Goal: Task Accomplishment & Management: Manage account settings

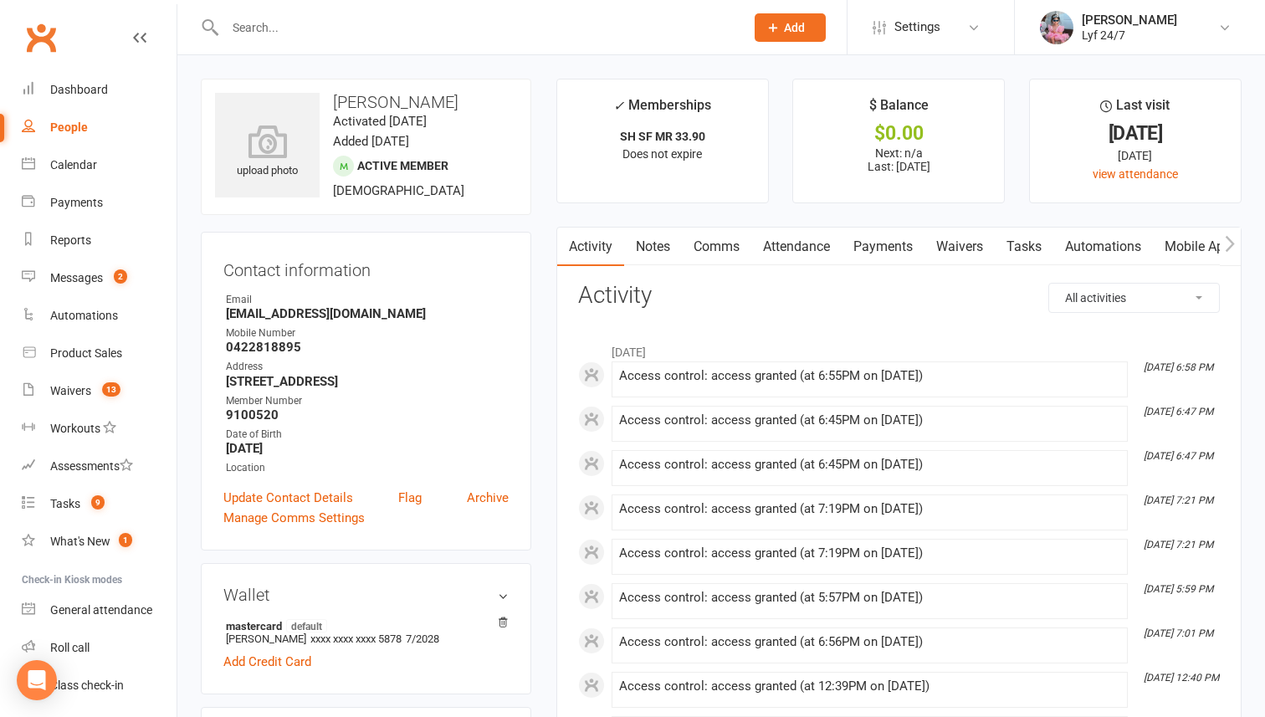
click at [331, 31] on input "text" at bounding box center [476, 27] width 513 height 23
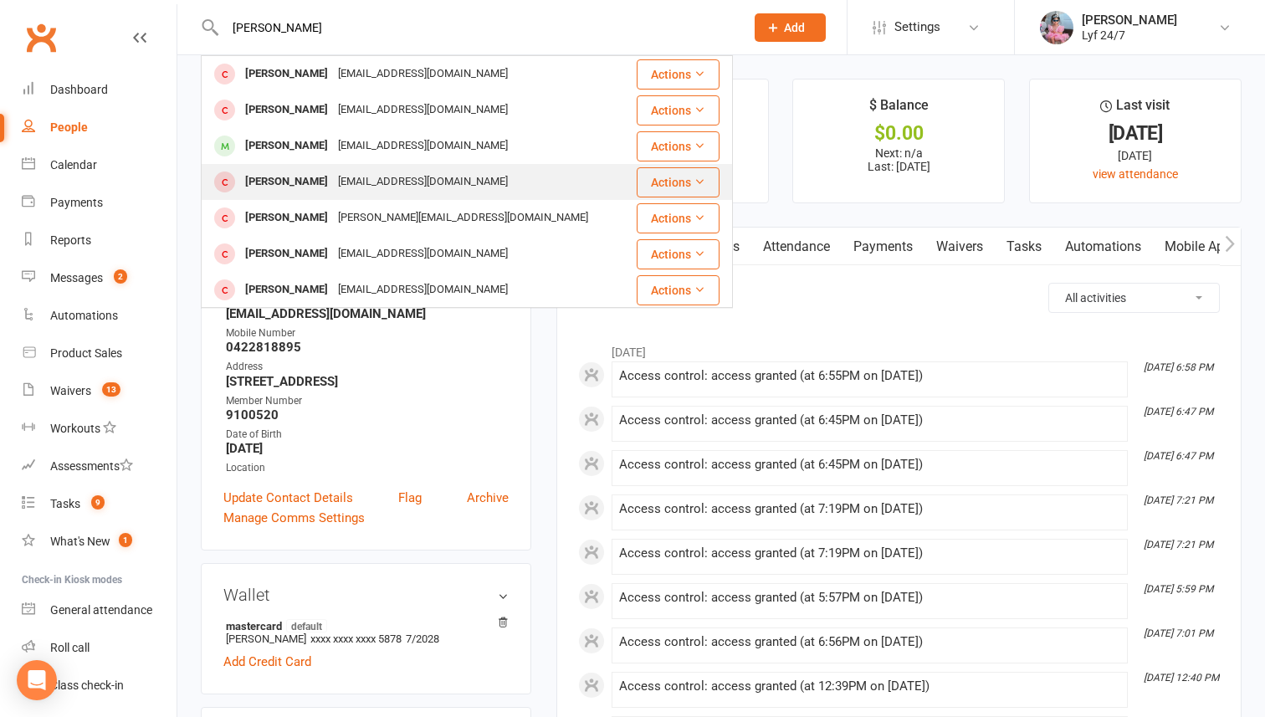
scroll to position [15, 0]
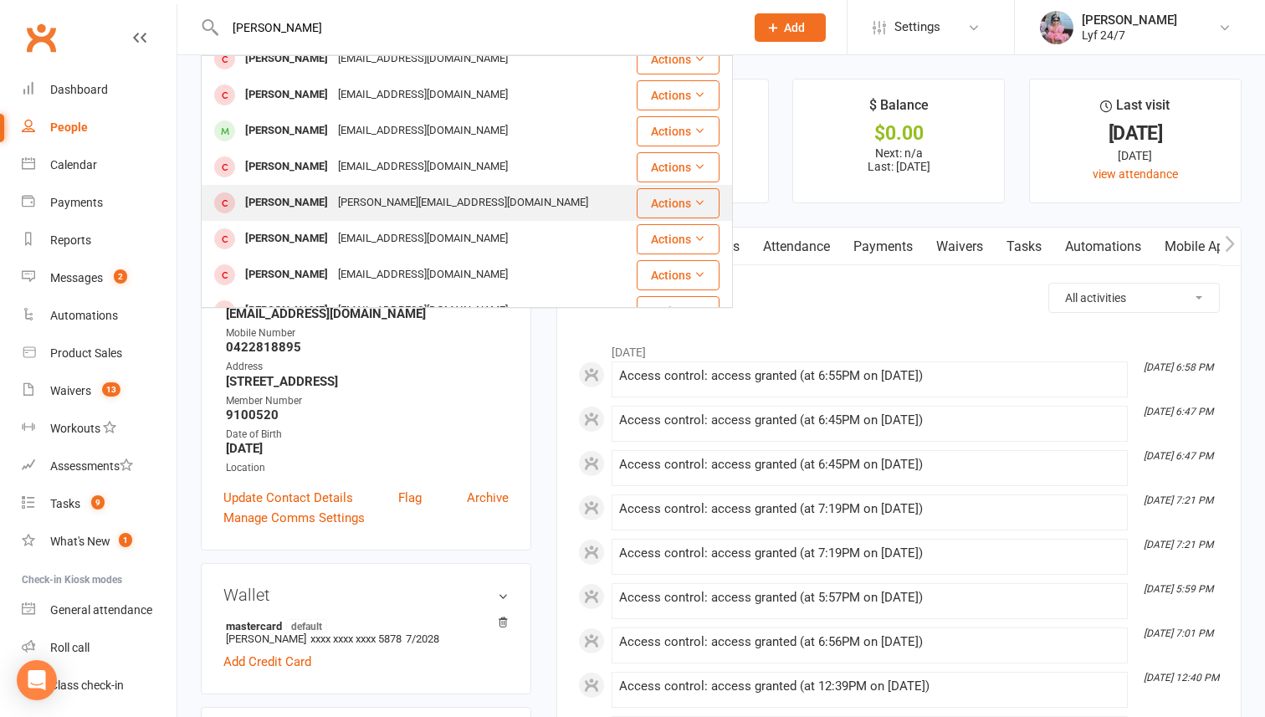
type input "[PERSON_NAME]"
click at [333, 215] on div "mohammad.nasirzedeh100004413.2@dupemail.com" at bounding box center [463, 203] width 260 height 24
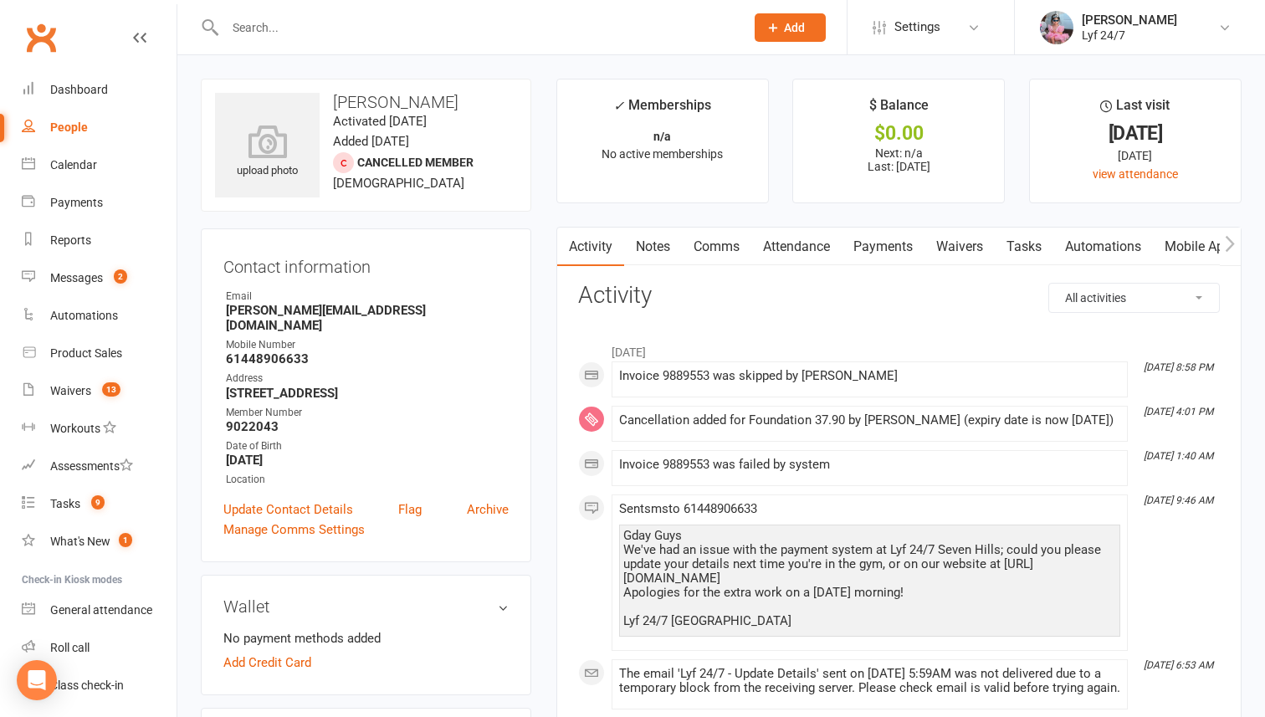
click at [346, 105] on h3 "Mohammad Nasirzedeh" at bounding box center [366, 102] width 302 height 18
click at [346, 106] on h3 "Mohammad Nasirzedeh" at bounding box center [366, 102] width 302 height 18
copy h3 "Mohammad Nasirzedeh"
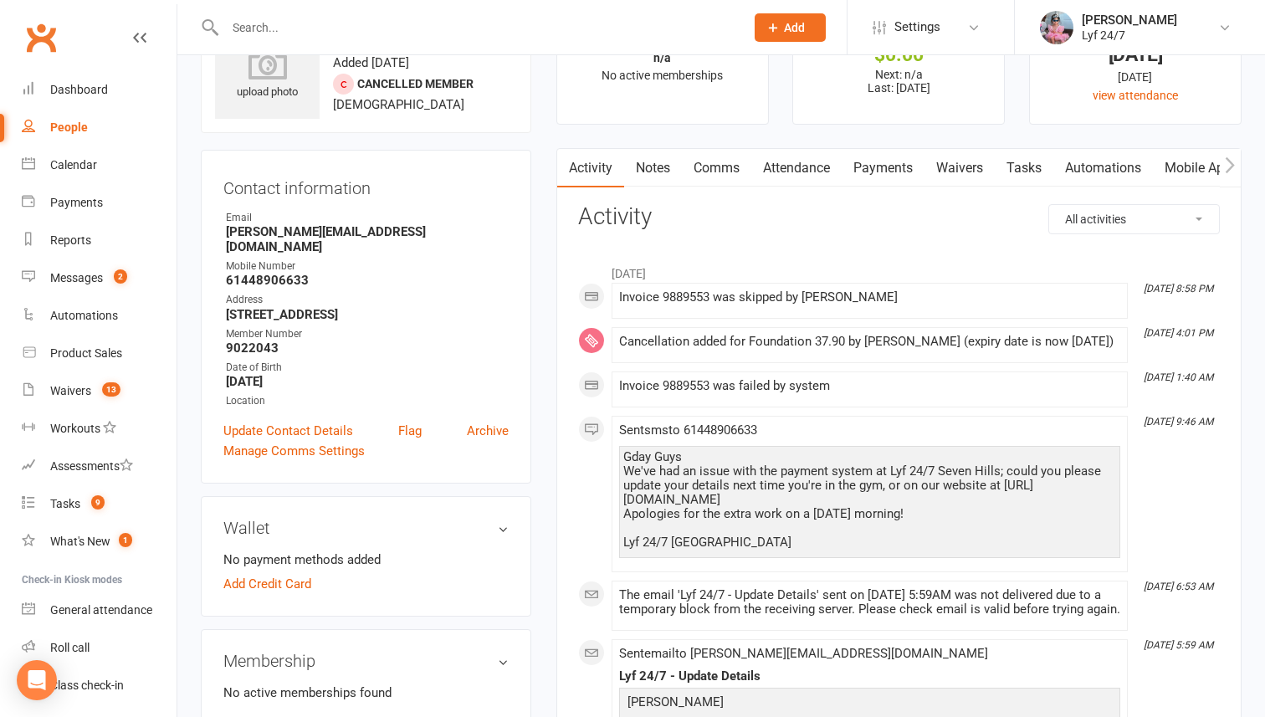
scroll to position [58, 0]
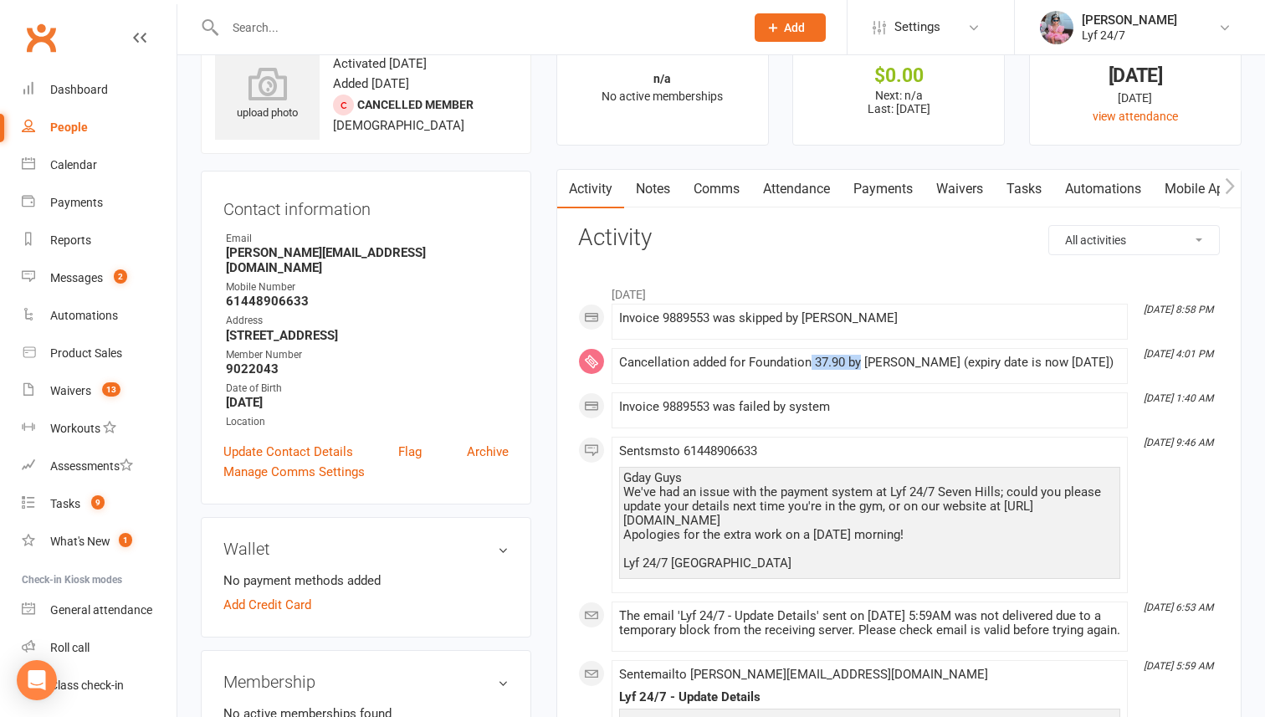
drag, startPoint x: 809, startPoint y: 368, endPoint x: 861, endPoint y: 368, distance: 51.9
click at [861, 368] on div "Cancellation added for Foundation 37.90 by Tahlia Ryder (expiry date is now 25 …" at bounding box center [869, 363] width 501 height 14
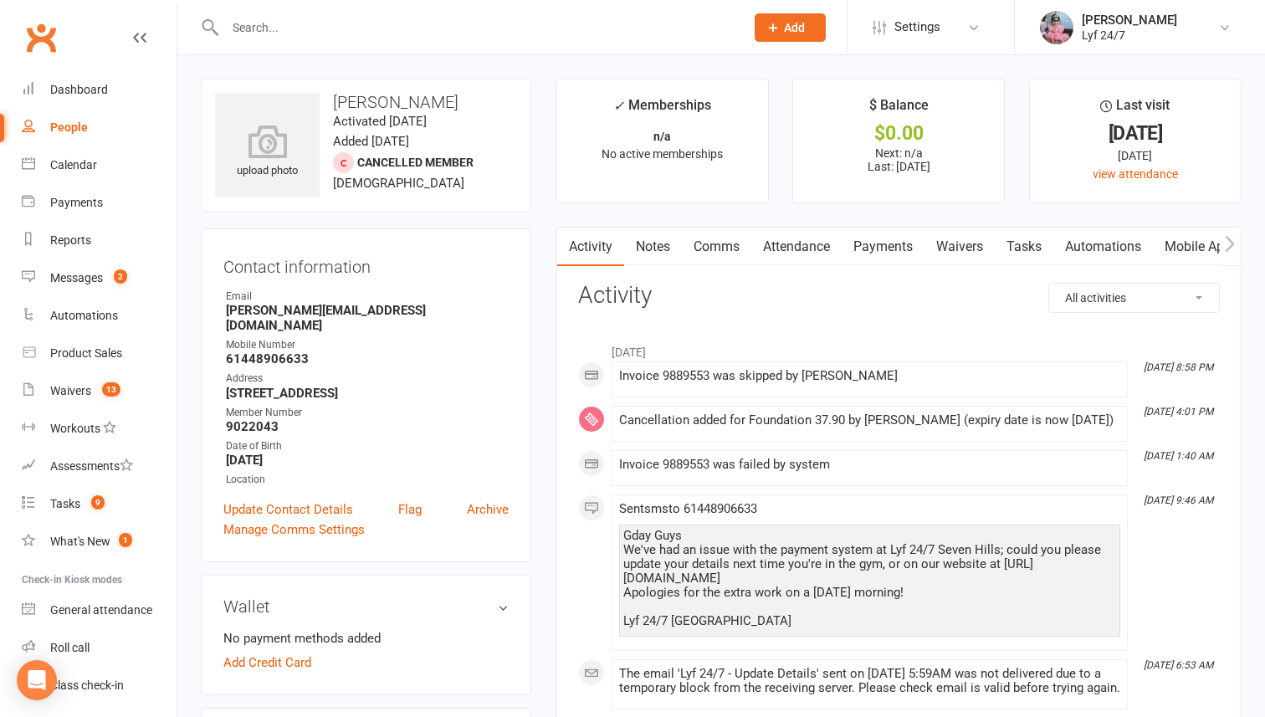
click at [300, 46] on div at bounding box center [467, 27] width 532 height 54
click at [288, 28] on input "text" at bounding box center [476, 27] width 513 height 23
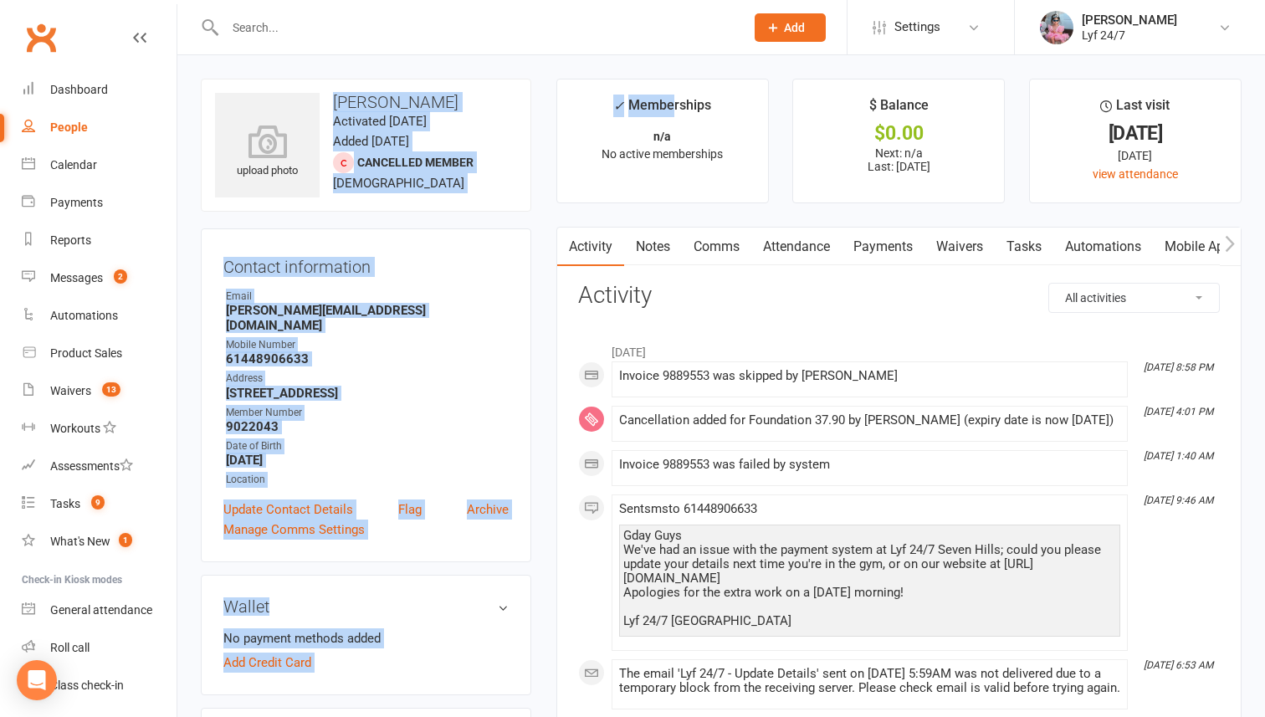
drag, startPoint x: 336, startPoint y: 95, endPoint x: 667, endPoint y: 94, distance: 330.4
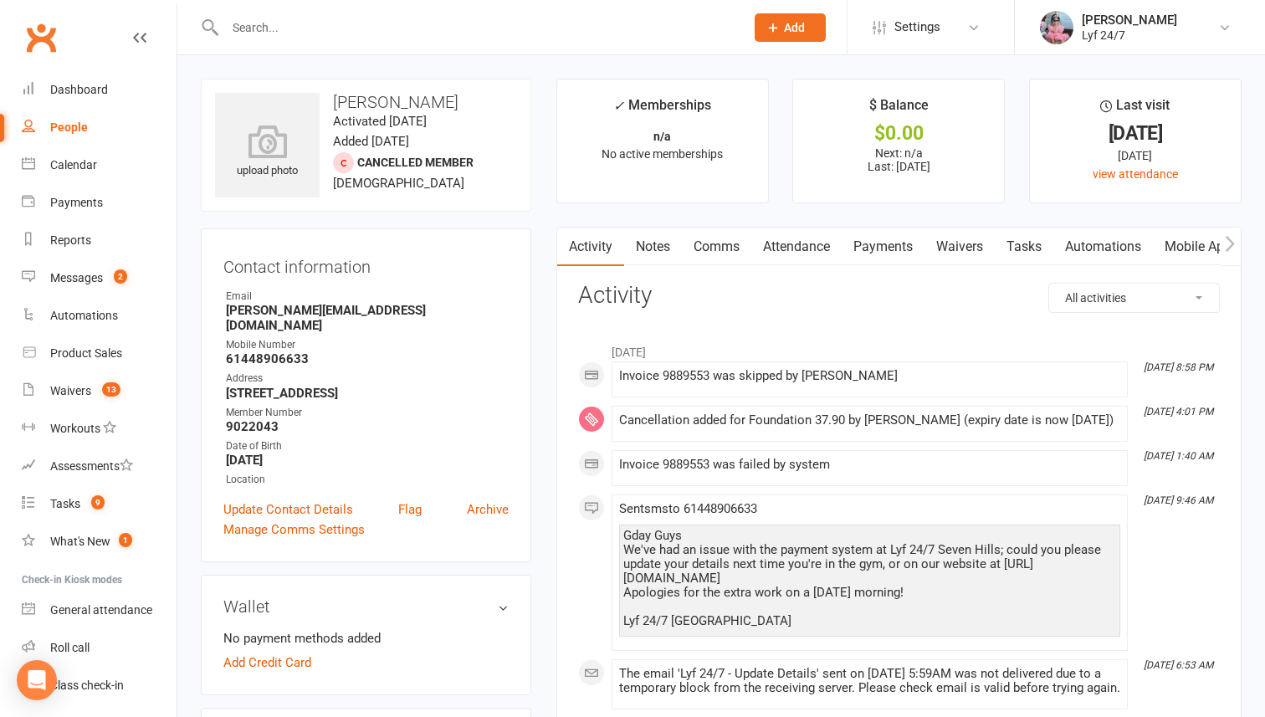
click at [403, 123] on time "Activated [DATE]" at bounding box center [380, 121] width 94 height 15
drag, startPoint x: 334, startPoint y: 100, endPoint x: 507, endPoint y: 105, distance: 173.2
click at [507, 105] on h3 "Mohammad Nasirzedeh" at bounding box center [366, 102] width 302 height 18
copy h3 "Mohammad Nasirzedeh"
click at [306, 24] on input "text" at bounding box center [476, 27] width 513 height 23
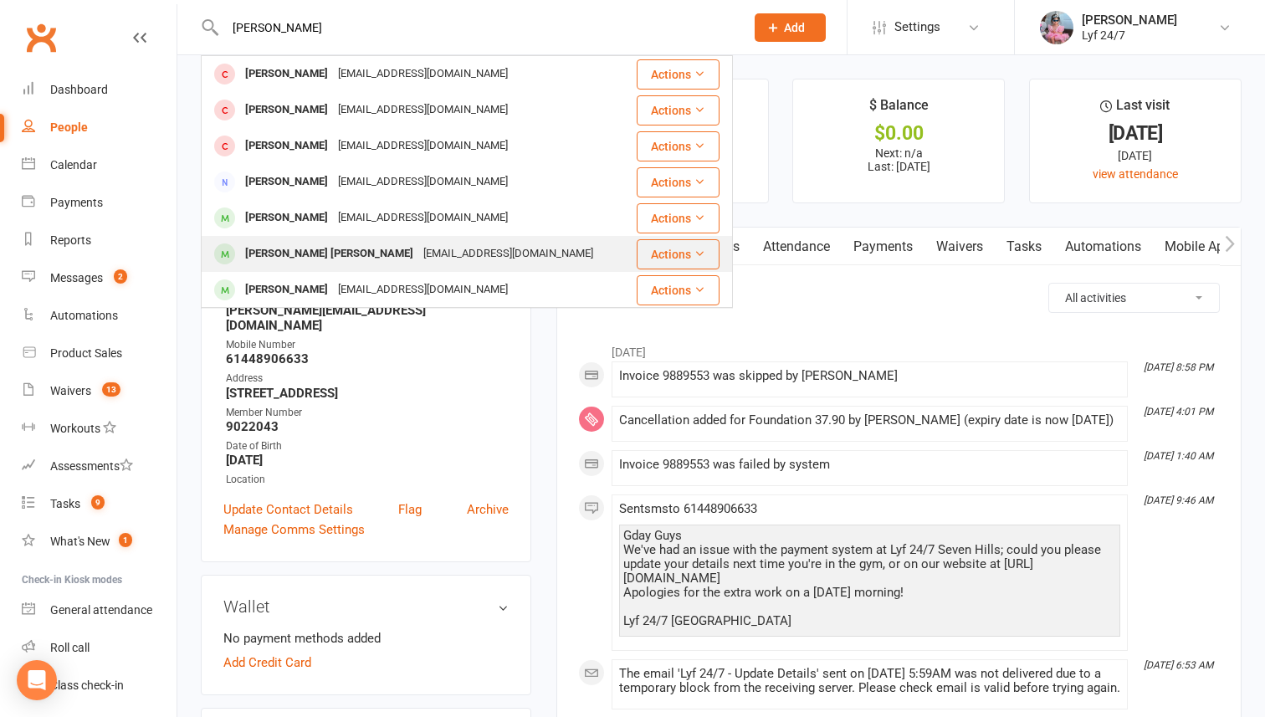
type input "sara"
click at [297, 243] on div "Sarabjit singh Sarabjit singh" at bounding box center [329, 254] width 178 height 24
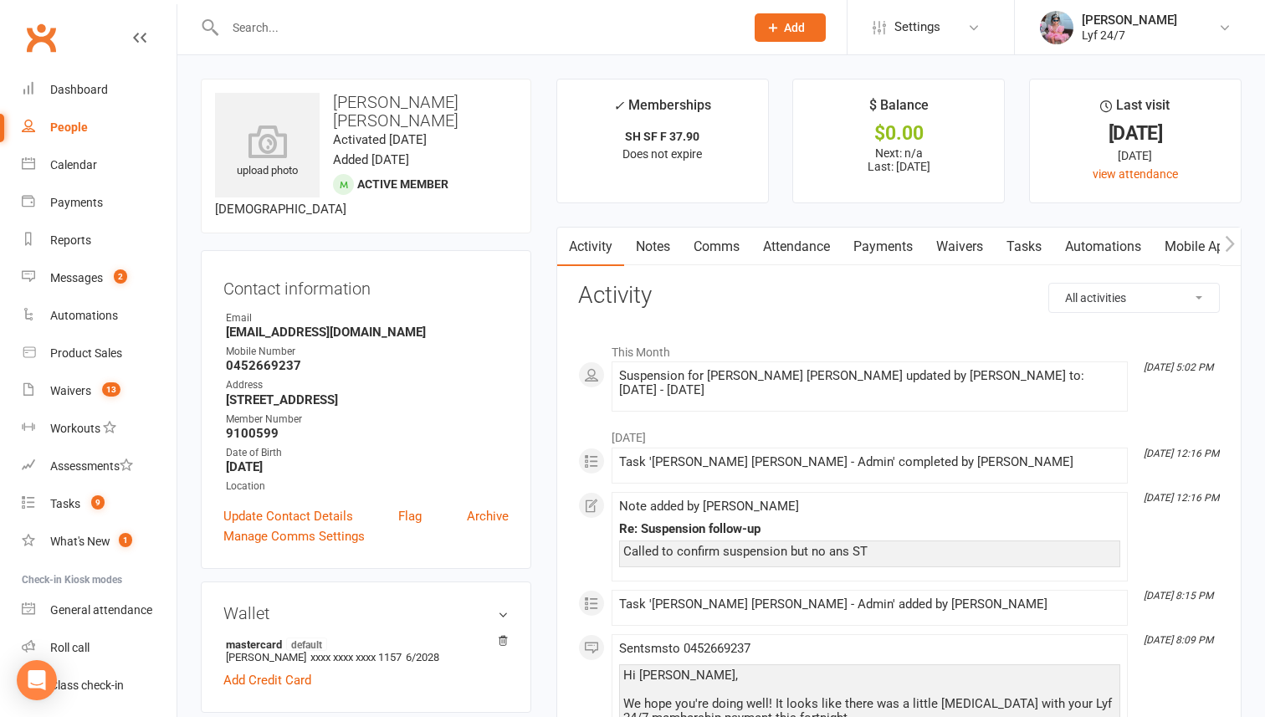
click at [284, 38] on input "text" at bounding box center [476, 27] width 513 height 23
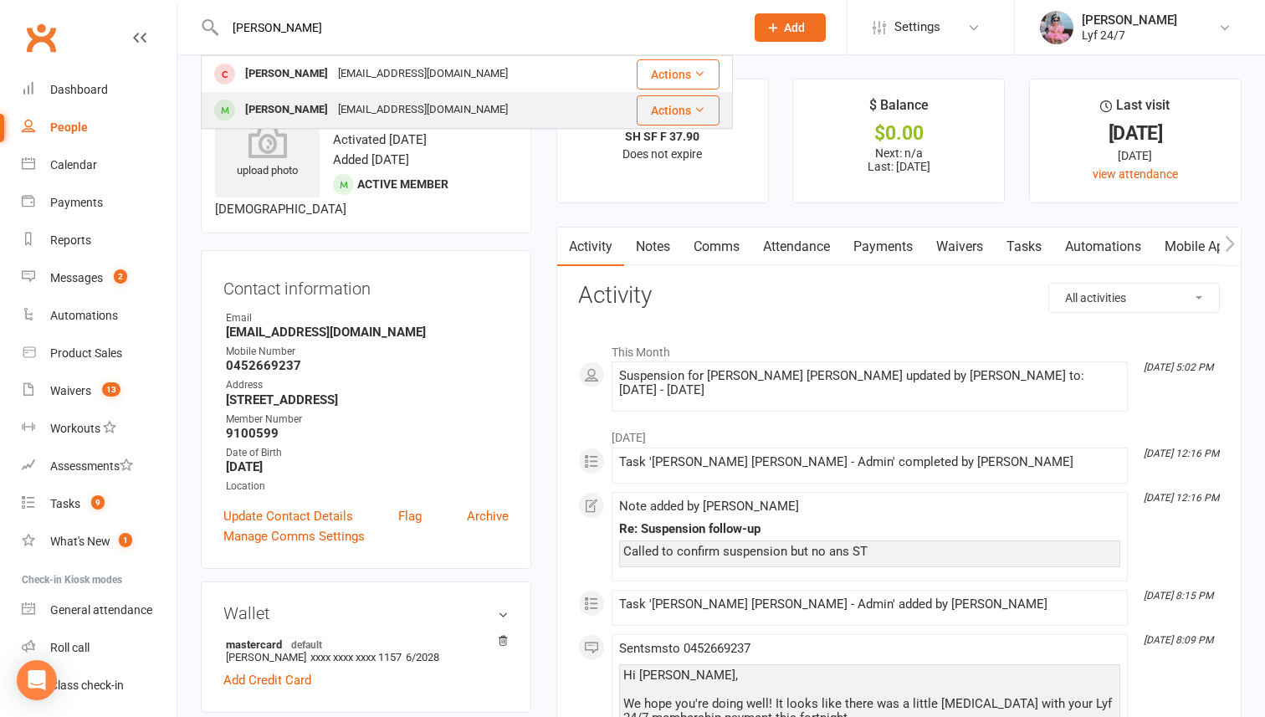
type input "emily"
click at [290, 97] on div "Emily Fogarty Ward fogartyward@gmail.com" at bounding box center [405, 110] width 406 height 34
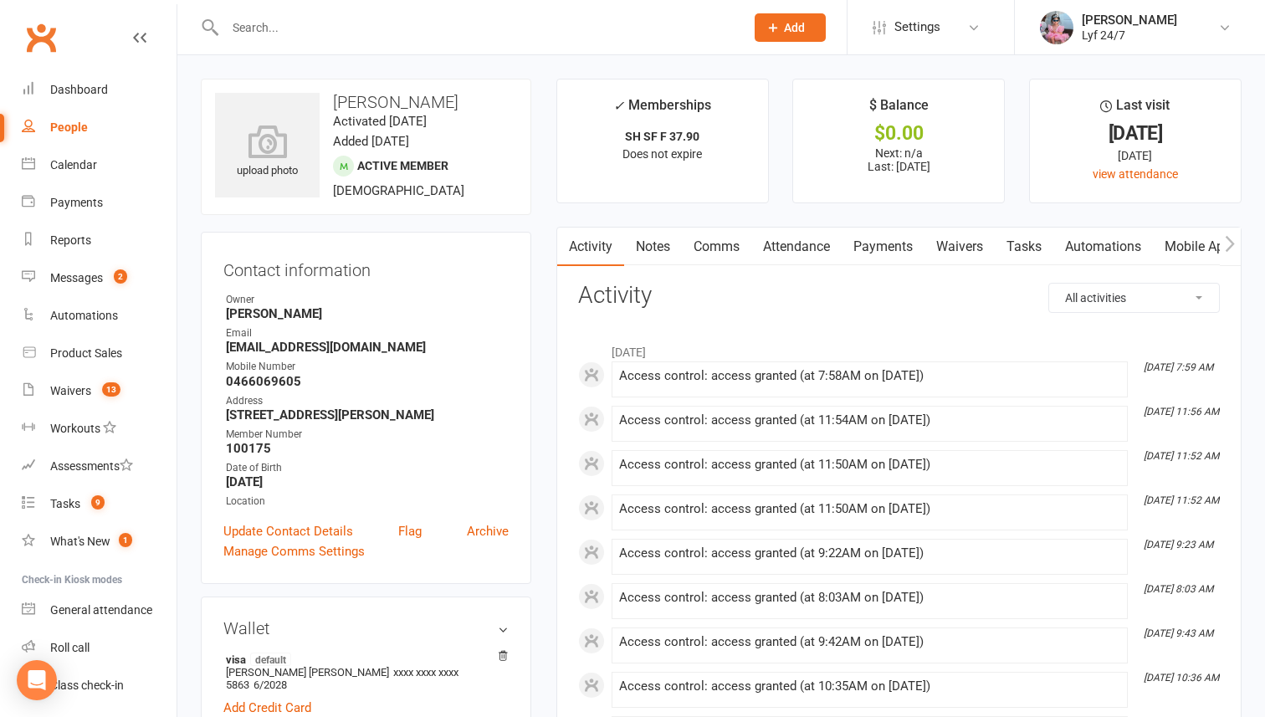
click at [393, 94] on h3 "Emily Fogarty Ward" at bounding box center [366, 102] width 302 height 18
copy h3 "Emily Fogarty Ward"
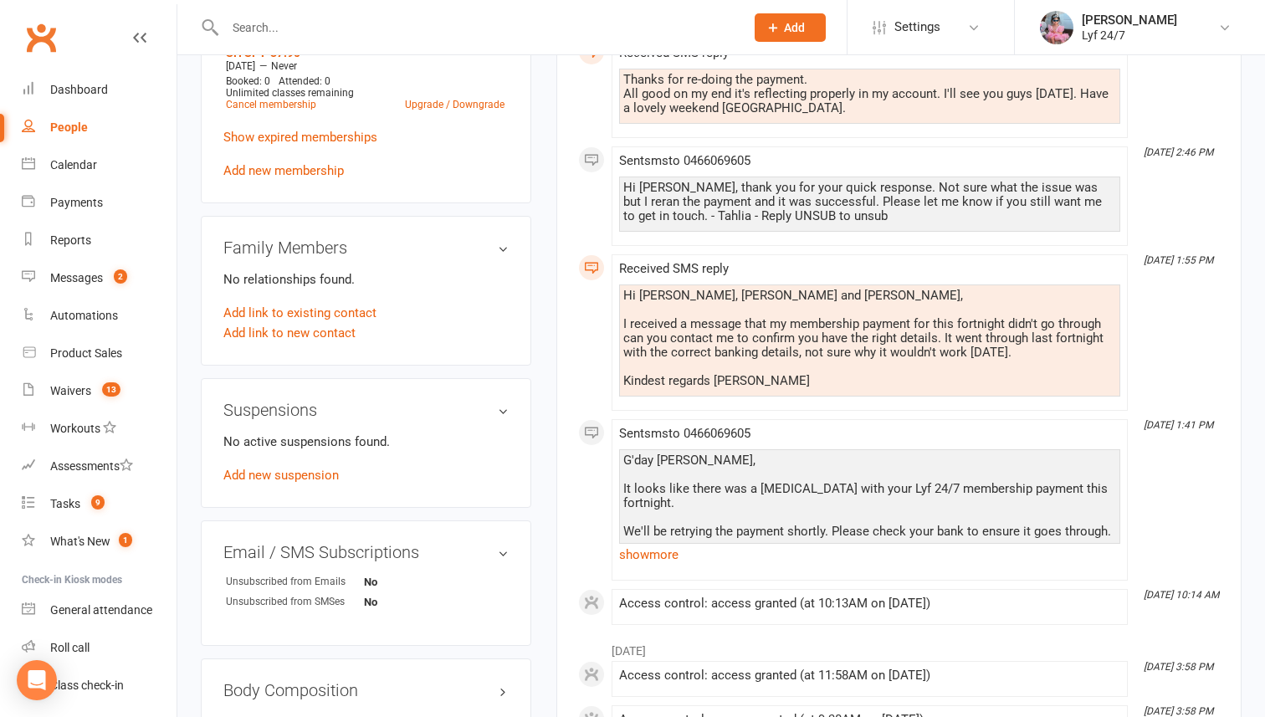
scroll to position [787, 0]
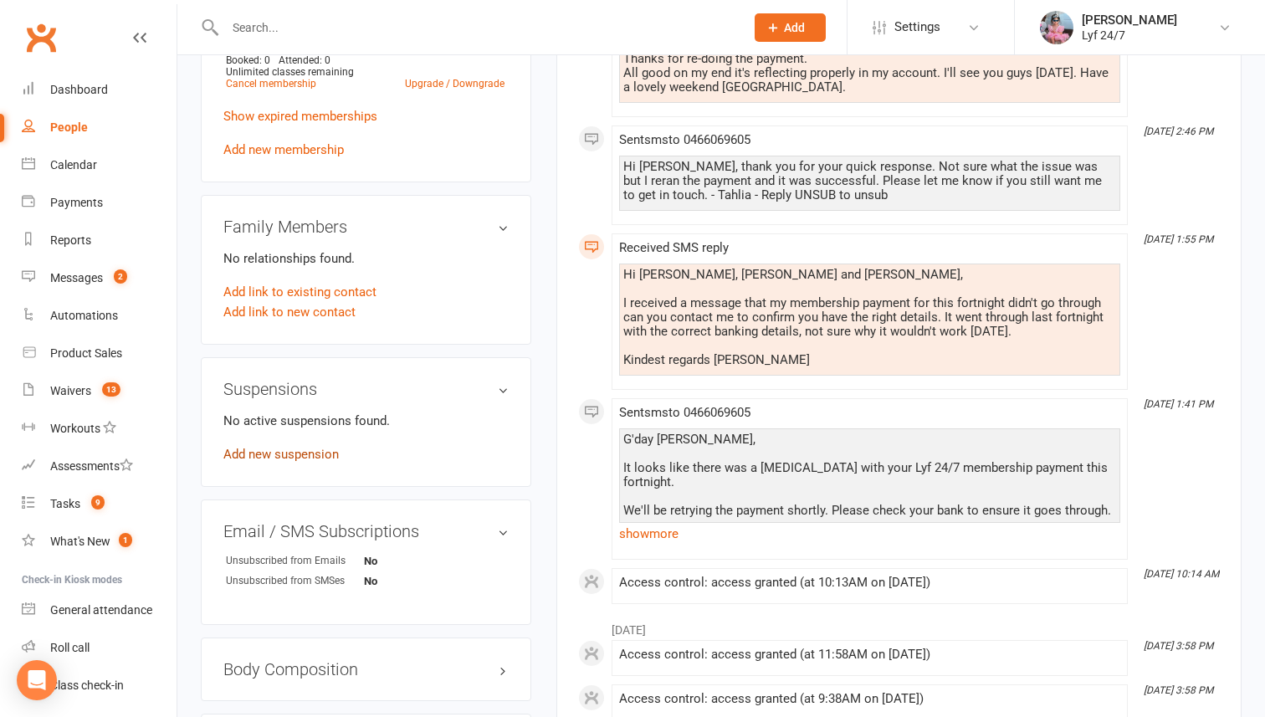
click at [255, 447] on link "Add new suspension" at bounding box center [280, 454] width 115 height 15
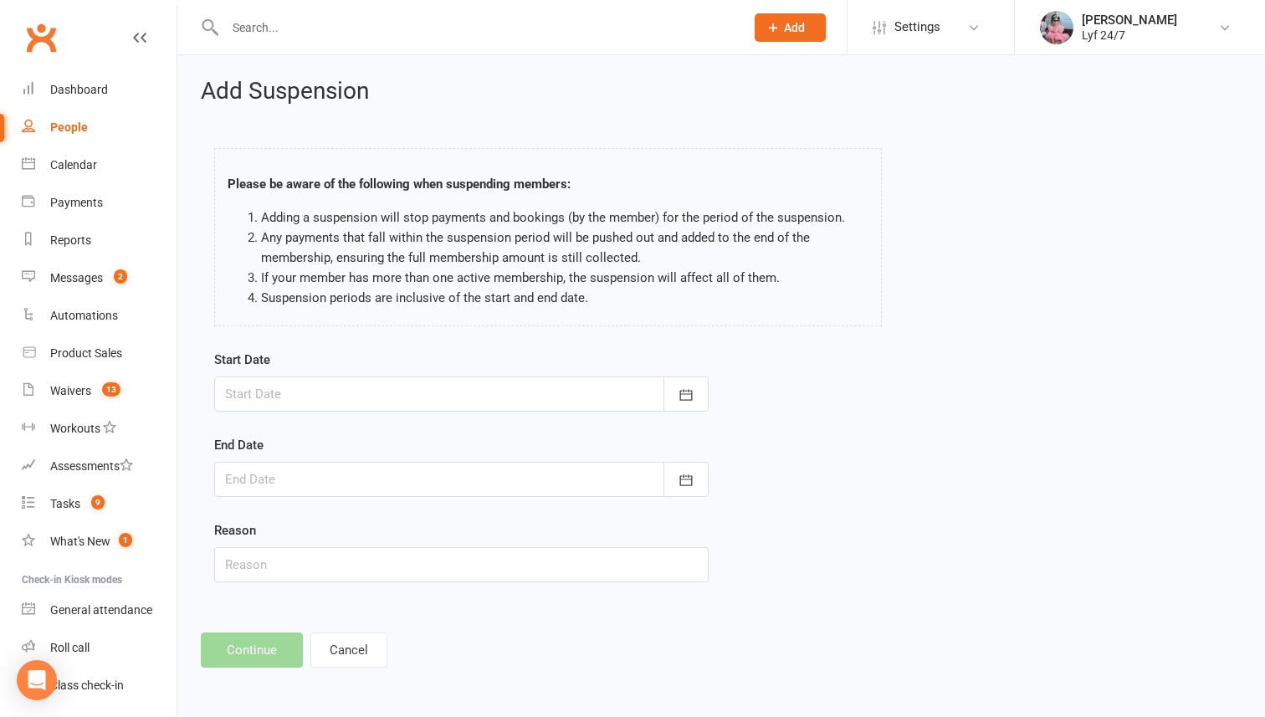
click at [320, 403] on div at bounding box center [461, 393] width 494 height 35
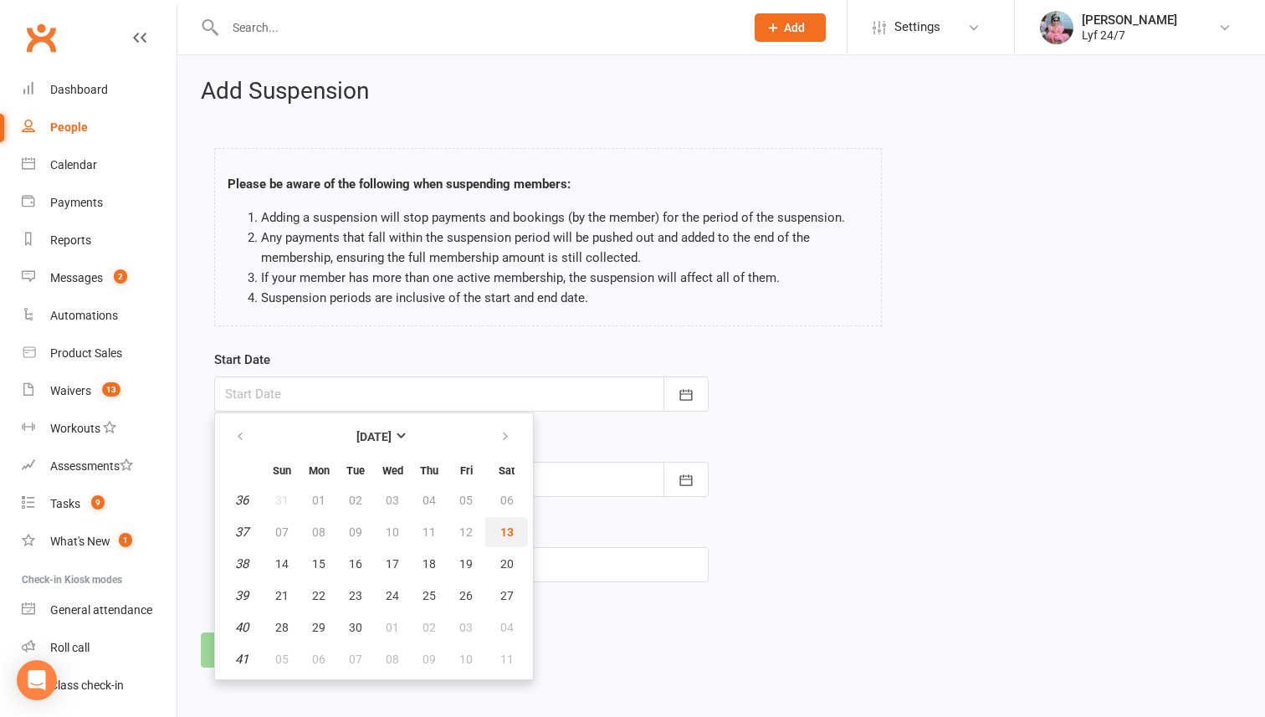
click at [501, 534] on span "13" at bounding box center [506, 531] width 13 height 13
type input "13 Sep 2025"
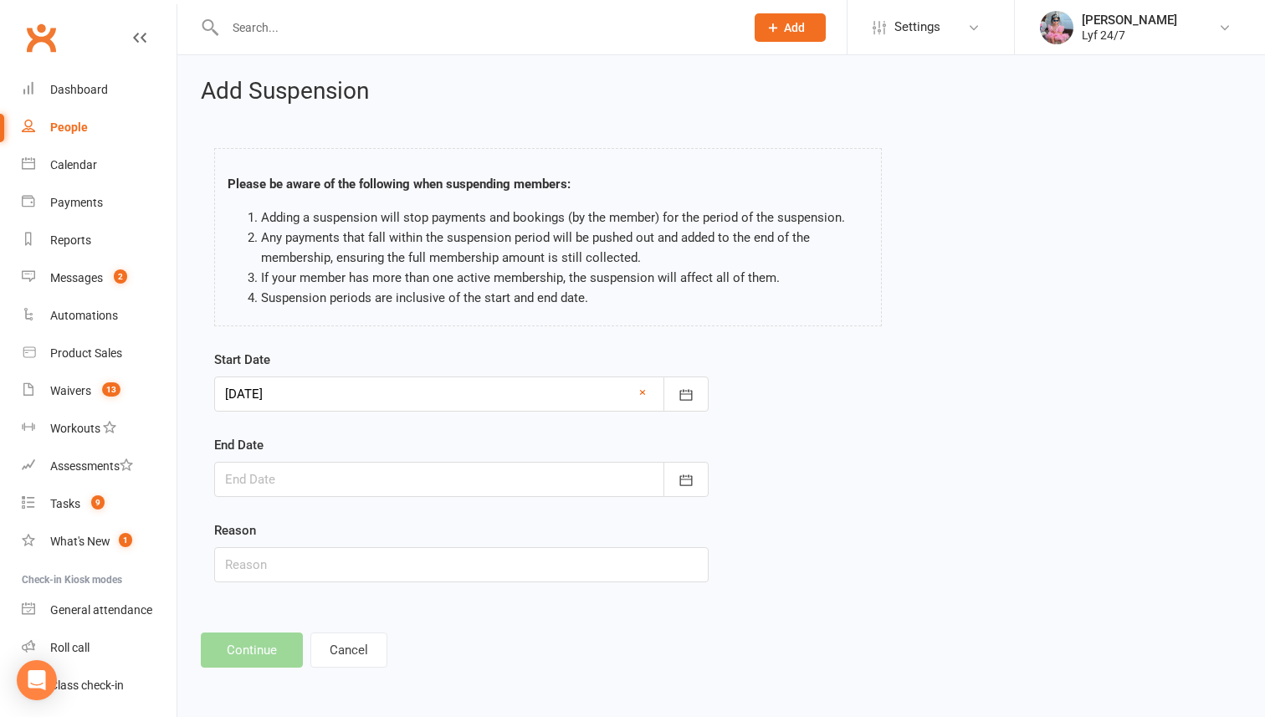
click at [364, 484] on div at bounding box center [461, 479] width 494 height 35
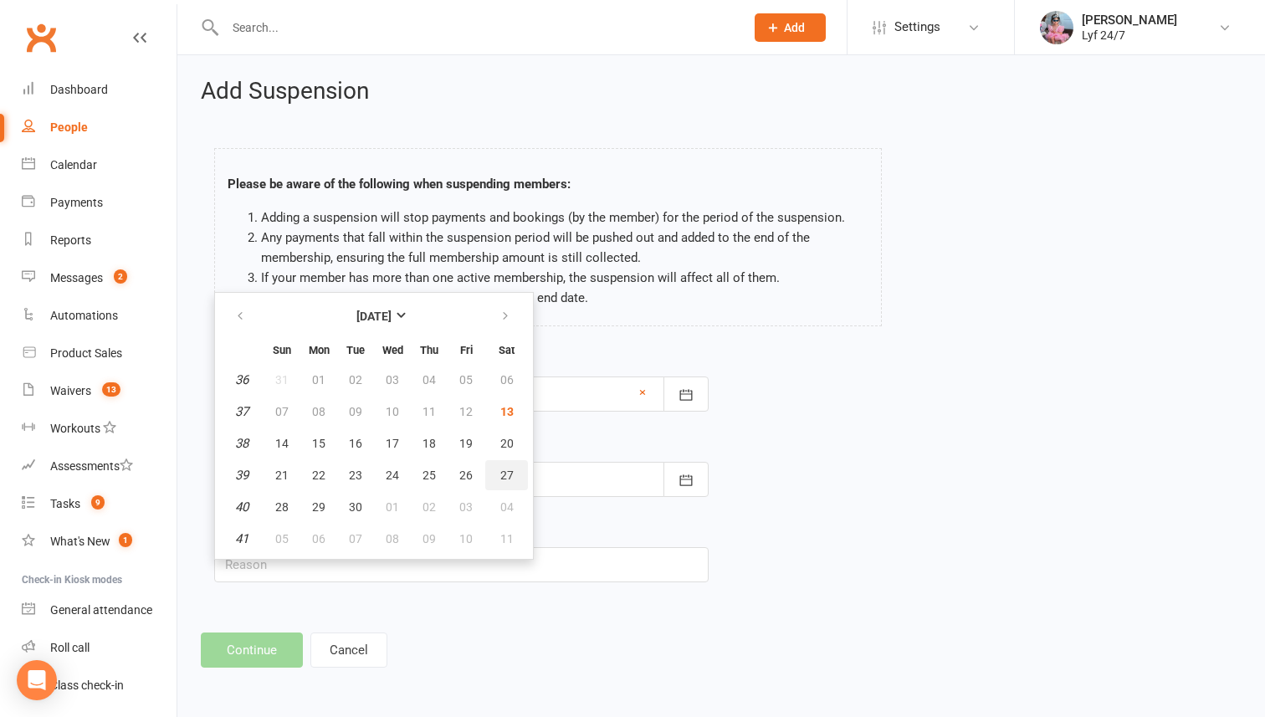
click at [497, 478] on button "27" at bounding box center [506, 475] width 43 height 30
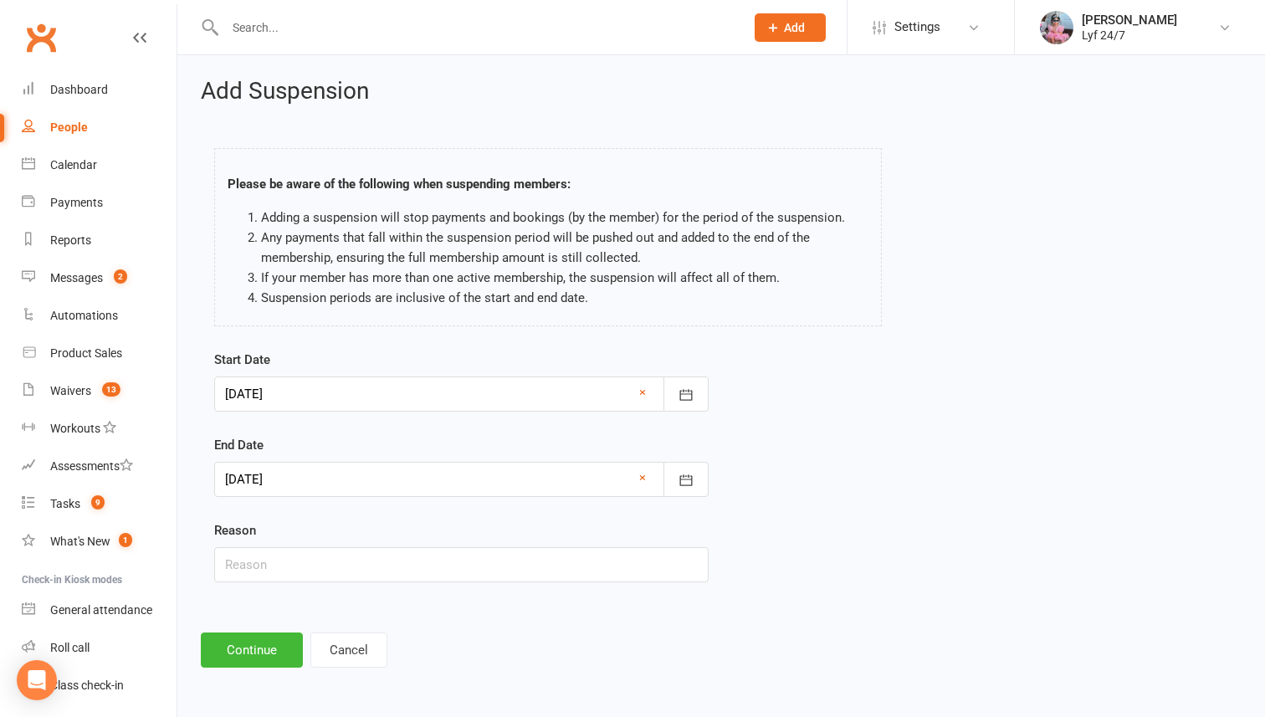
click at [396, 490] on div at bounding box center [461, 479] width 494 height 35
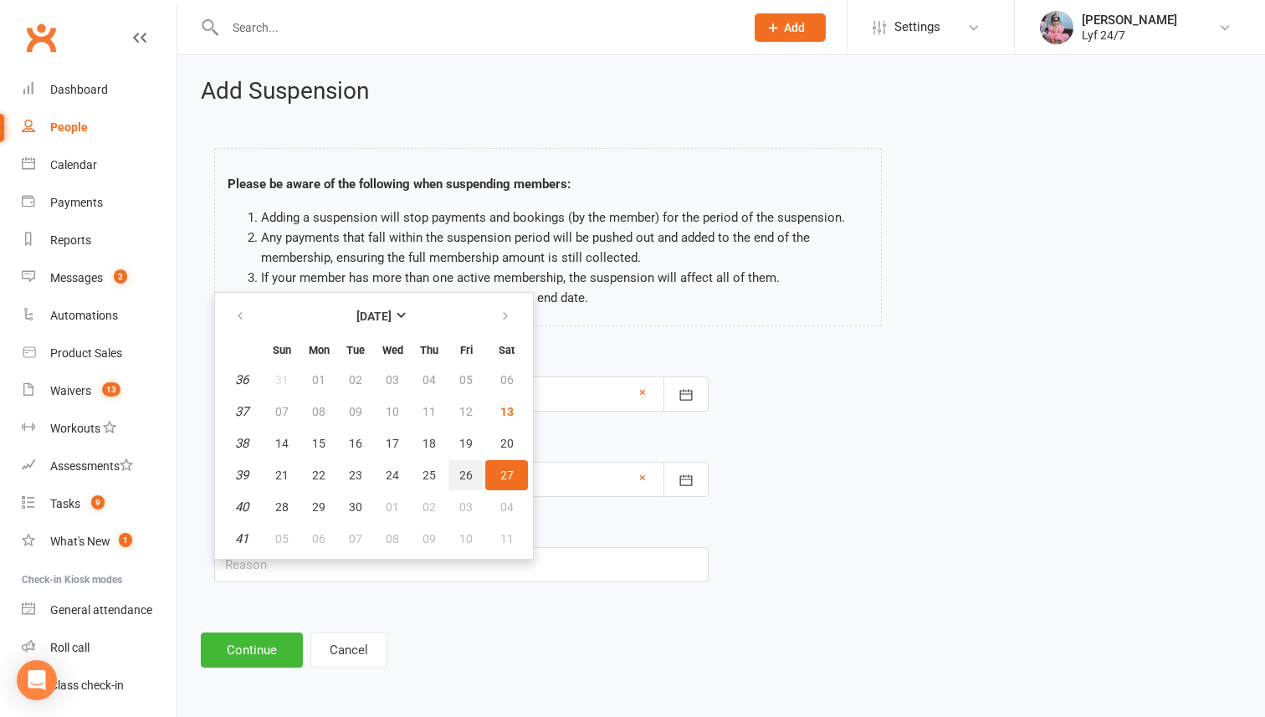
click at [470, 484] on button "26" at bounding box center [465, 475] width 35 height 30
type input "26 Sep 2025"
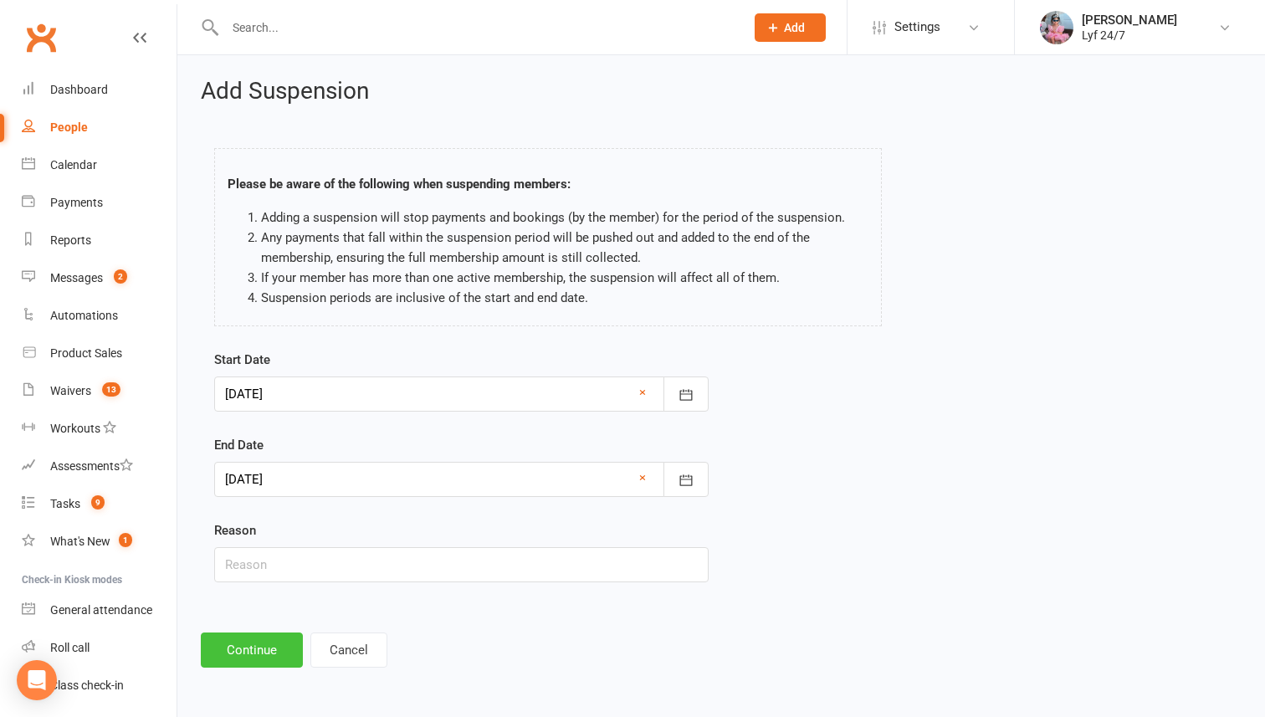
click at [249, 634] on button "Continue" at bounding box center [252, 649] width 102 height 35
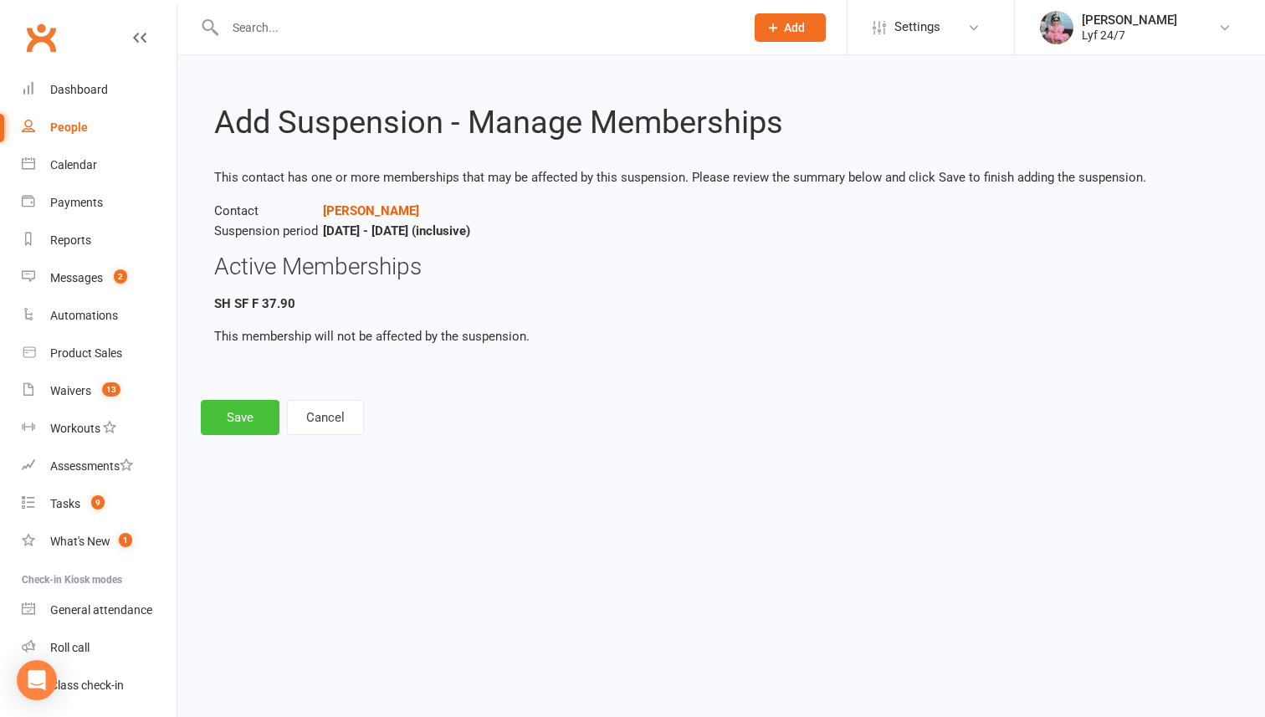
click at [275, 400] on button "Save" at bounding box center [240, 417] width 79 height 35
click at [259, 407] on footer "Save Cancel" at bounding box center [721, 417] width 1041 height 35
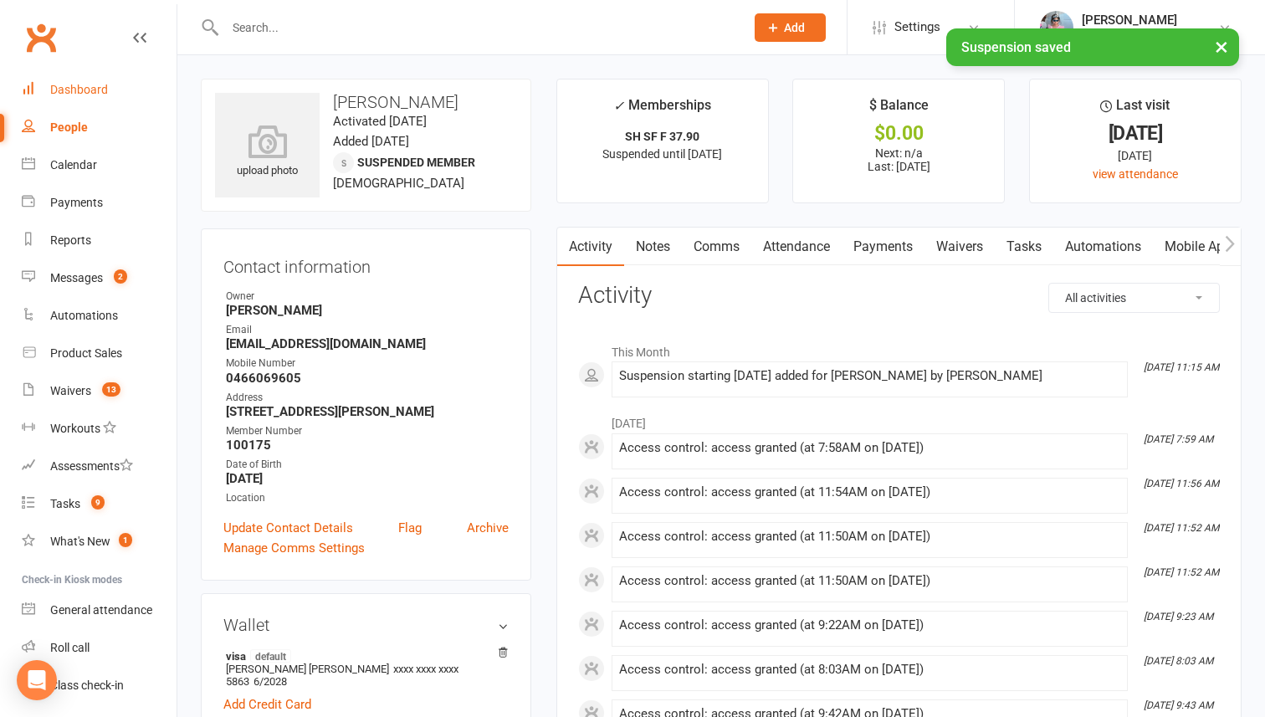
click at [99, 79] on link "Dashboard" at bounding box center [99, 90] width 155 height 38
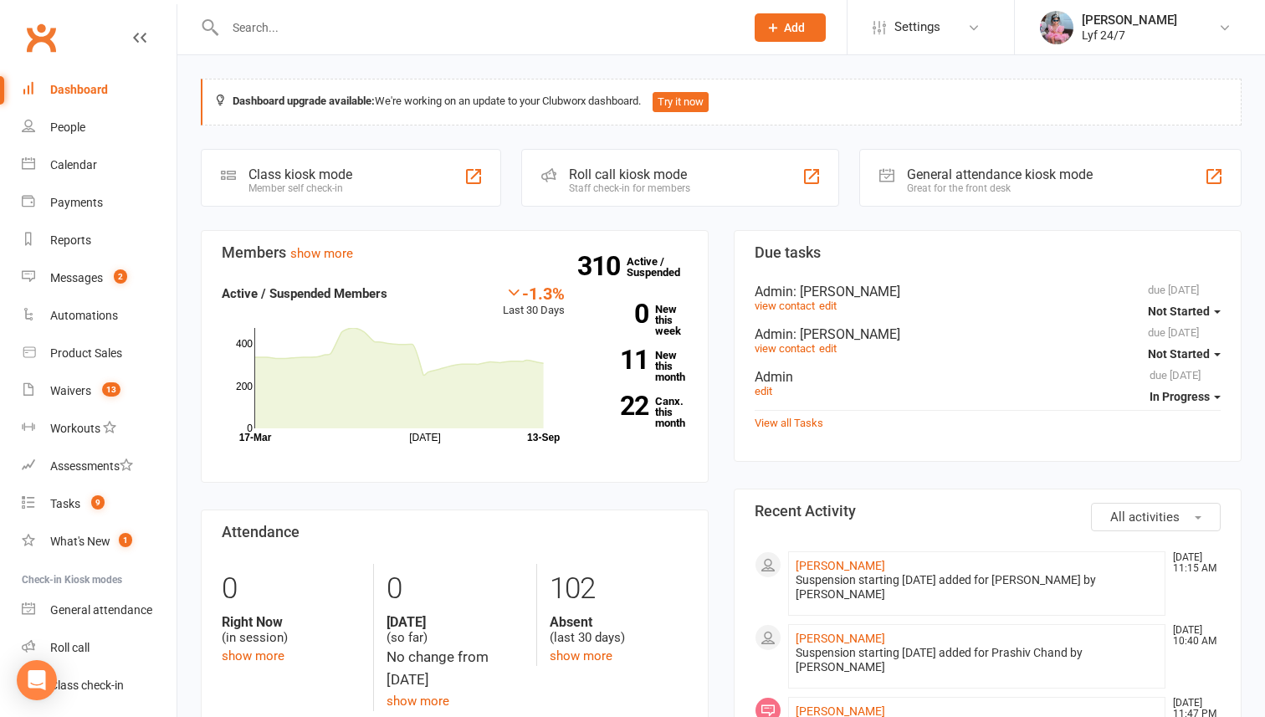
click at [306, 18] on input "text" at bounding box center [476, 27] width 513 height 23
click at [247, 42] on div at bounding box center [467, 27] width 532 height 54
click at [242, 28] on input "text" at bounding box center [476, 27] width 513 height 23
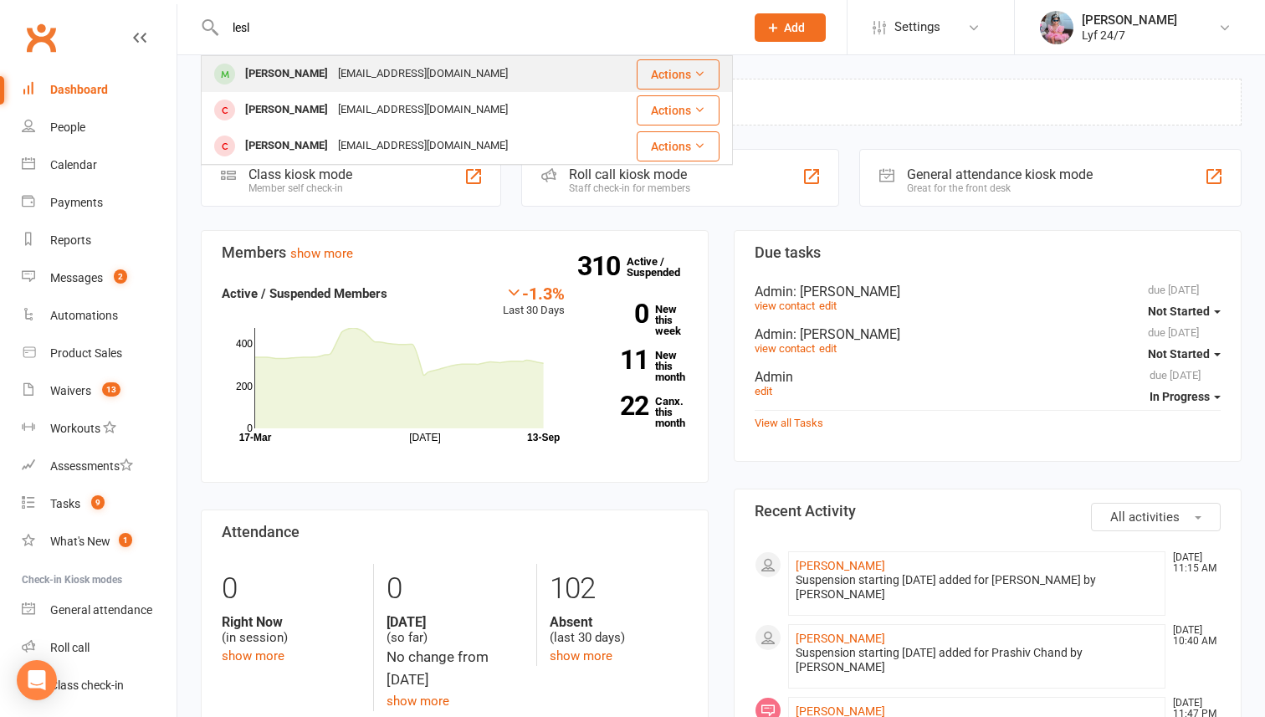
type input "lesl"
click at [294, 79] on div "Lesley Vea" at bounding box center [286, 74] width 93 height 24
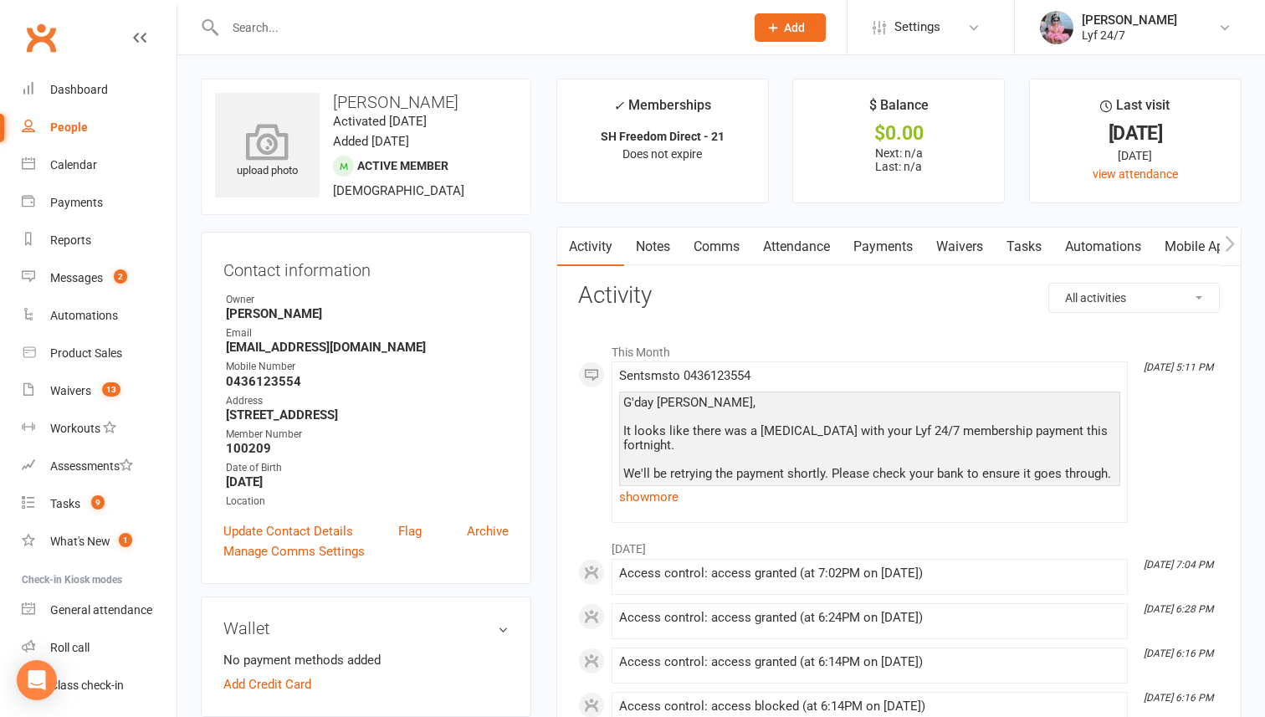
click at [298, 134] on icon at bounding box center [267, 141] width 115 height 37
click at [307, 34] on input "text" at bounding box center [476, 27] width 513 height 23
paste input "Navjotpreet Singh ·"
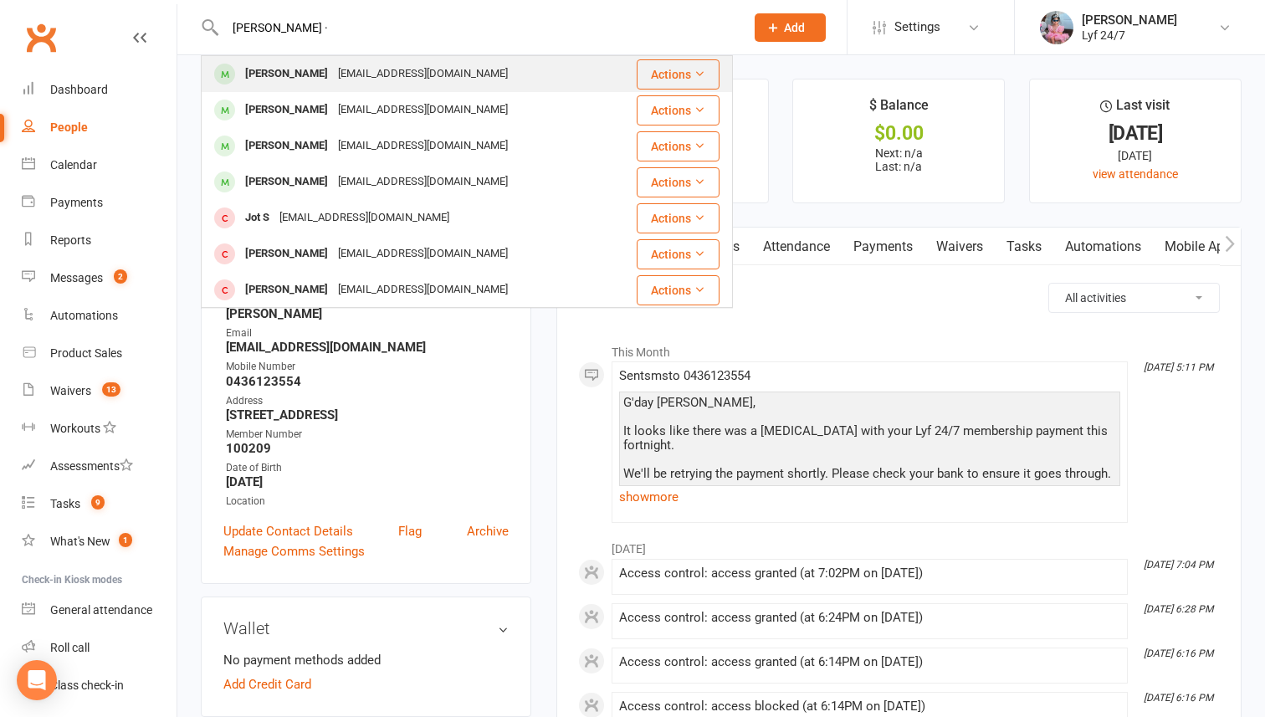
type input "Navjotpreet Singh ·"
click at [361, 74] on div "navjotsandhu173@gmail.com" at bounding box center [423, 74] width 180 height 24
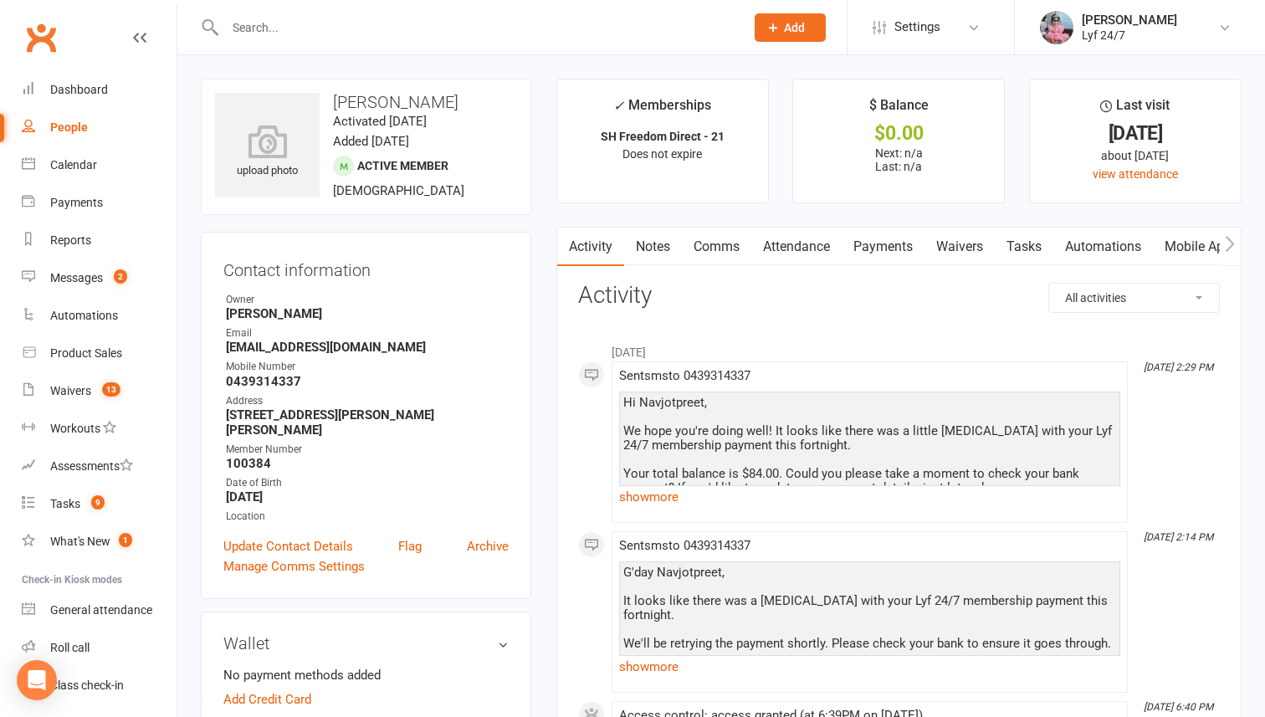
click at [269, 54] on div "Prospect Member Non-attending contact Class / event Appointment Task Membership…" at bounding box center [632, 27] width 1265 height 55
click at [248, 36] on input "text" at bounding box center [476, 27] width 513 height 23
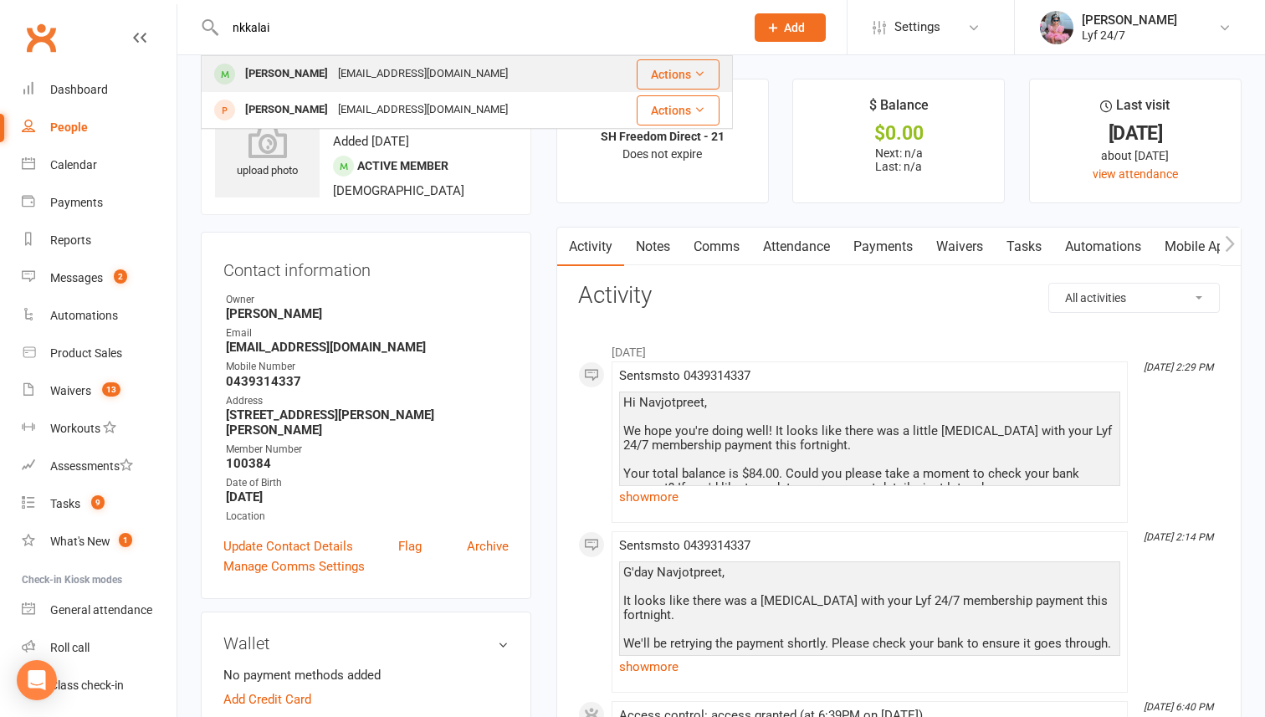
type input "nkkalai"
click at [309, 80] on div "Nadarajah Kalaichelvan" at bounding box center [286, 74] width 93 height 24
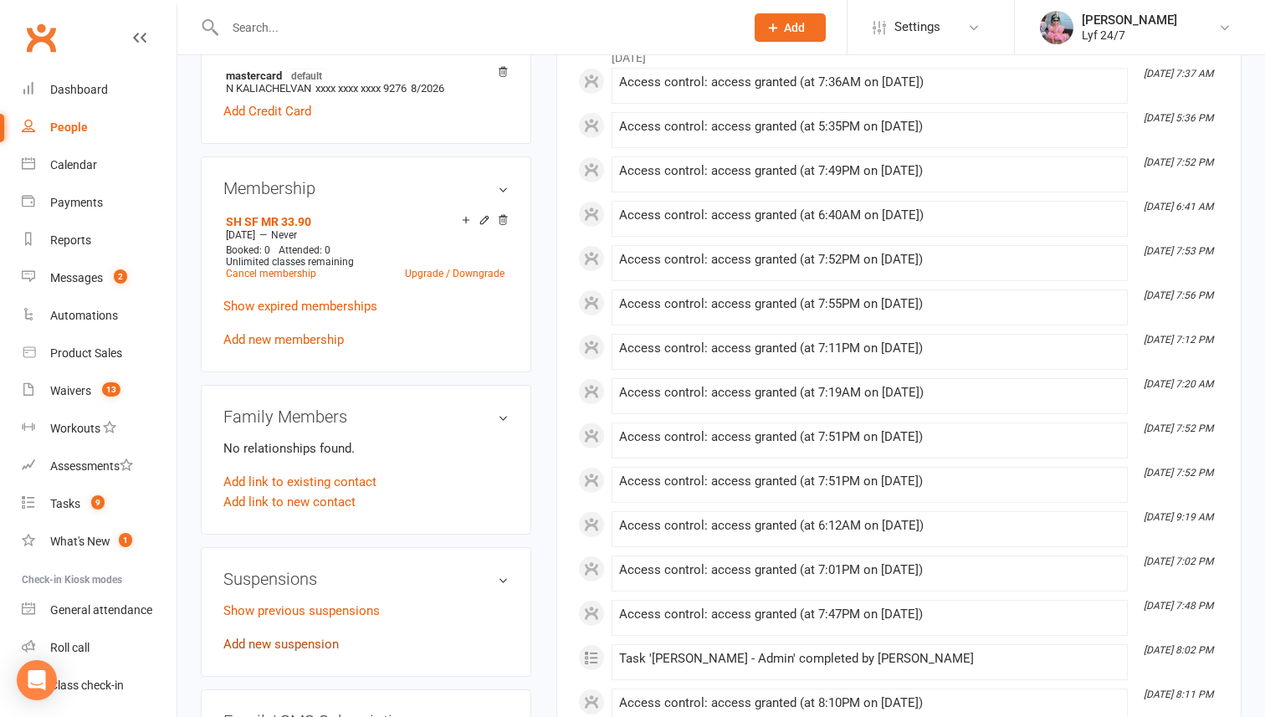
scroll to position [561, 0]
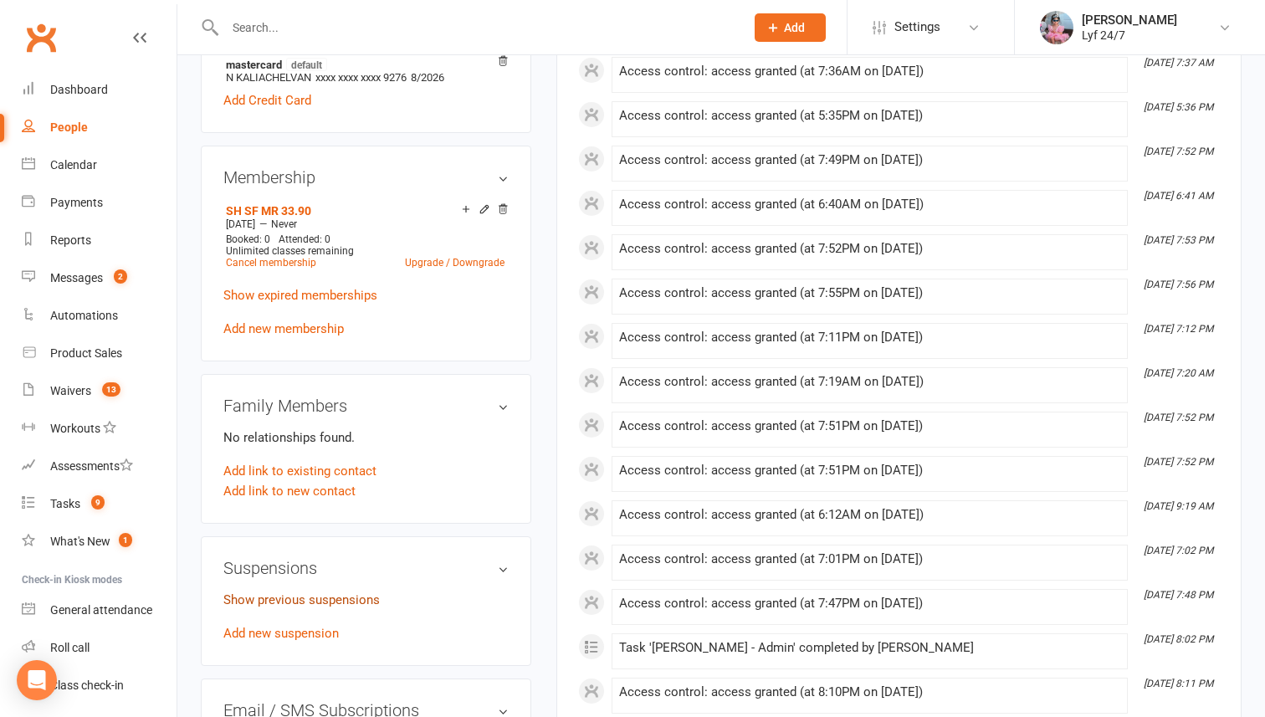
click at [267, 592] on link "Show previous suspensions" at bounding box center [301, 599] width 156 height 15
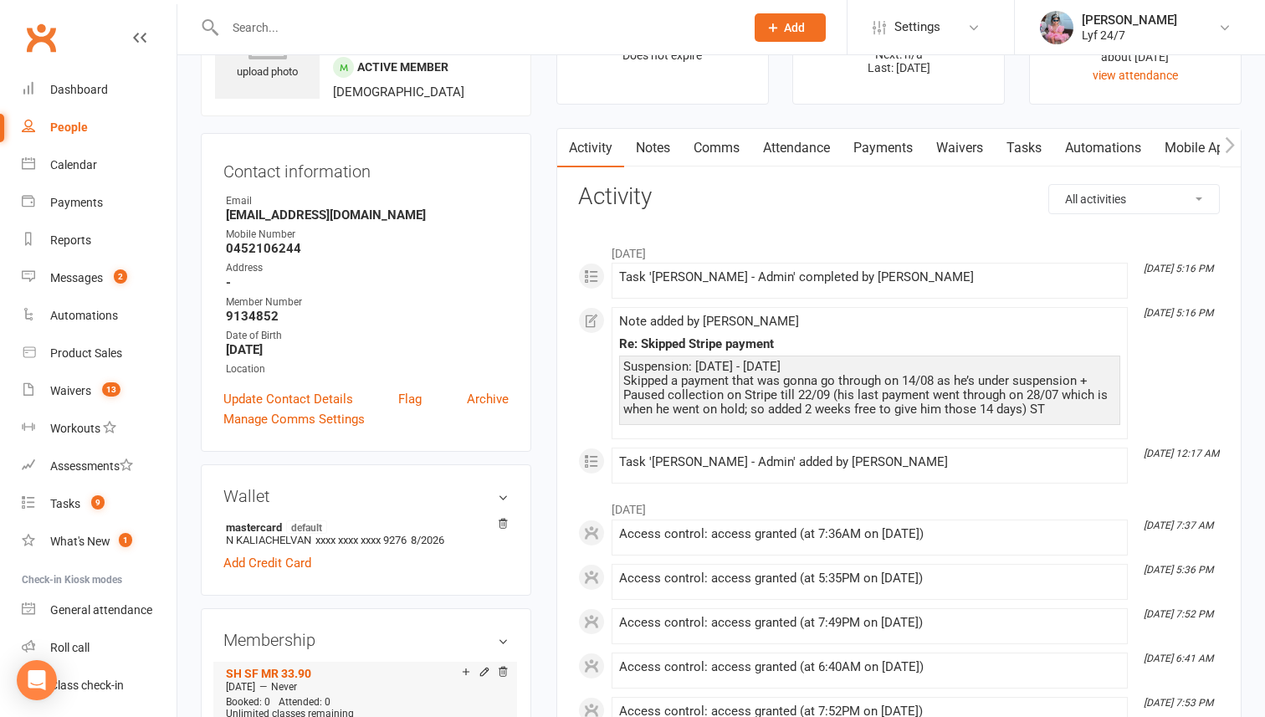
scroll to position [0, 0]
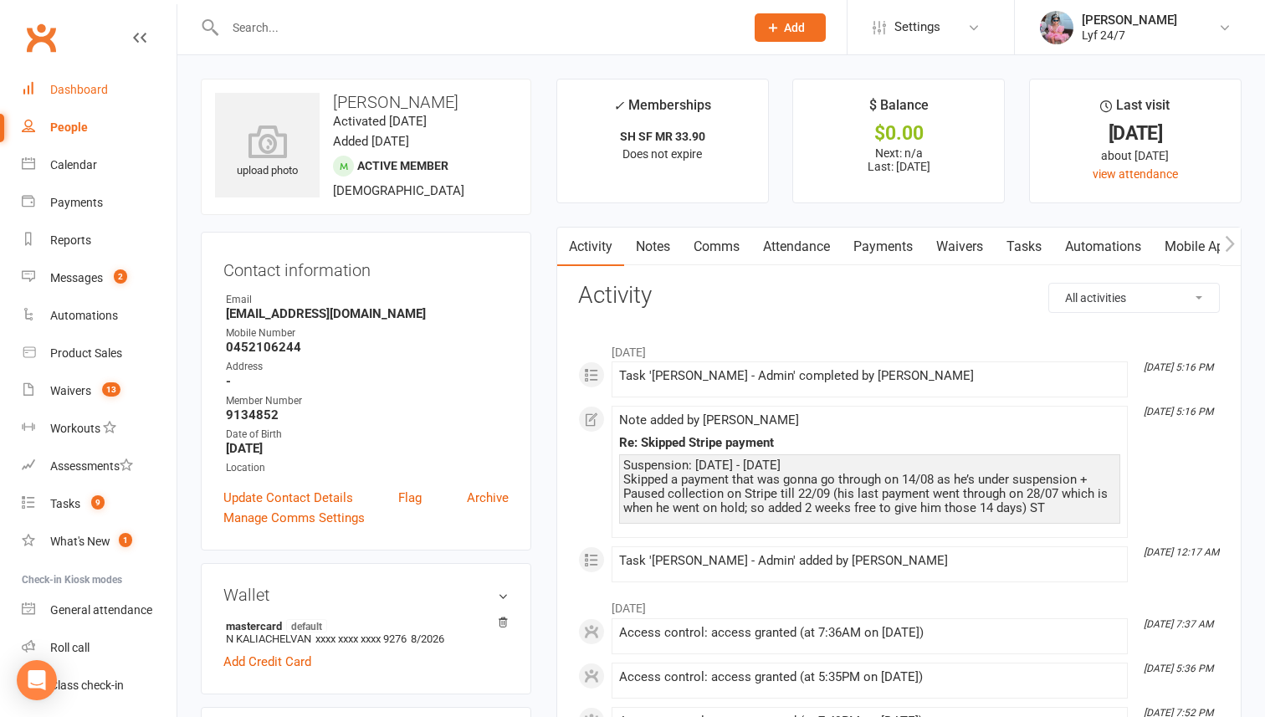
click at [95, 87] on div "Dashboard" at bounding box center [79, 89] width 58 height 13
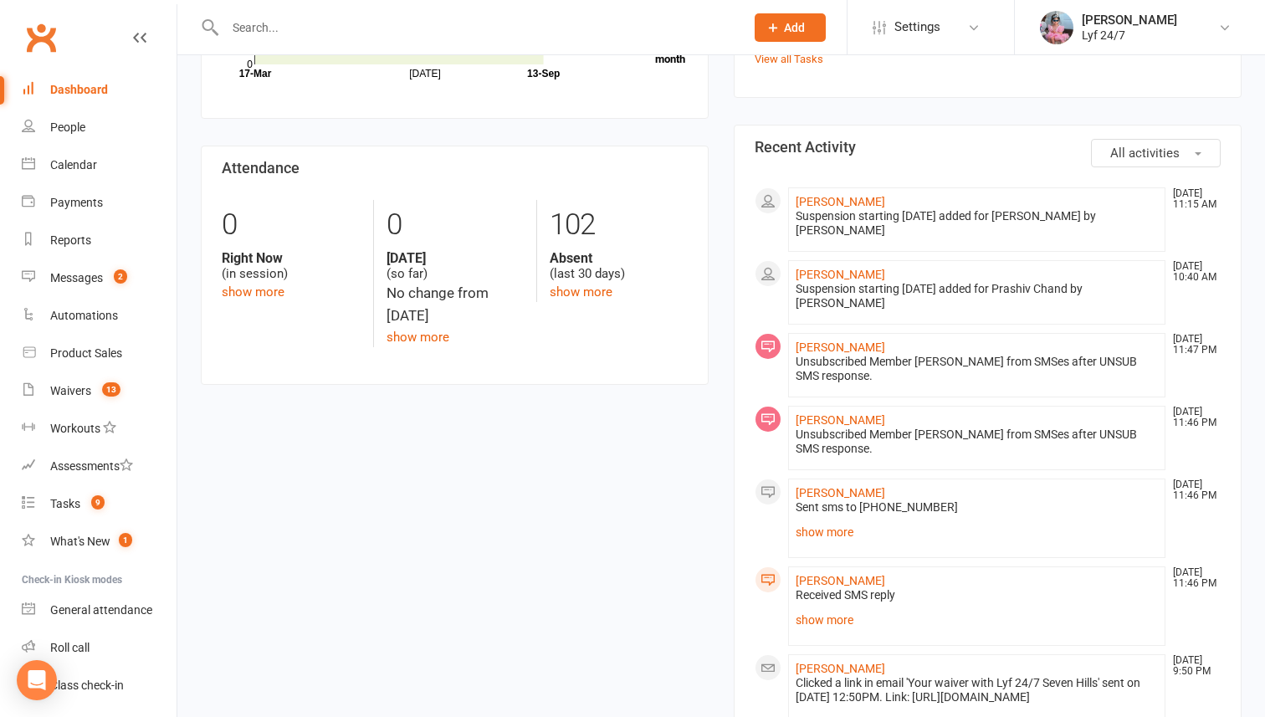
scroll to position [370, 0]
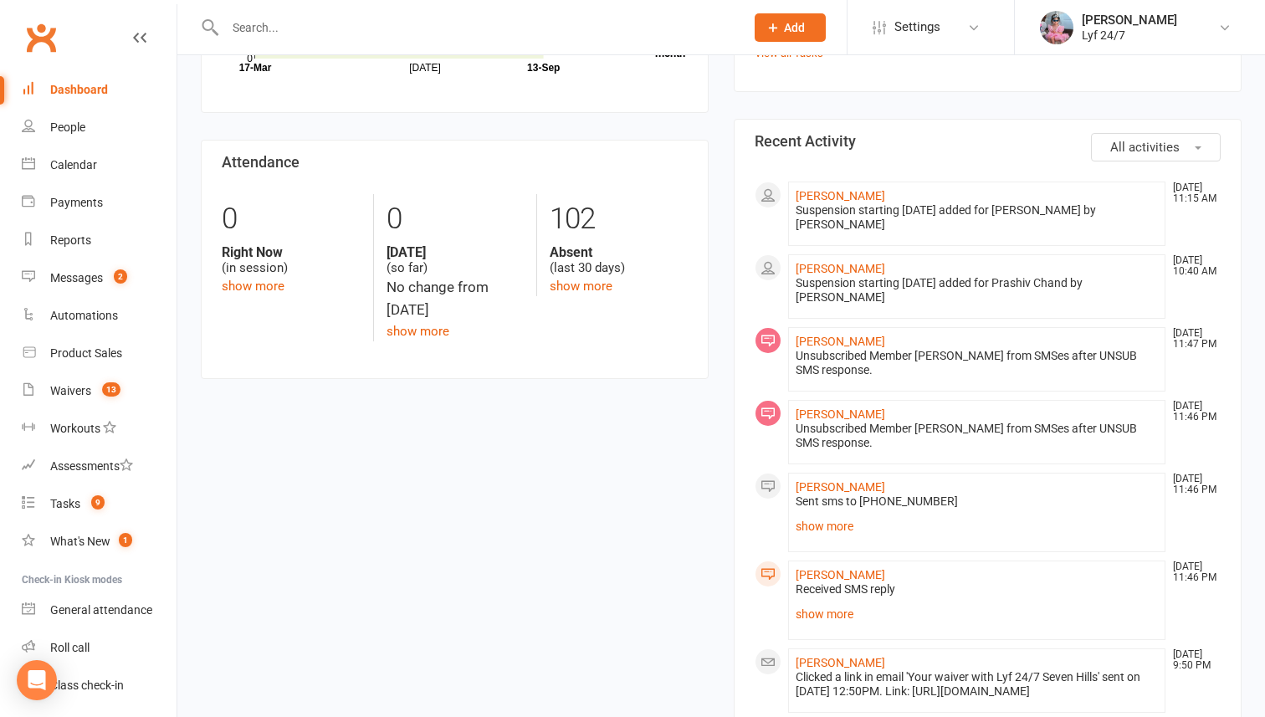
click at [826, 589] on div "Received SMS reply" at bounding box center [977, 589] width 362 height 14
click at [822, 561] on li "Ileen Dhanaseeli Sep 12, 11:46 PM Received SMS reply UNSUB show more" at bounding box center [976, 599] width 377 height 79
click at [826, 587] on div "Received SMS reply" at bounding box center [977, 589] width 362 height 14
click at [826, 573] on link "Ileen Dhanaseeli" at bounding box center [841, 574] width 90 height 13
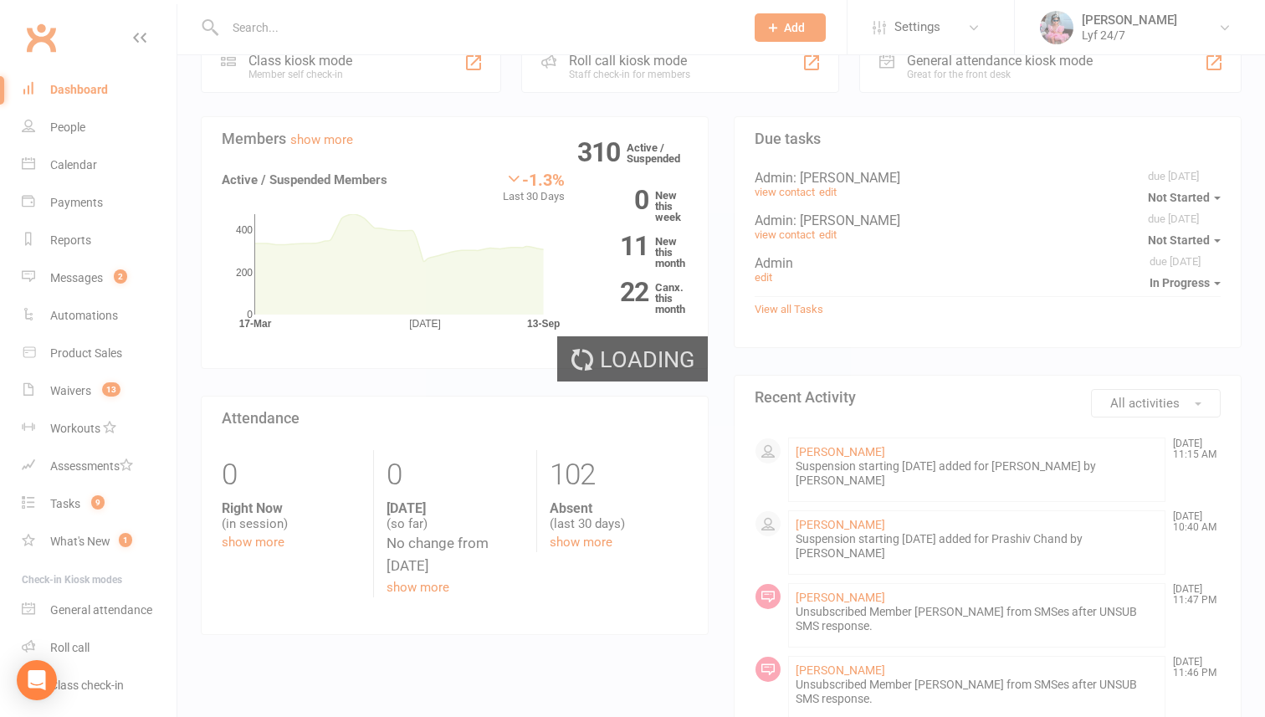
scroll to position [0, 0]
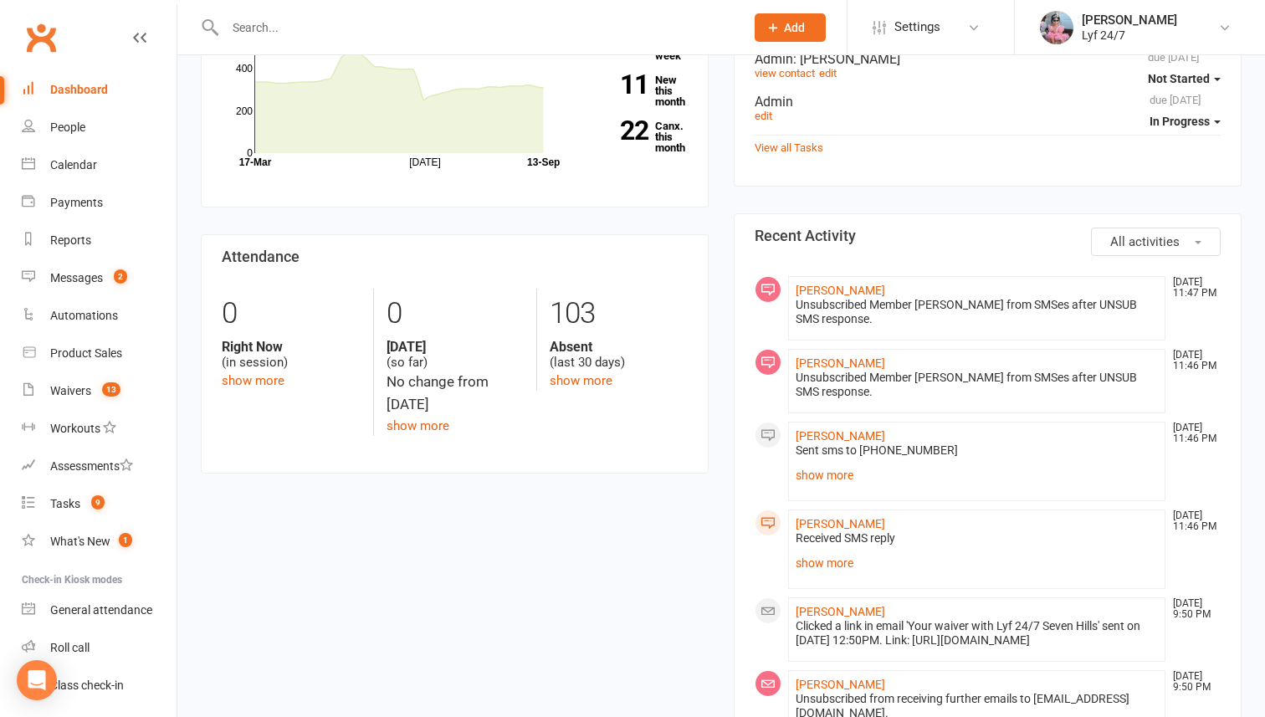
scroll to position [285, 0]
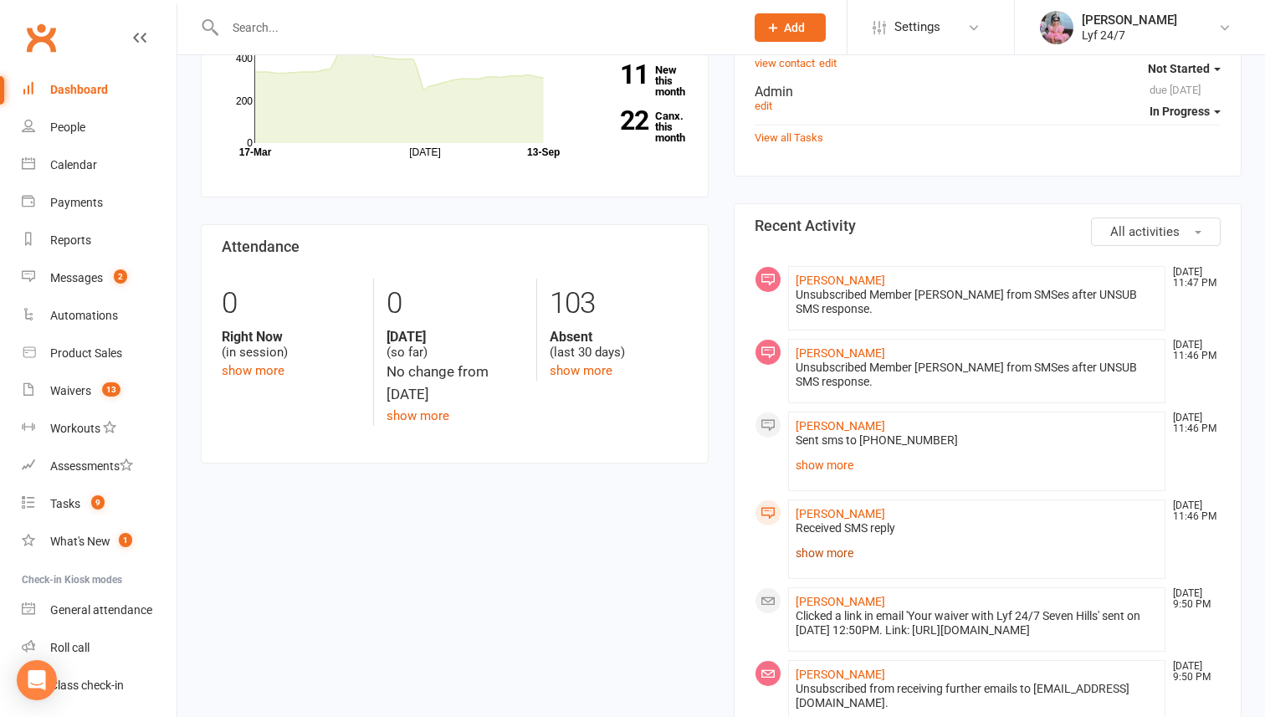
click at [817, 544] on link "show more" at bounding box center [977, 552] width 362 height 23
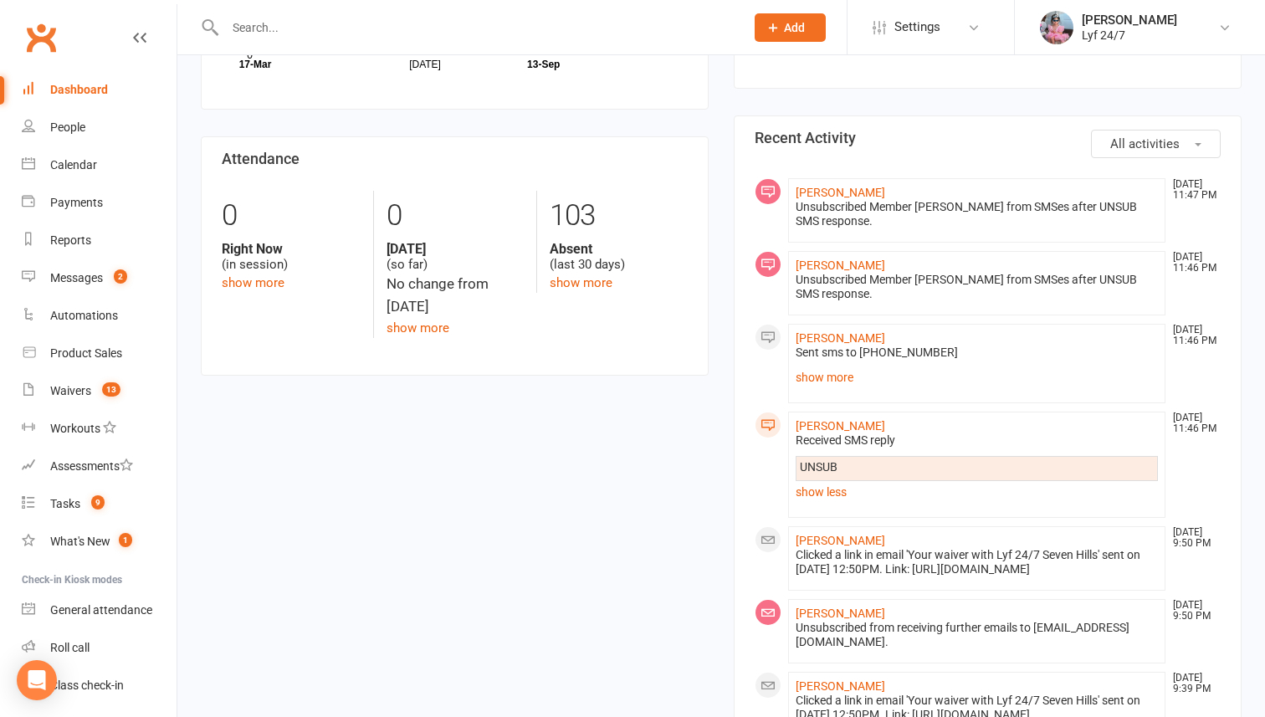
scroll to position [508, 0]
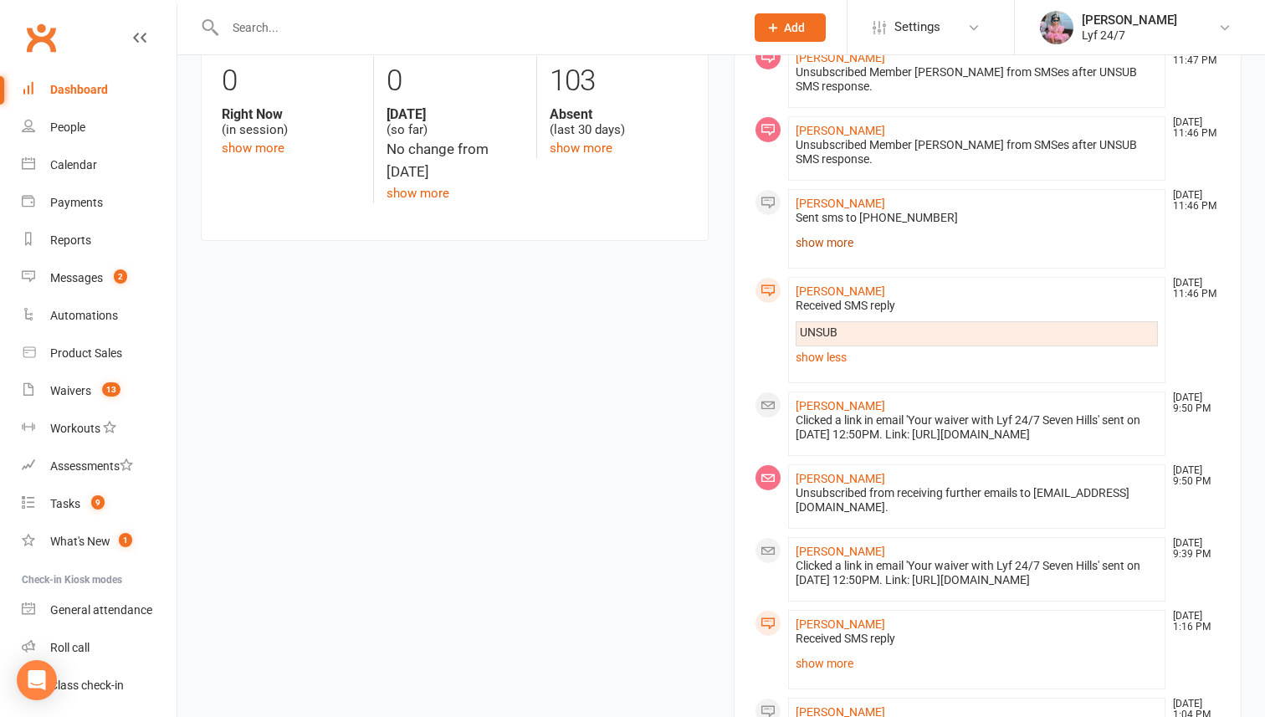
click at [826, 247] on link "show more" at bounding box center [977, 242] width 362 height 23
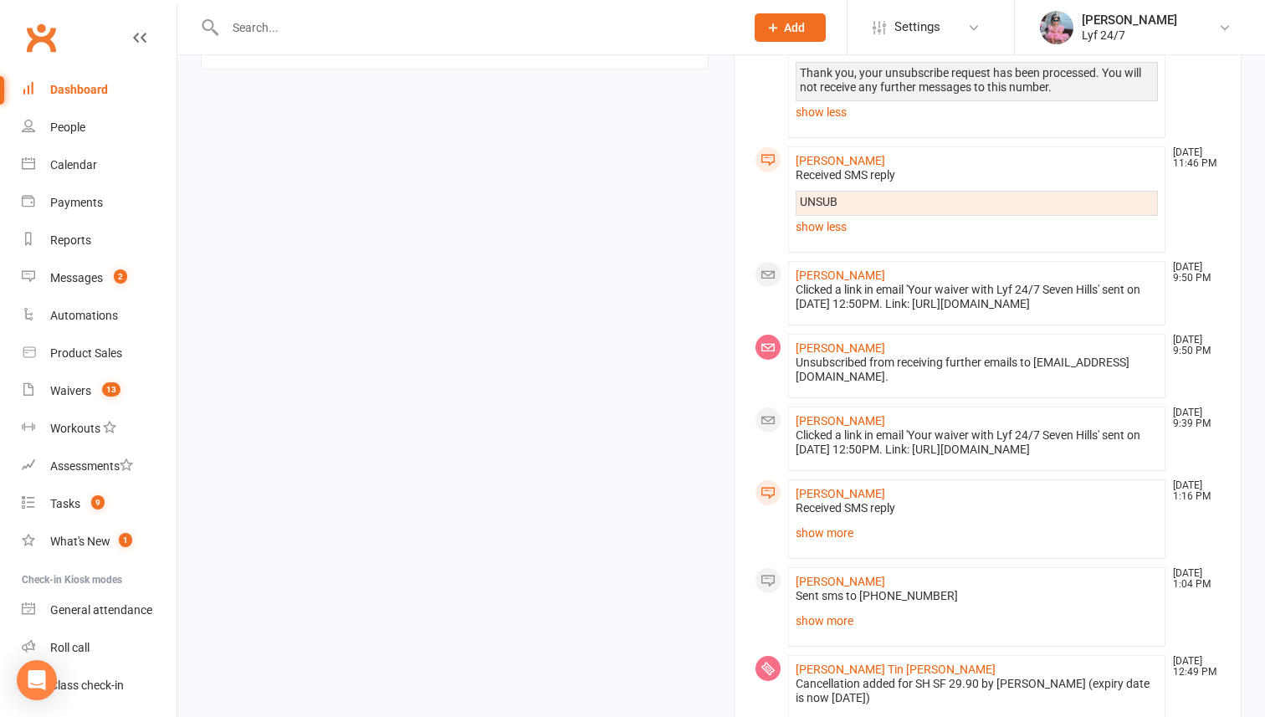
scroll to position [1058, 0]
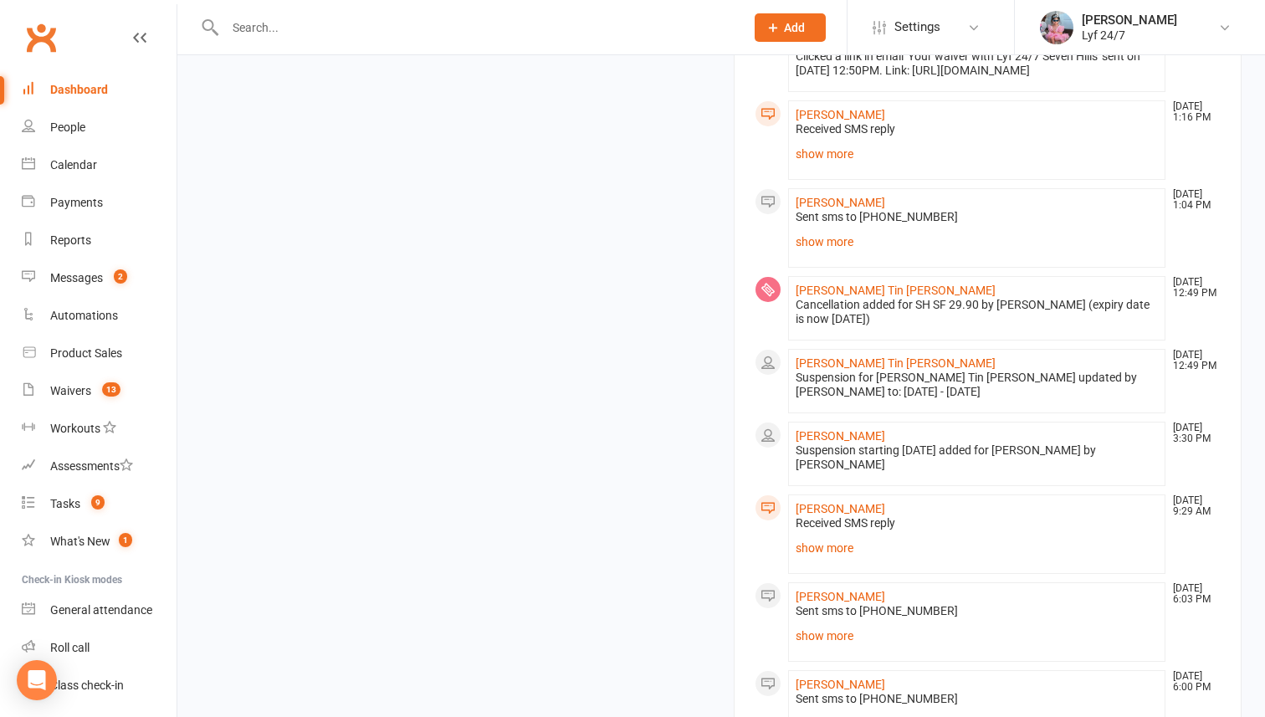
click at [818, 180] on li "Eva Rudolph Sep 12, 1:16 PM Received SMS reply Thank you Shali!! Enjoy your wee…" at bounding box center [976, 139] width 377 height 79
click at [815, 166] on link "show more" at bounding box center [977, 153] width 362 height 23
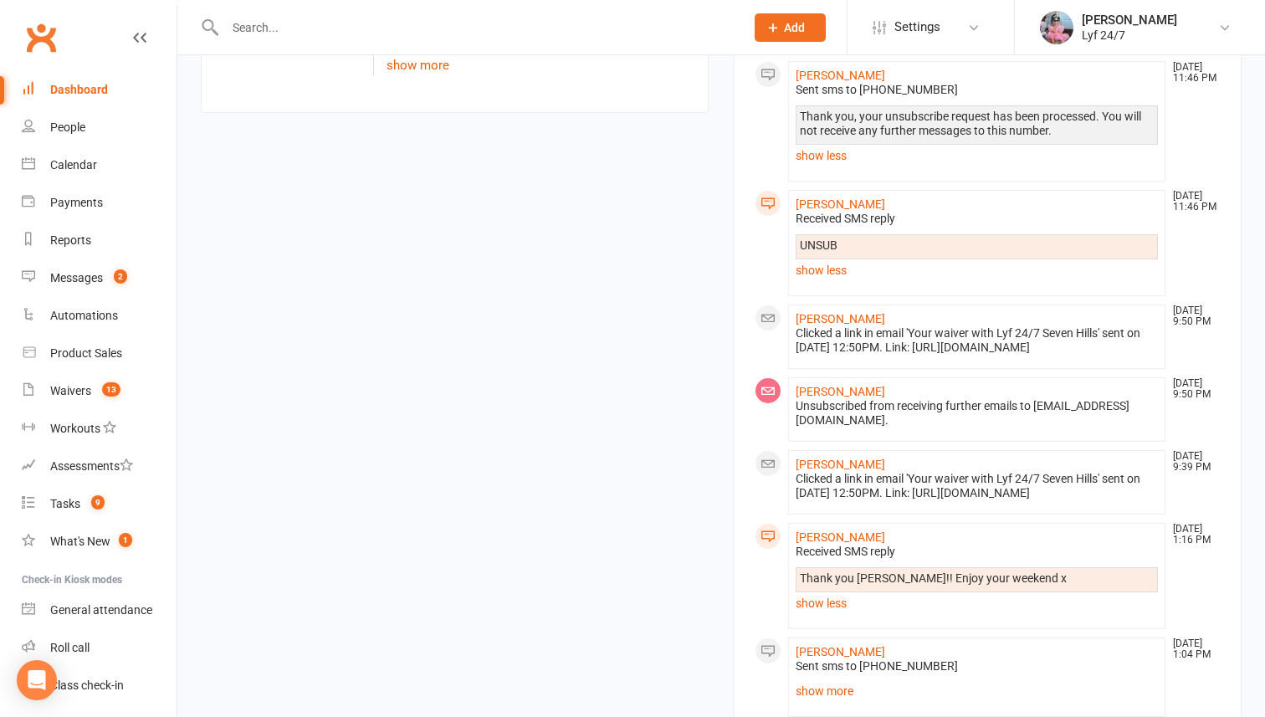
scroll to position [0, 0]
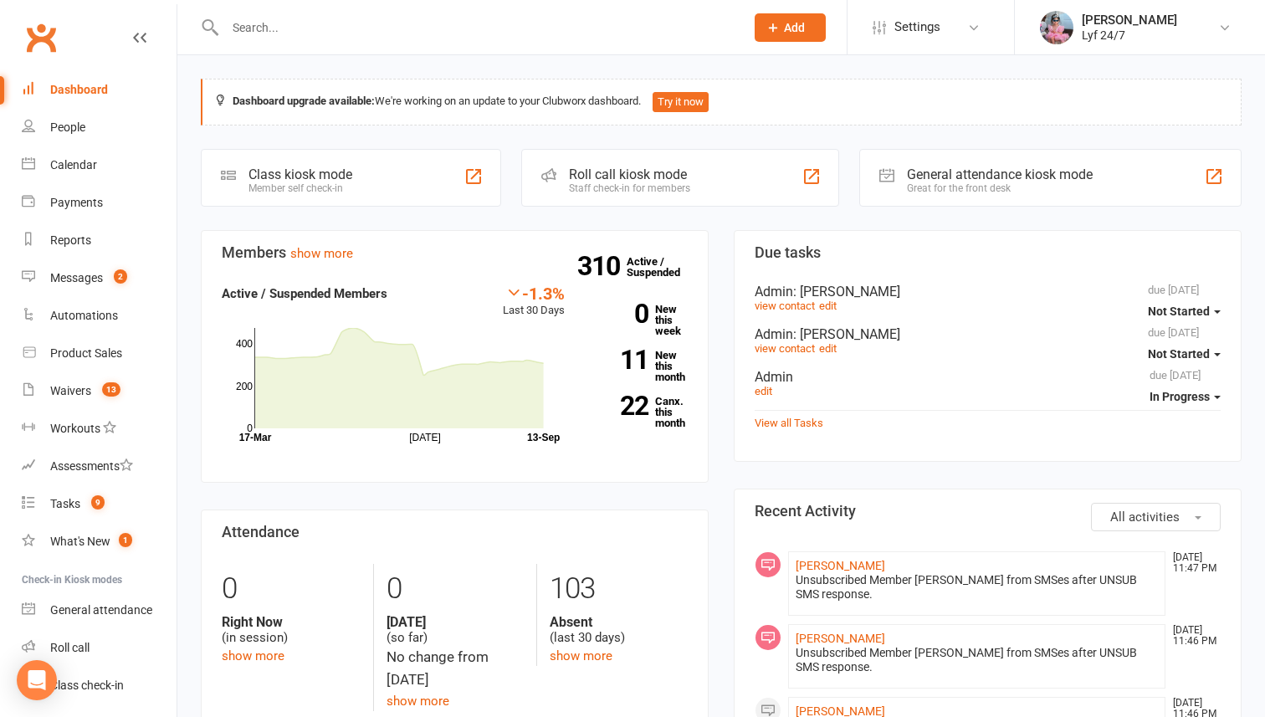
click at [324, 23] on input "text" at bounding box center [476, 27] width 513 height 23
paste input "Prashiv Chand"
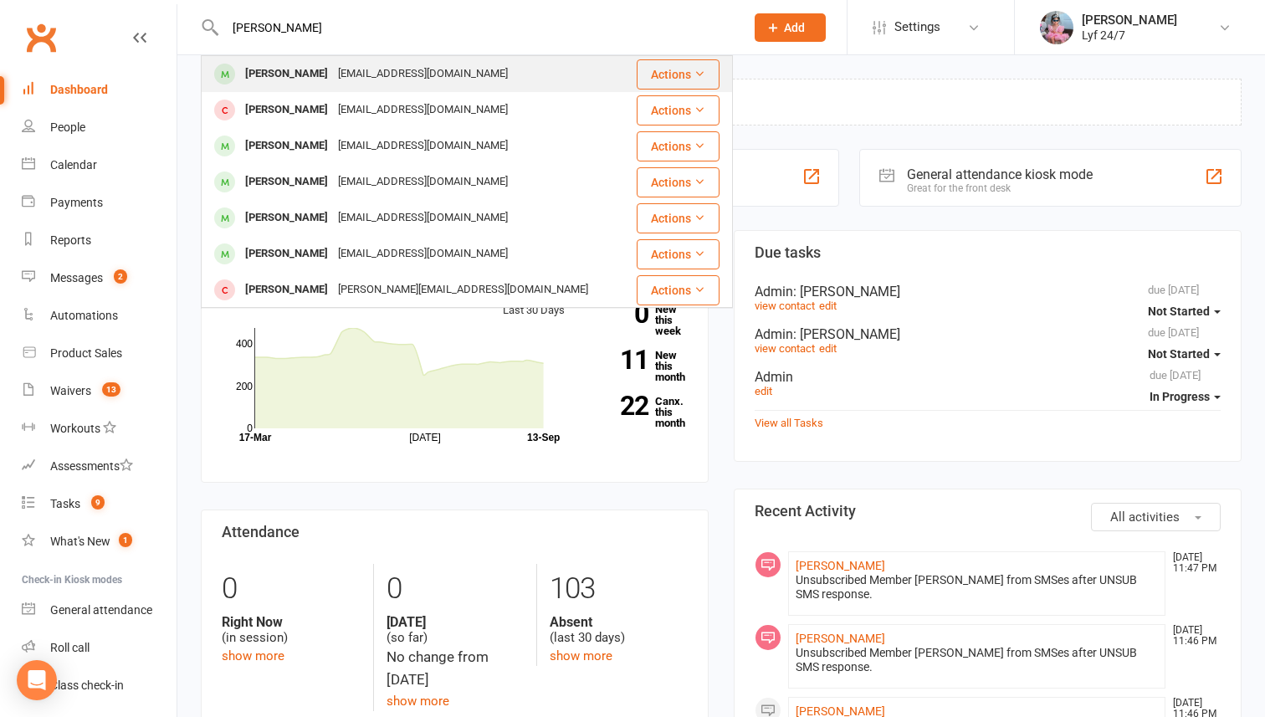
type input "Prashiv Chand"
click at [295, 78] on div "Prashiv Chand" at bounding box center [286, 74] width 93 height 24
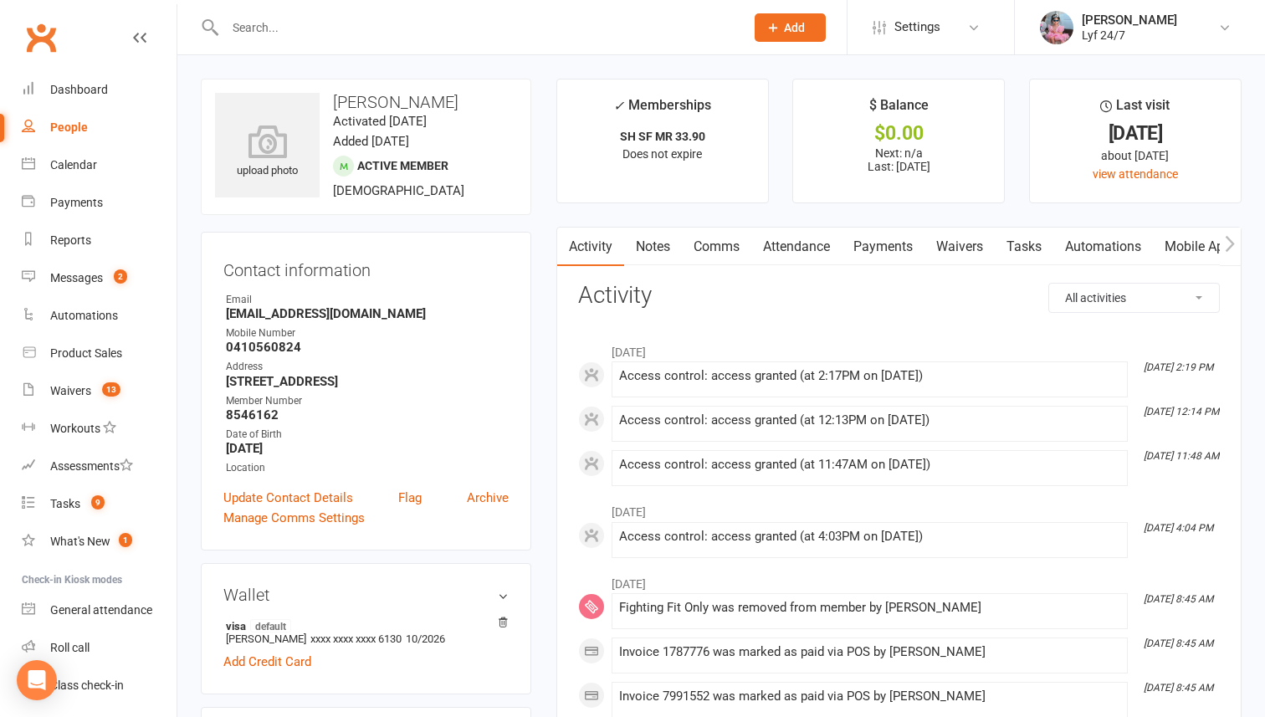
click at [652, 243] on link "Notes" at bounding box center [653, 247] width 58 height 38
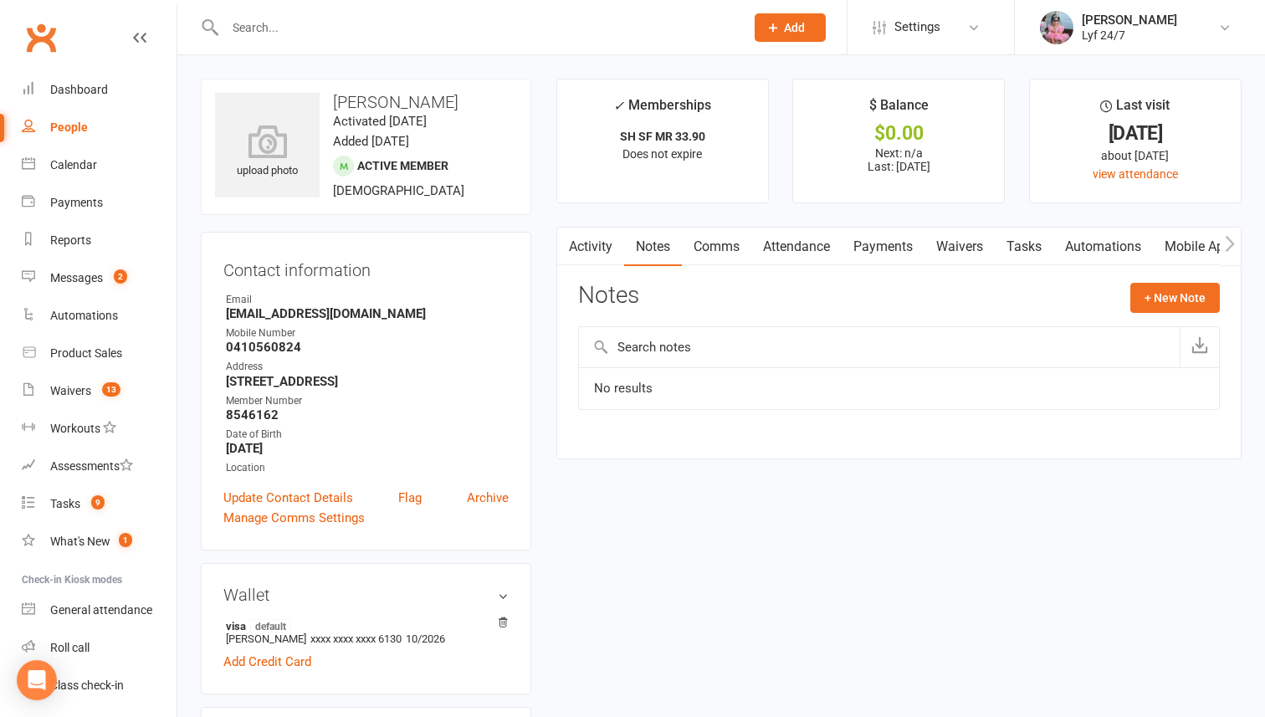
click at [693, 246] on link "Comms" at bounding box center [716, 247] width 69 height 38
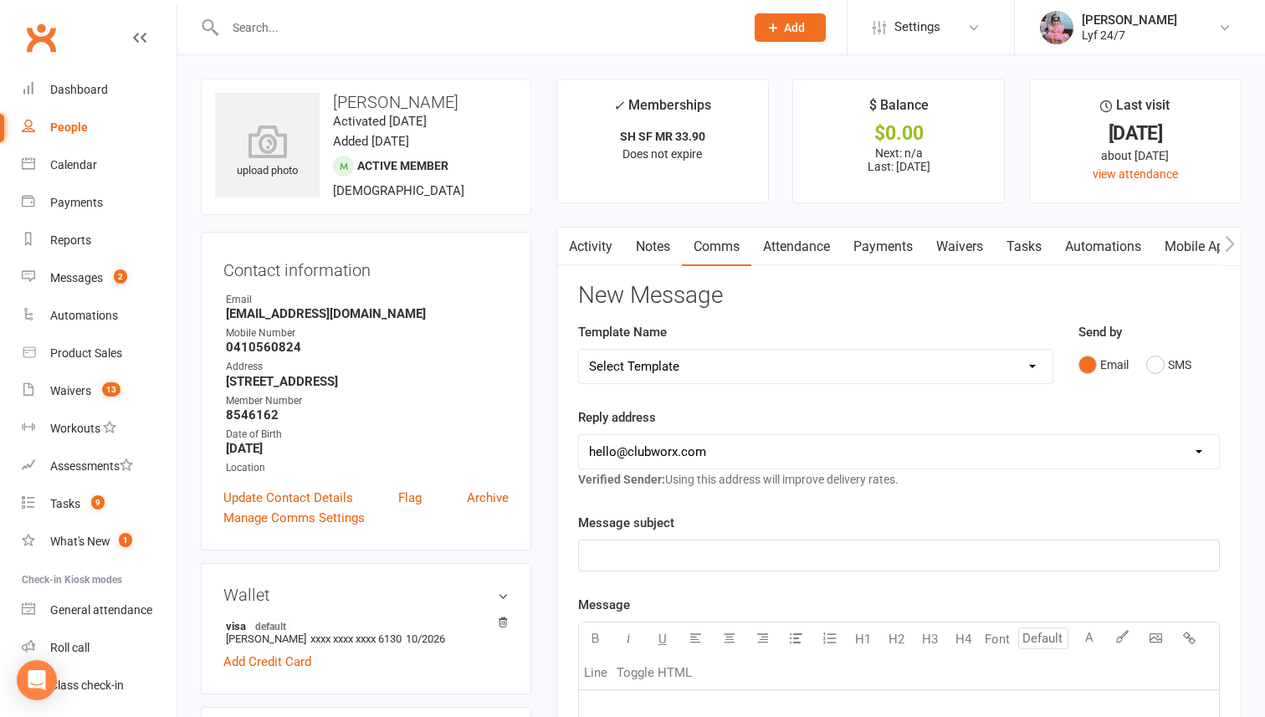
click at [581, 242] on link "Activity" at bounding box center [590, 247] width 67 height 38
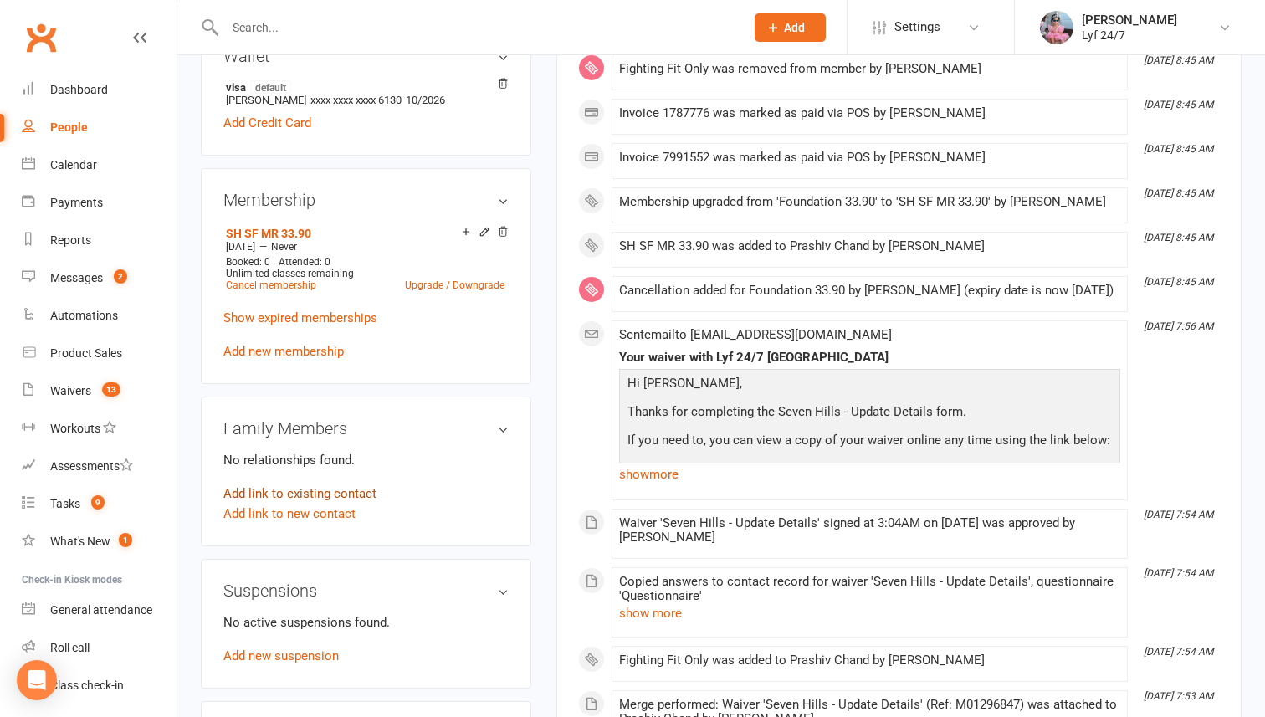
scroll to position [587, 0]
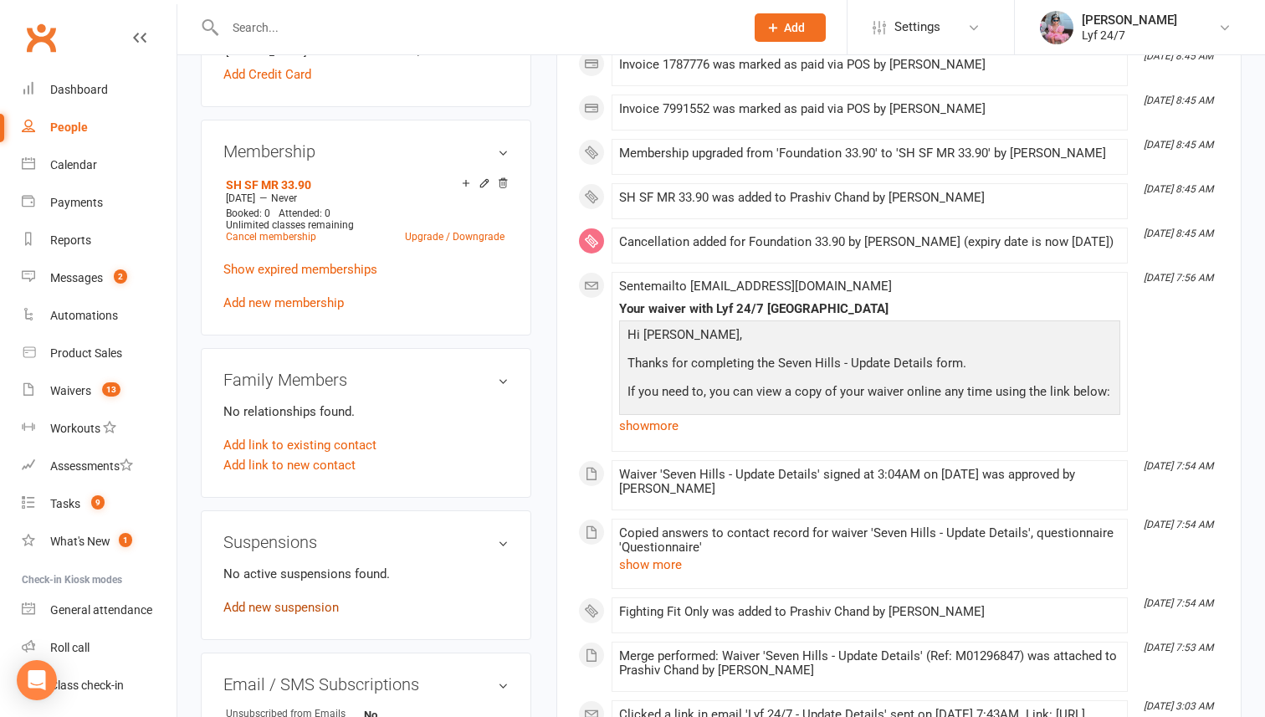
click at [259, 604] on link "Add new suspension" at bounding box center [280, 607] width 115 height 15
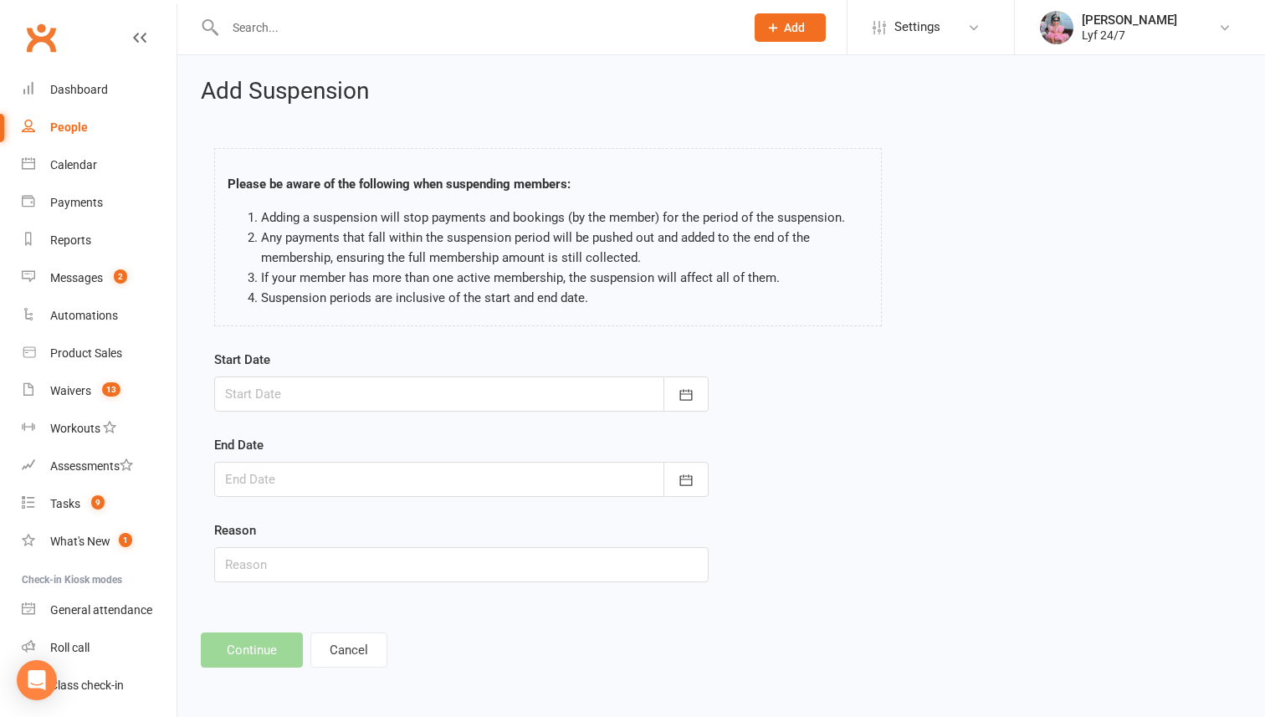
click at [308, 399] on div at bounding box center [461, 393] width 494 height 35
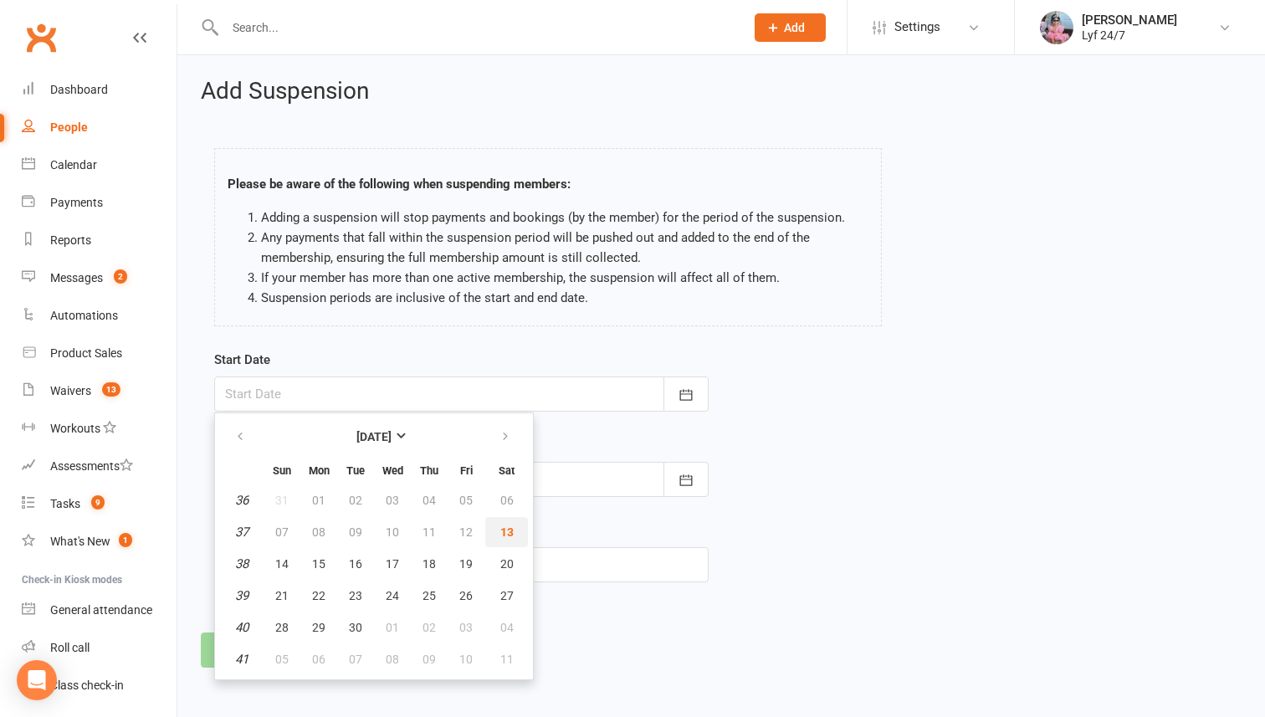
click at [509, 527] on span "13" at bounding box center [506, 531] width 13 height 13
type input "13 Sep 2025"
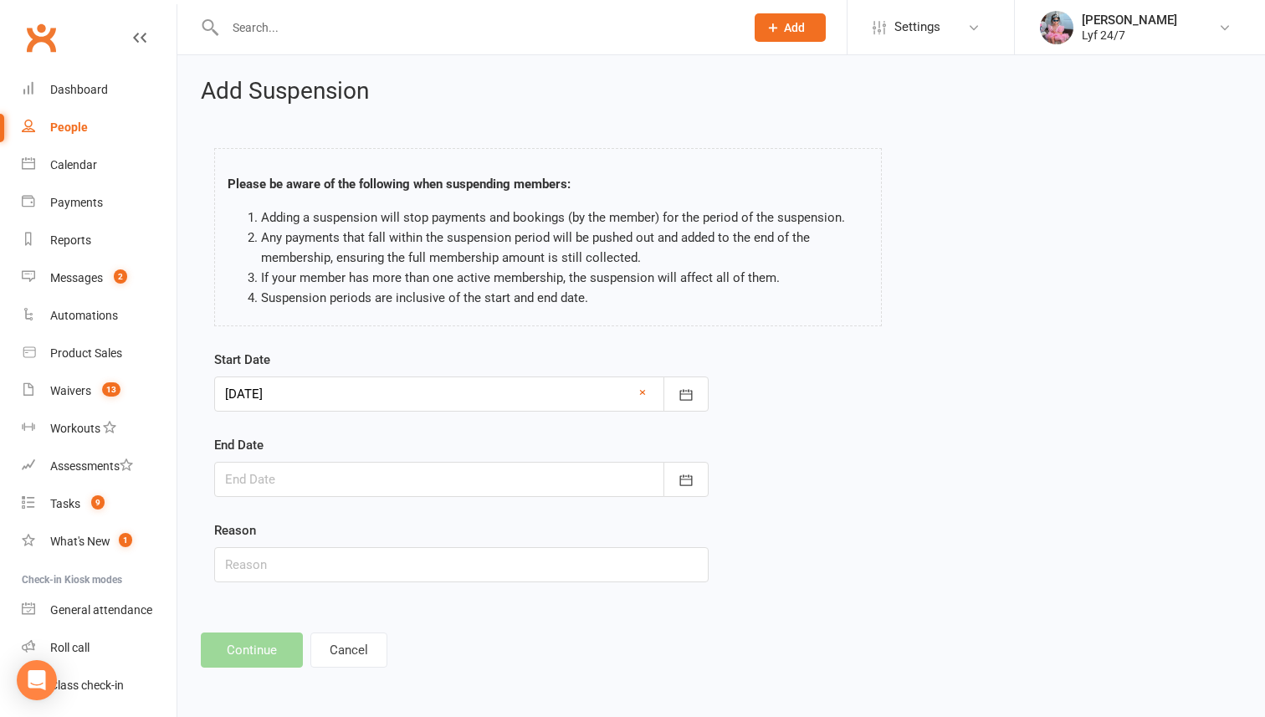
click at [477, 498] on form "Start Date 13 Sep 2025 September 2025 Sun Mon Tue Wed Thu Fri Sat 36 31 01 02 0…" at bounding box center [461, 466] width 494 height 233
click at [477, 484] on div at bounding box center [461, 479] width 494 height 35
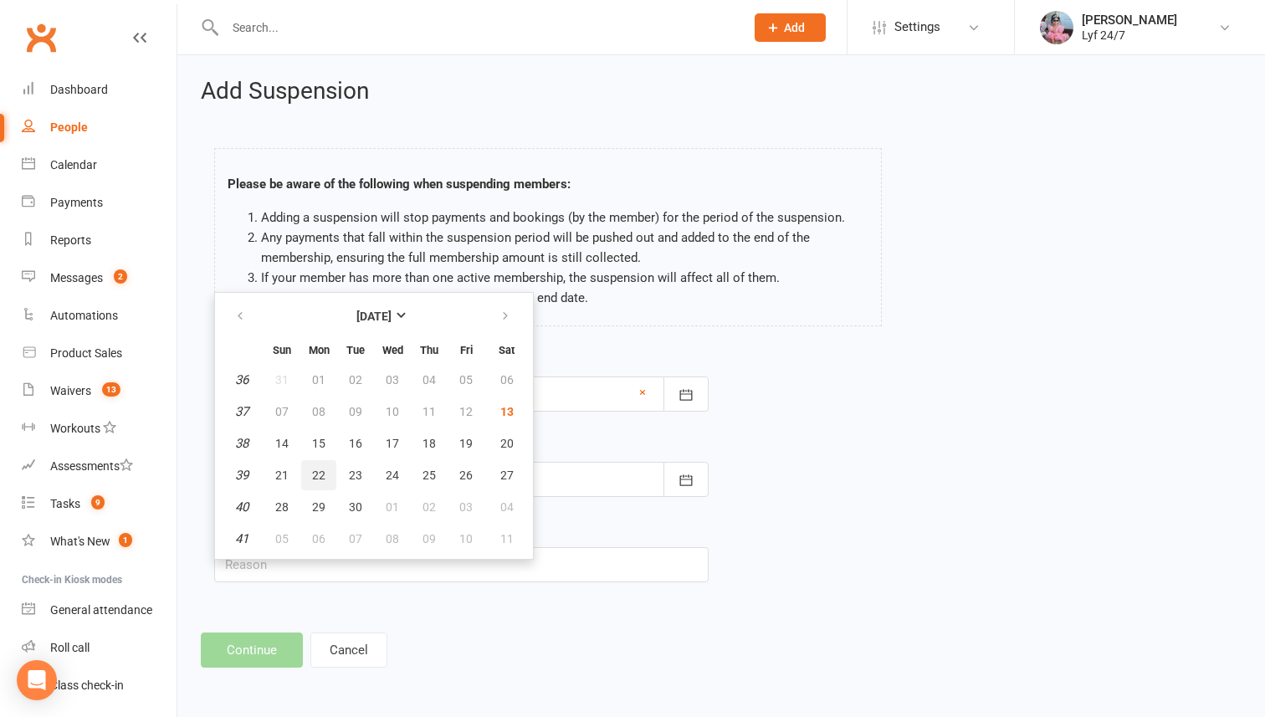
click at [309, 479] on button "22" at bounding box center [318, 475] width 35 height 30
type input "22 Sep 2025"
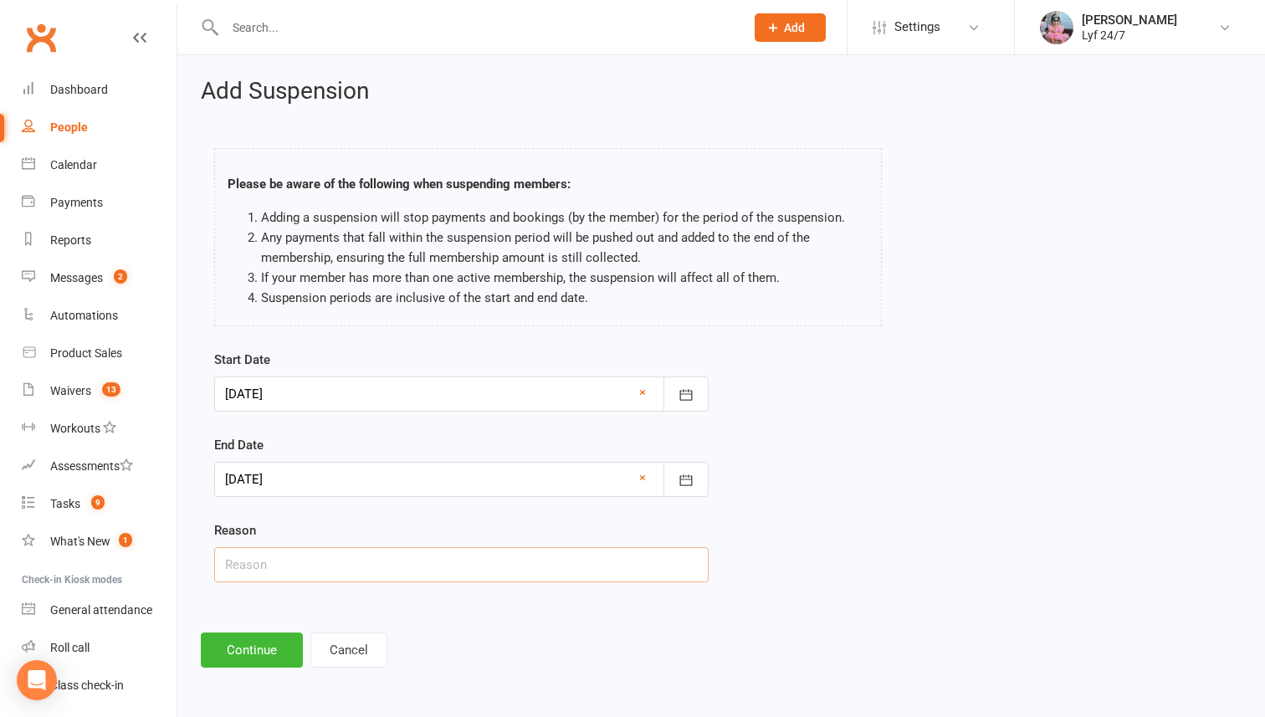
click at [264, 551] on input "text" at bounding box center [461, 564] width 494 height 35
type input "Overseas Travel ST"
click at [243, 677] on div "Add Suspension Please be aware of the following when suspending members: Adding…" at bounding box center [720, 373] width 1087 height 636
click at [243, 661] on button "Continue" at bounding box center [252, 649] width 102 height 35
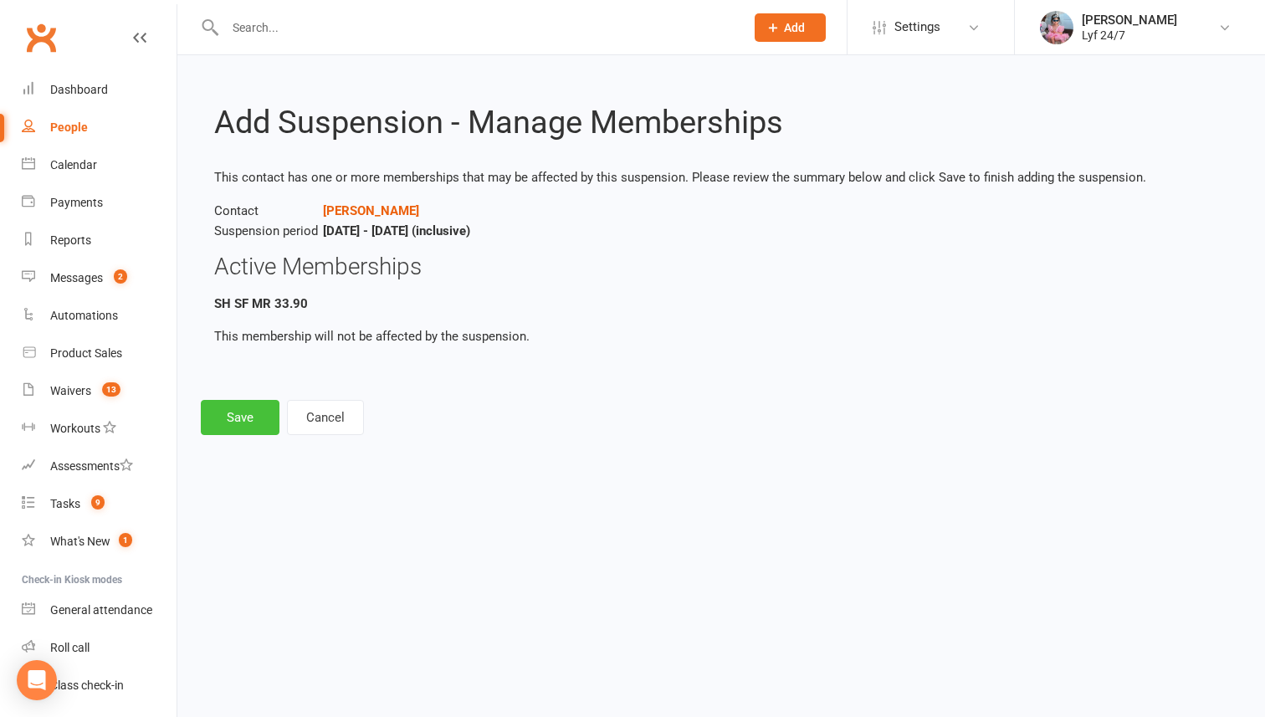
click at [238, 415] on button "Save" at bounding box center [240, 417] width 79 height 35
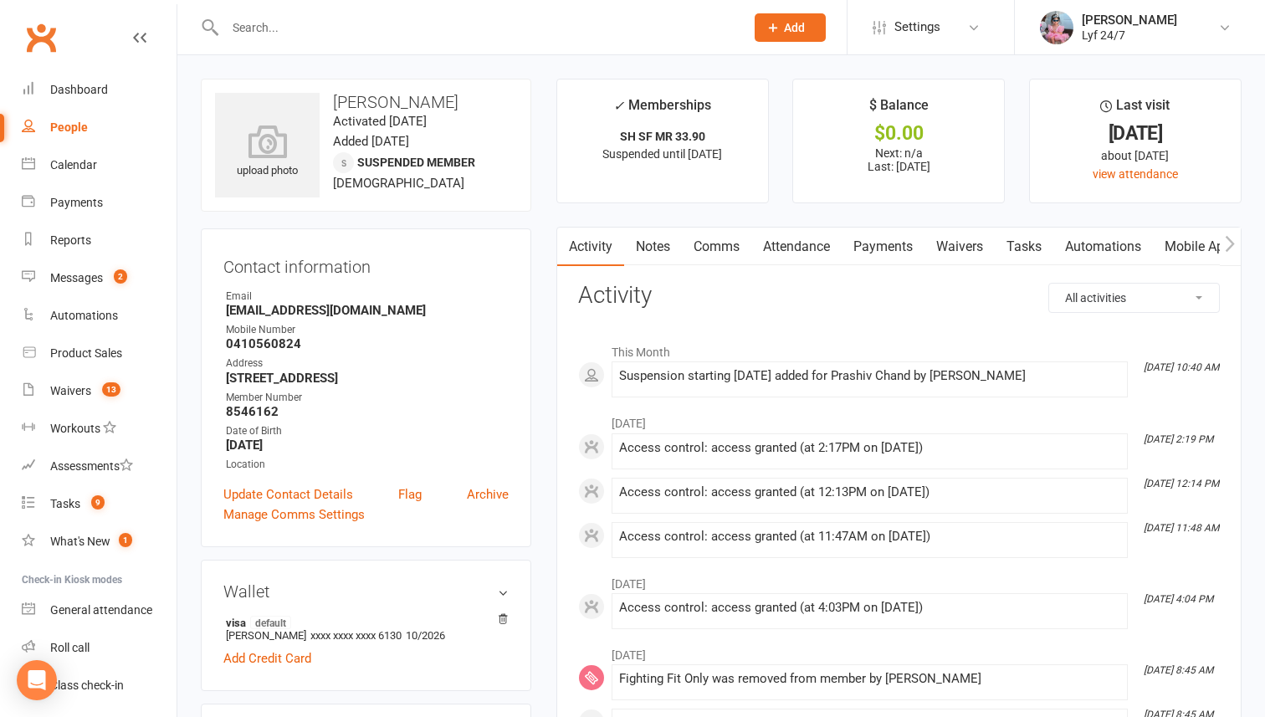
click at [340, 26] on input "text" at bounding box center [476, 27] width 513 height 23
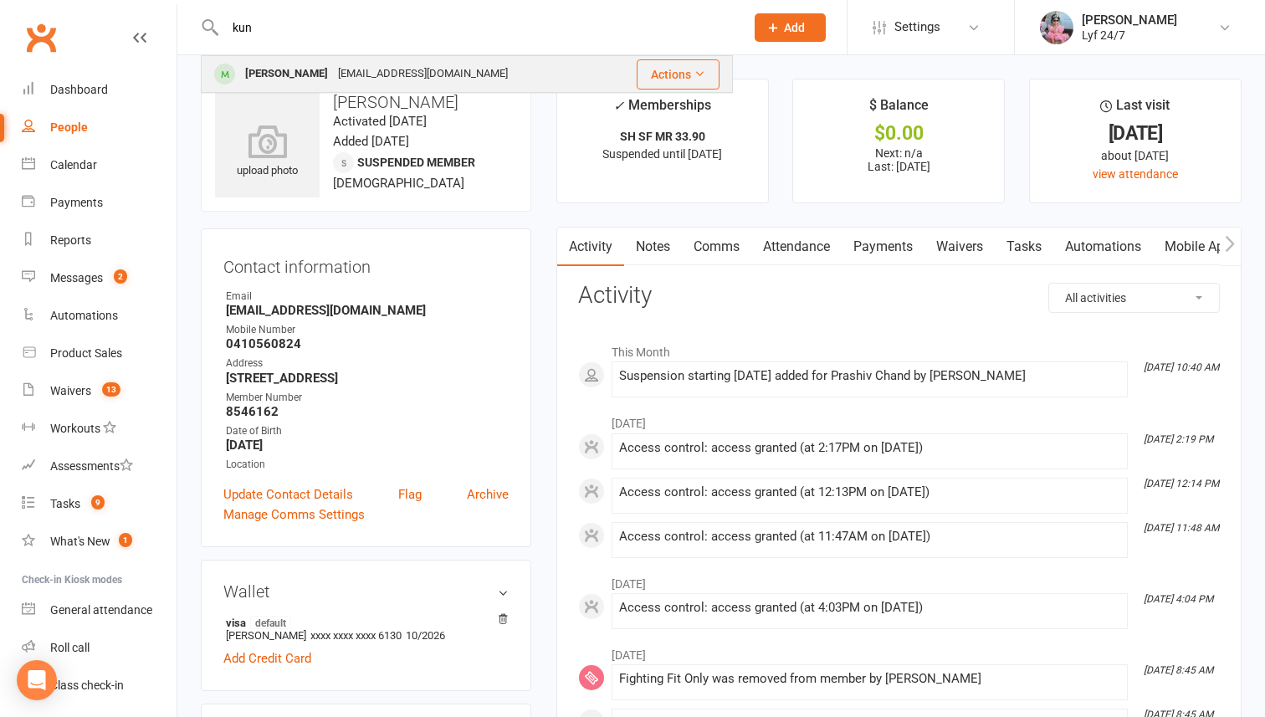
type input "kun"
click at [287, 74] on tbody "Kunal Boora kunalboora1010@gmail.com Actions" at bounding box center [467, 74] width 530 height 36
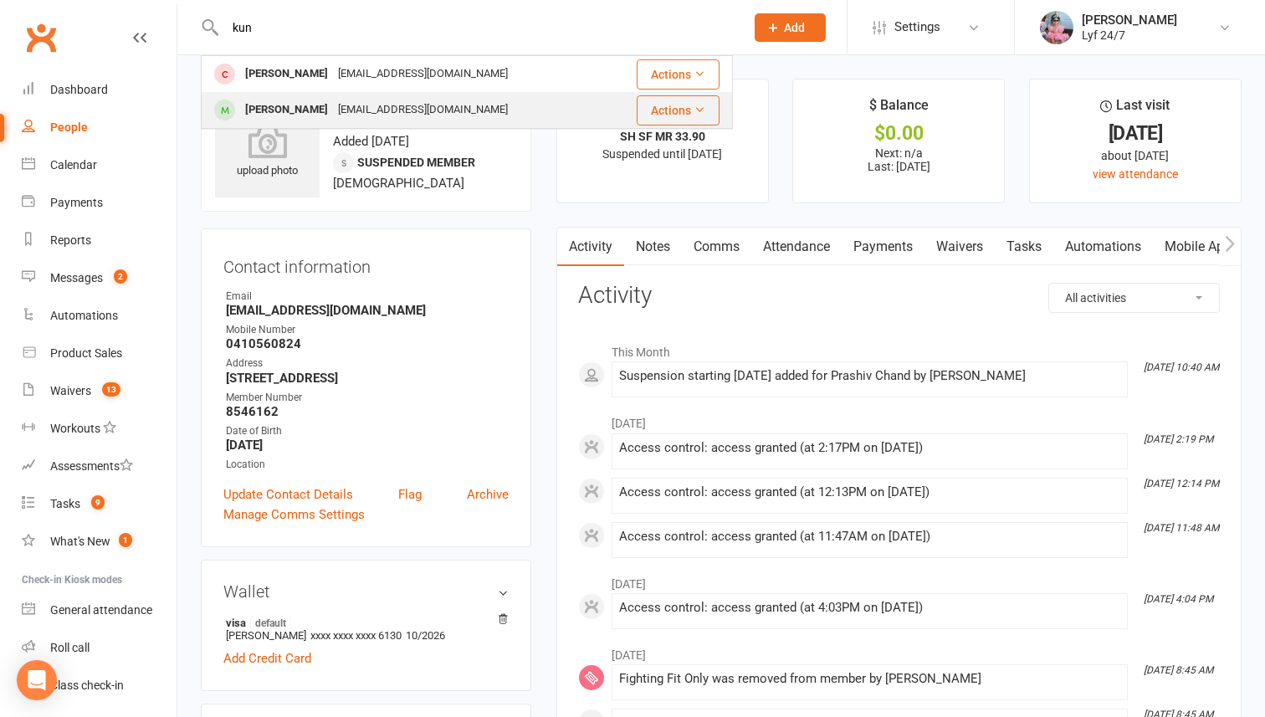
click at [263, 99] on div "Kunal Boora" at bounding box center [286, 110] width 93 height 24
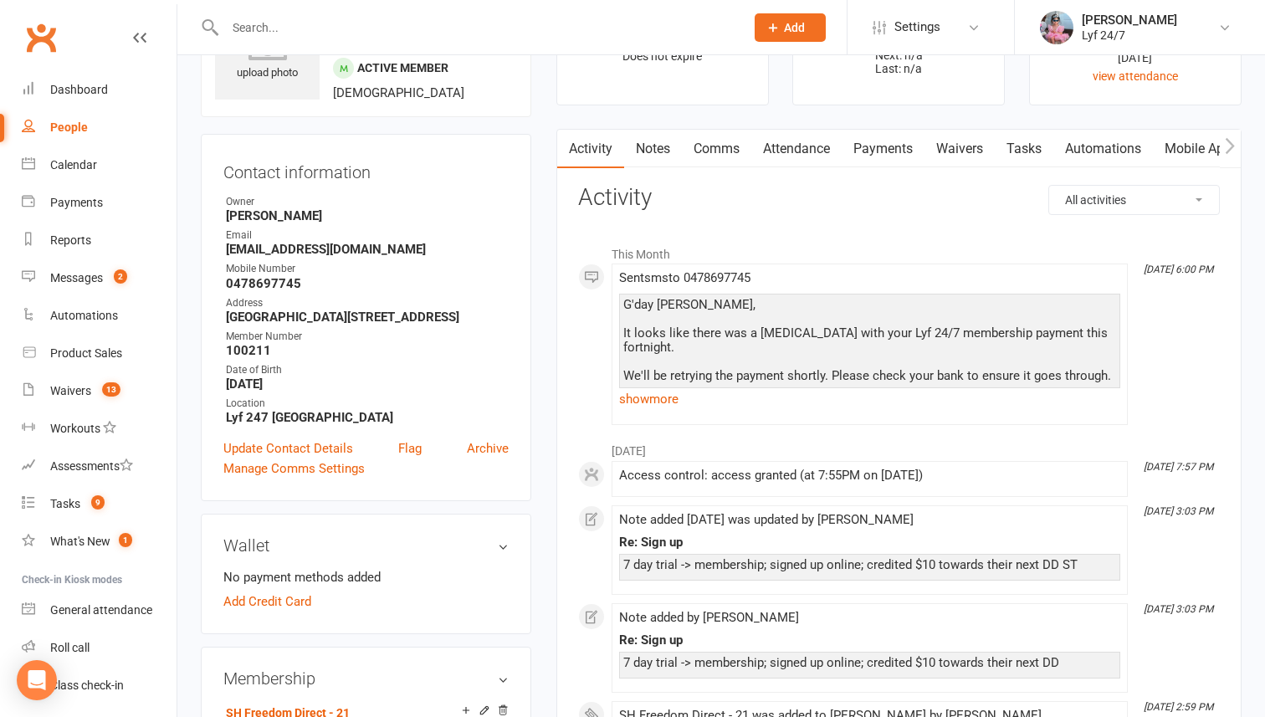
scroll to position [115, 0]
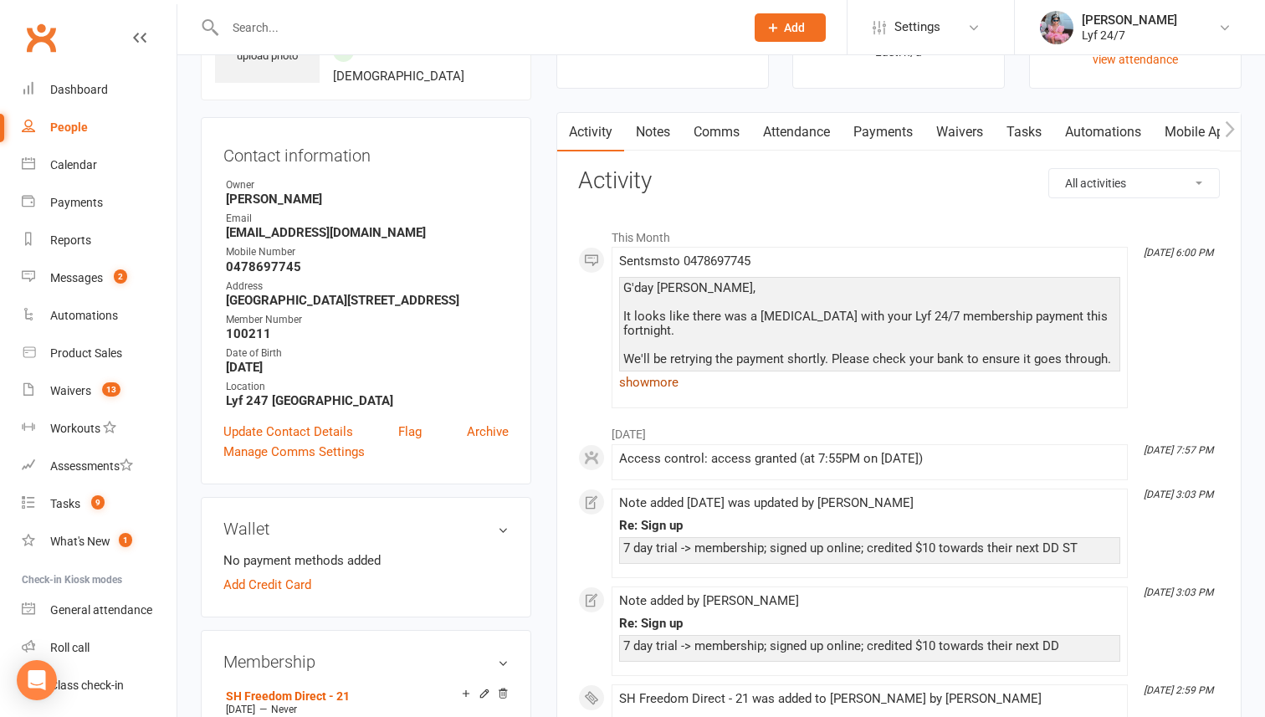
click at [648, 380] on link "show more" at bounding box center [869, 382] width 501 height 23
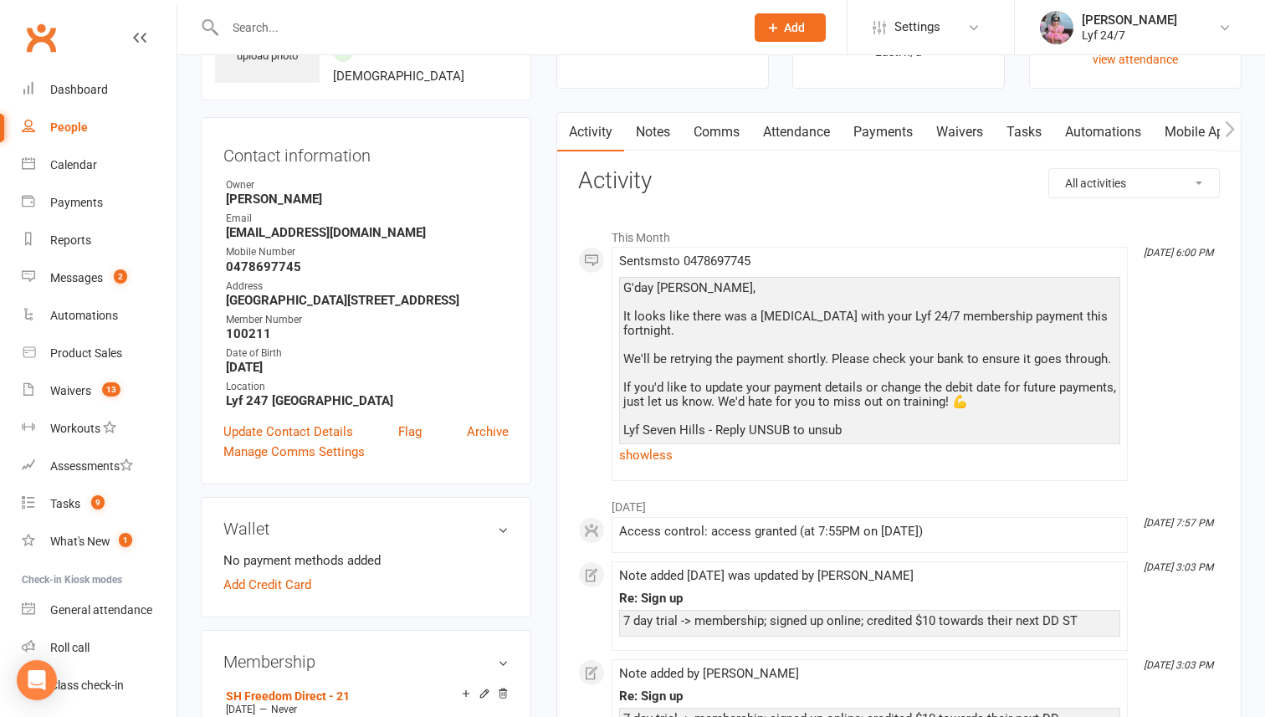
scroll to position [0, 0]
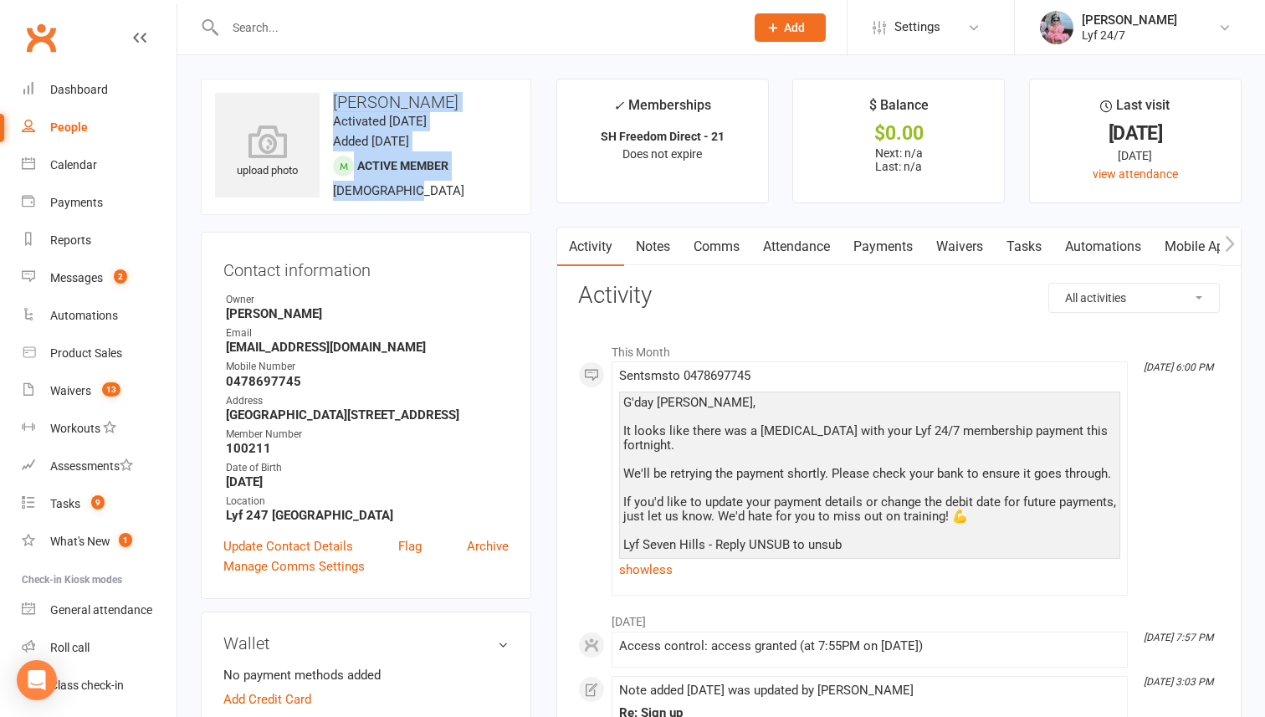
drag, startPoint x: 403, startPoint y: 189, endPoint x: 335, endPoint y: 98, distance: 113.6
click at [335, 98] on div "upload photo Kunal Boora Activated 19 August, 2025 Added 19 August, 2025 Active…" at bounding box center [366, 147] width 330 height 136
click at [335, 104] on h3 "Kunal Boora" at bounding box center [366, 102] width 302 height 18
drag, startPoint x: 406, startPoint y: 184, endPoint x: 335, endPoint y: 100, distance: 109.8
click at [335, 100] on div "upload photo Kunal Boora Activated 19 August, 2025 Added 19 August, 2025 Active…" at bounding box center [366, 147] width 330 height 136
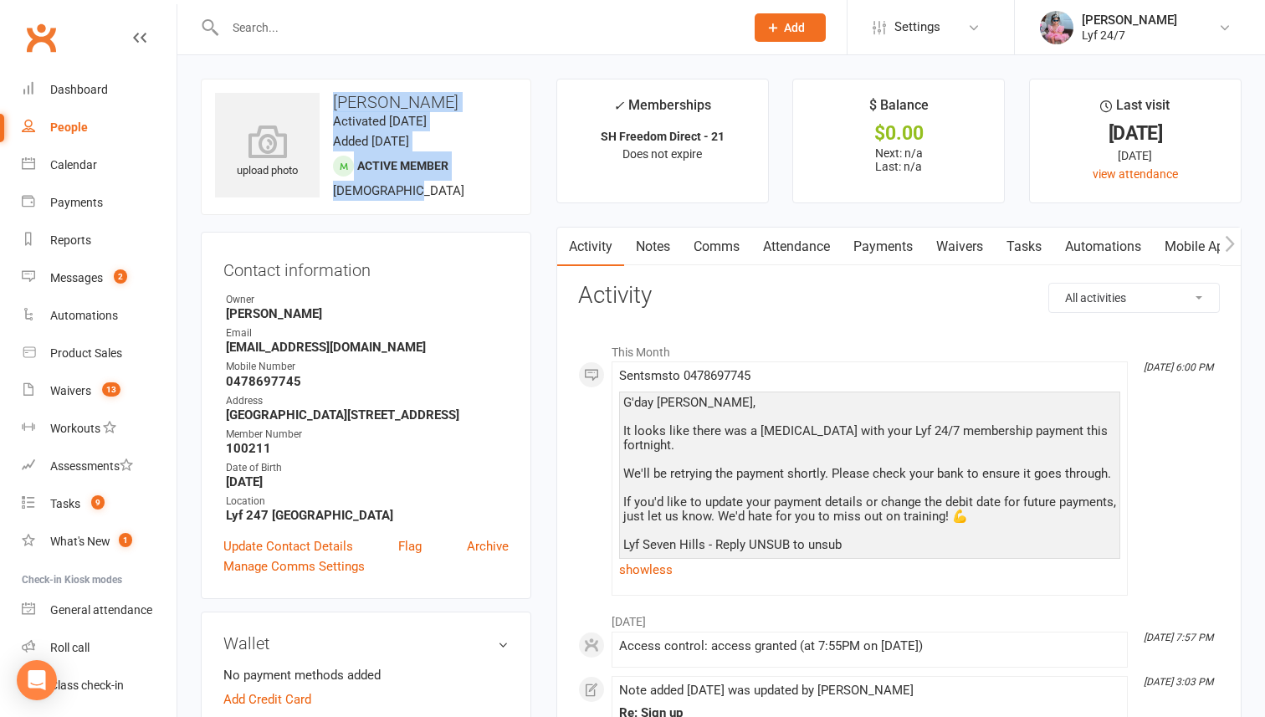
click at [395, 161] on span "Active member" at bounding box center [402, 165] width 91 height 13
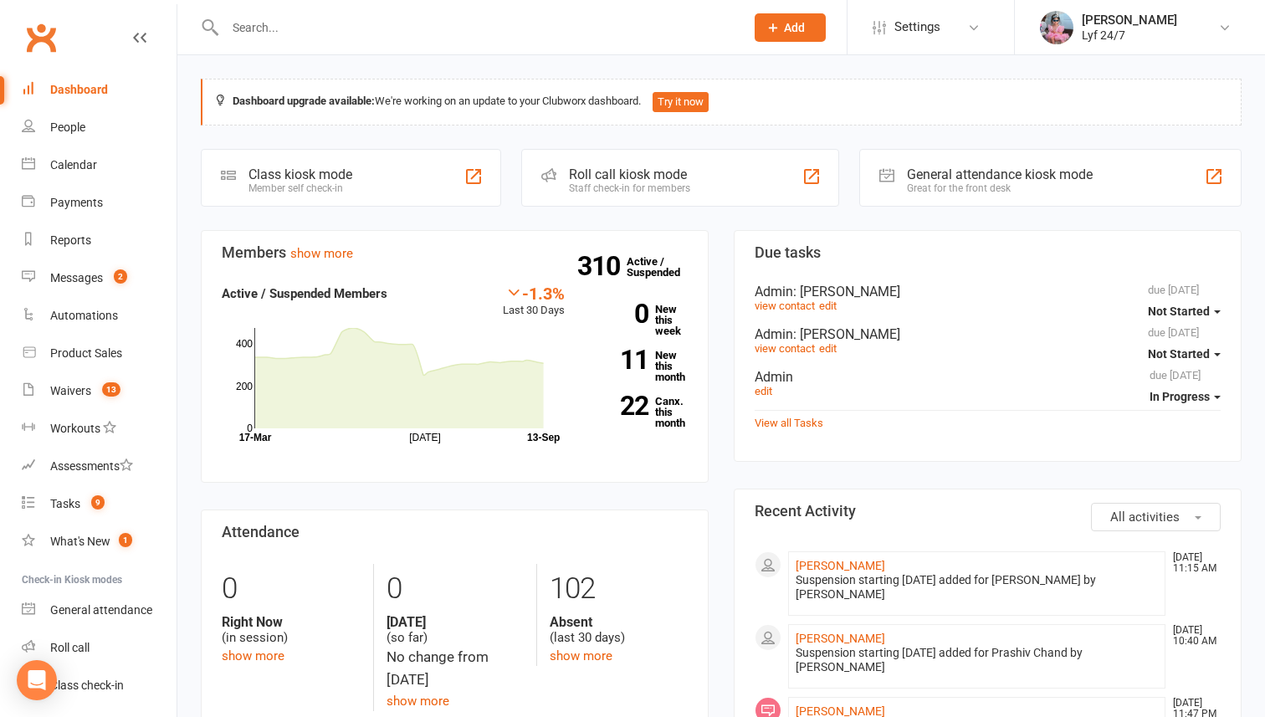
click at [286, 36] on input "text" at bounding box center [476, 27] width 513 height 23
type input "i"
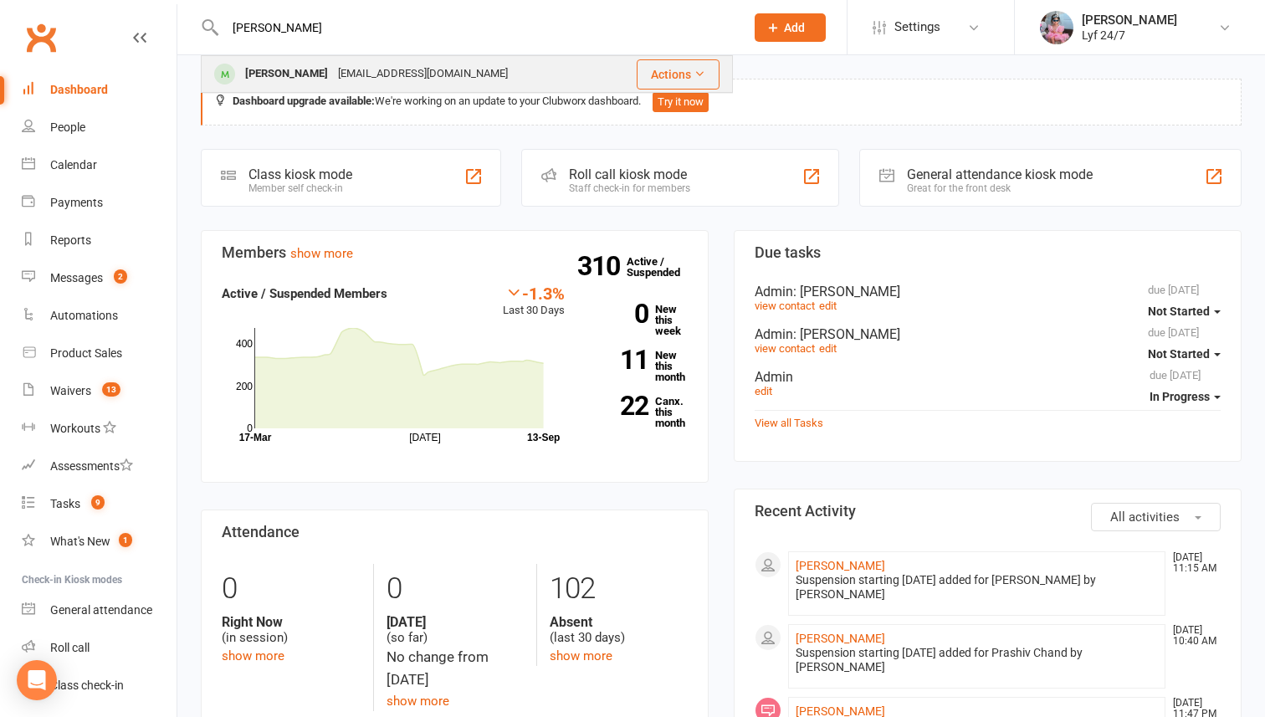
type input "ileen"
click at [316, 82] on div "Ileen Dhanaseeli" at bounding box center [286, 74] width 93 height 24
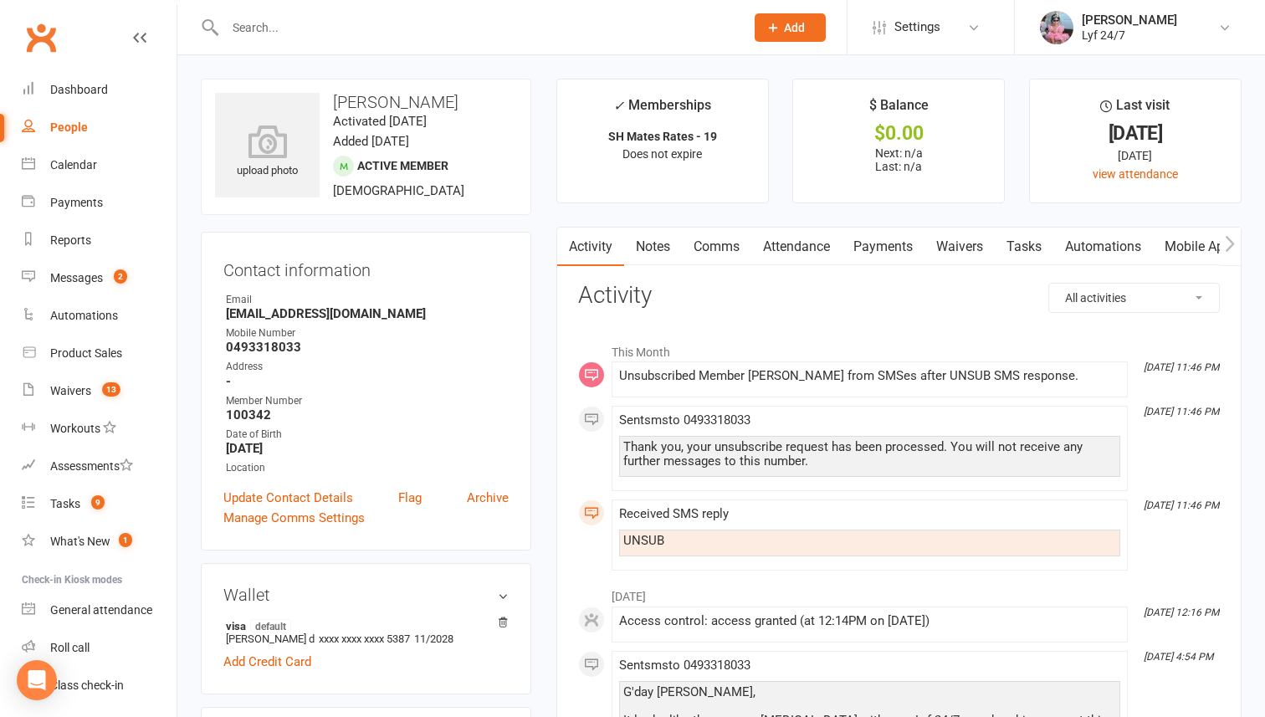
click at [257, 32] on input "text" at bounding box center [476, 27] width 513 height 23
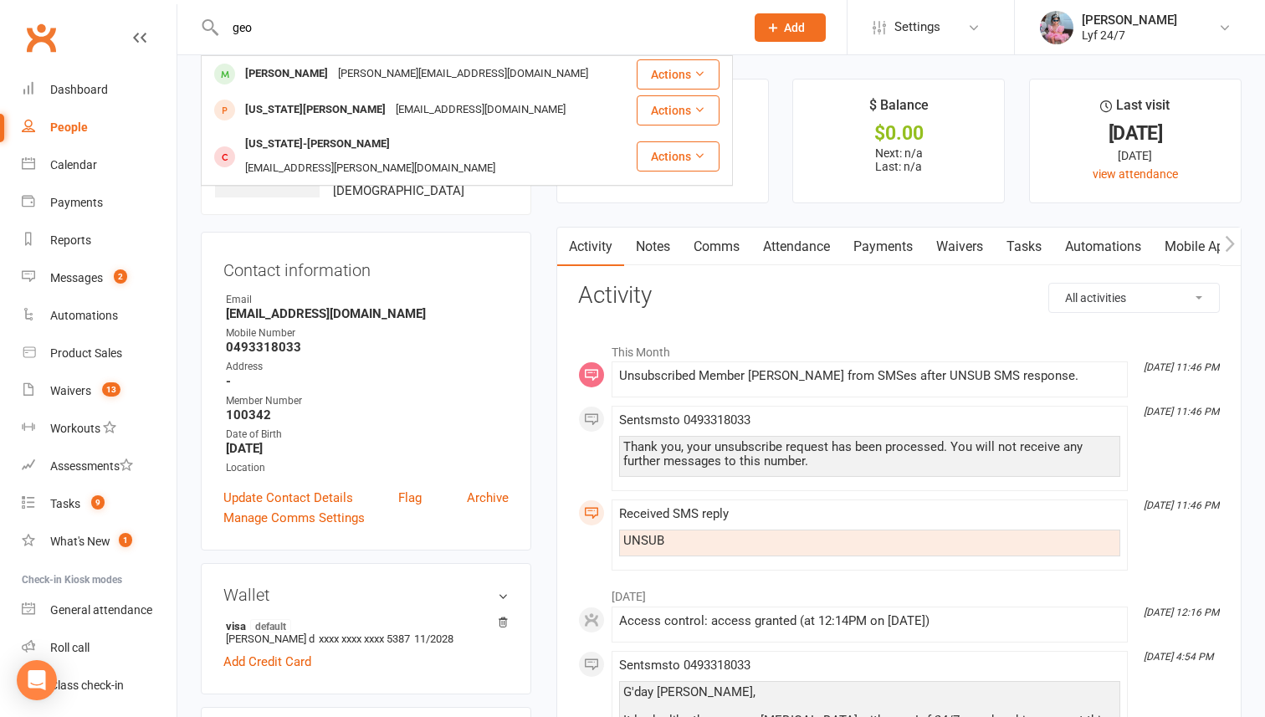
type input "geo"
click at [350, 28] on input "geo" at bounding box center [476, 27] width 513 height 23
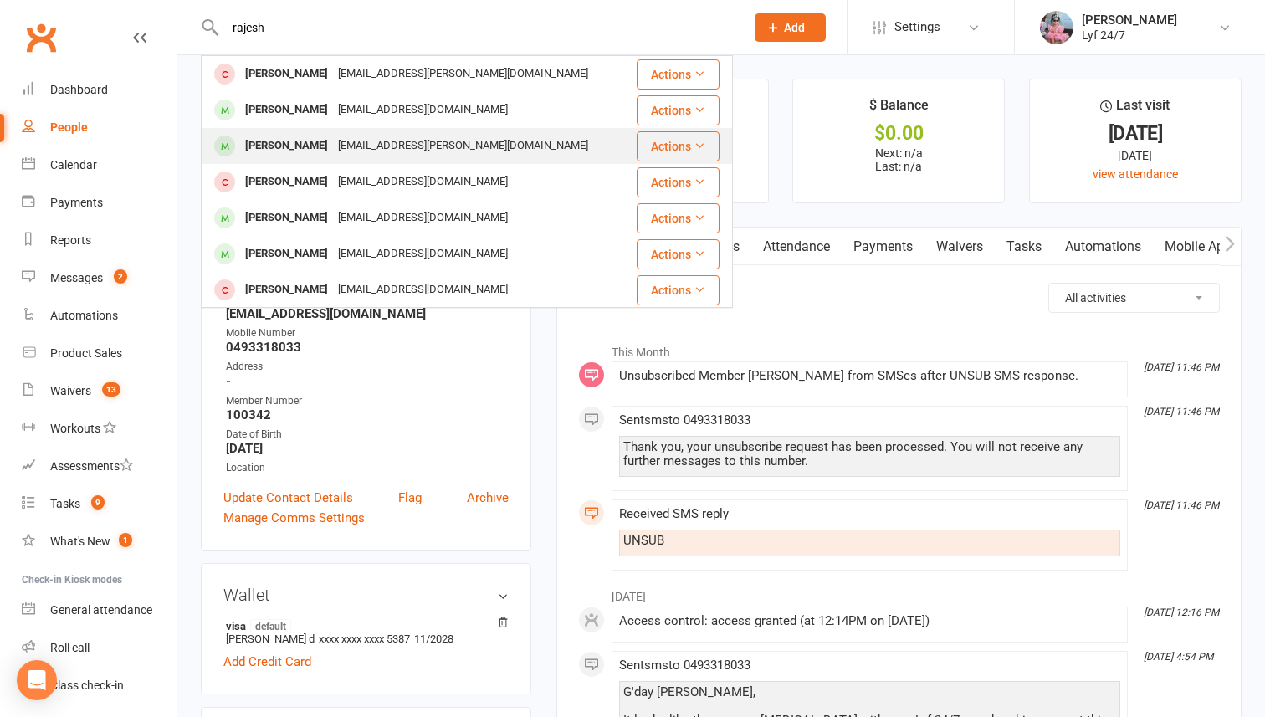
type input "rajesh"
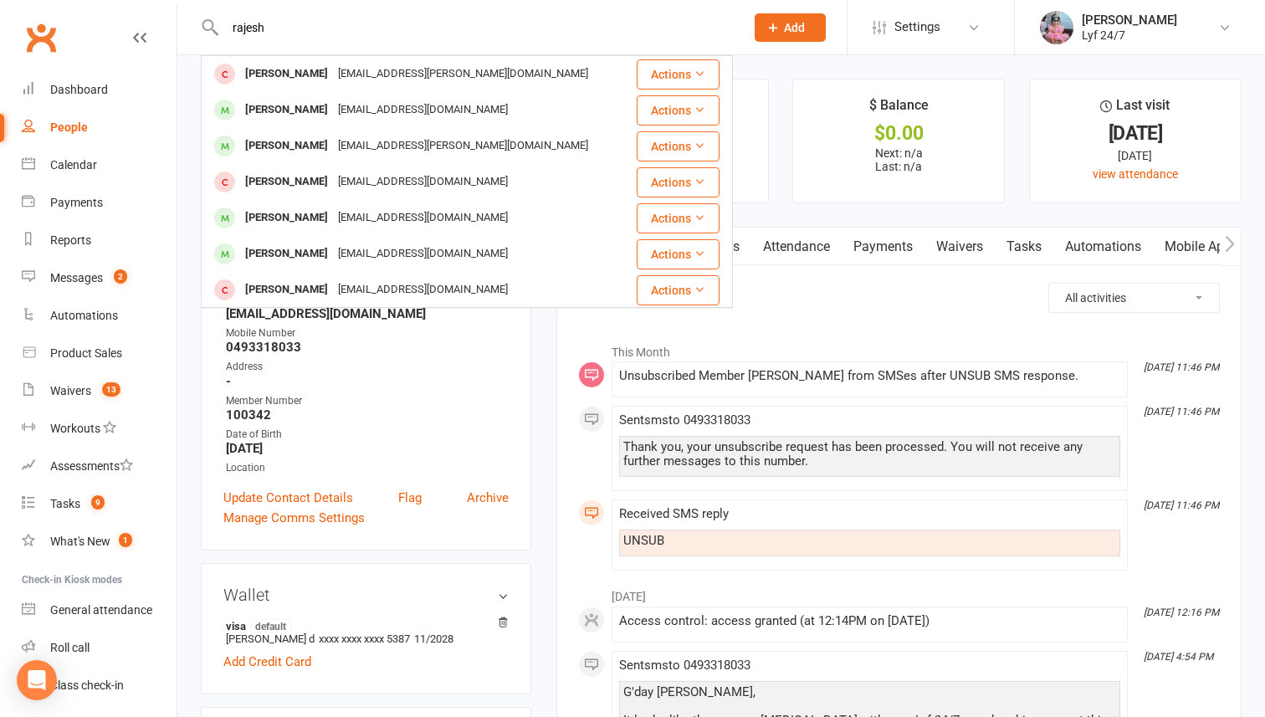
click at [370, 142] on div "raj.vagadia@gmail.com" at bounding box center [463, 146] width 260 height 24
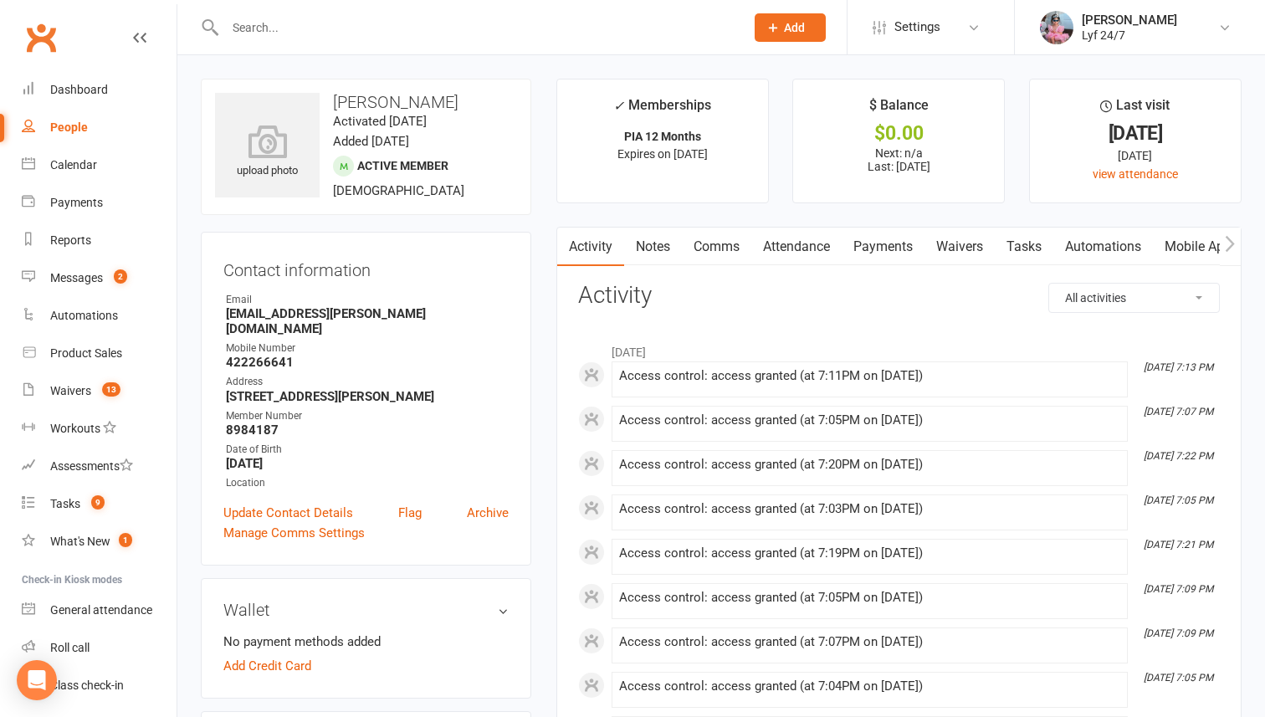
click at [880, 248] on link "Payments" at bounding box center [883, 247] width 83 height 38
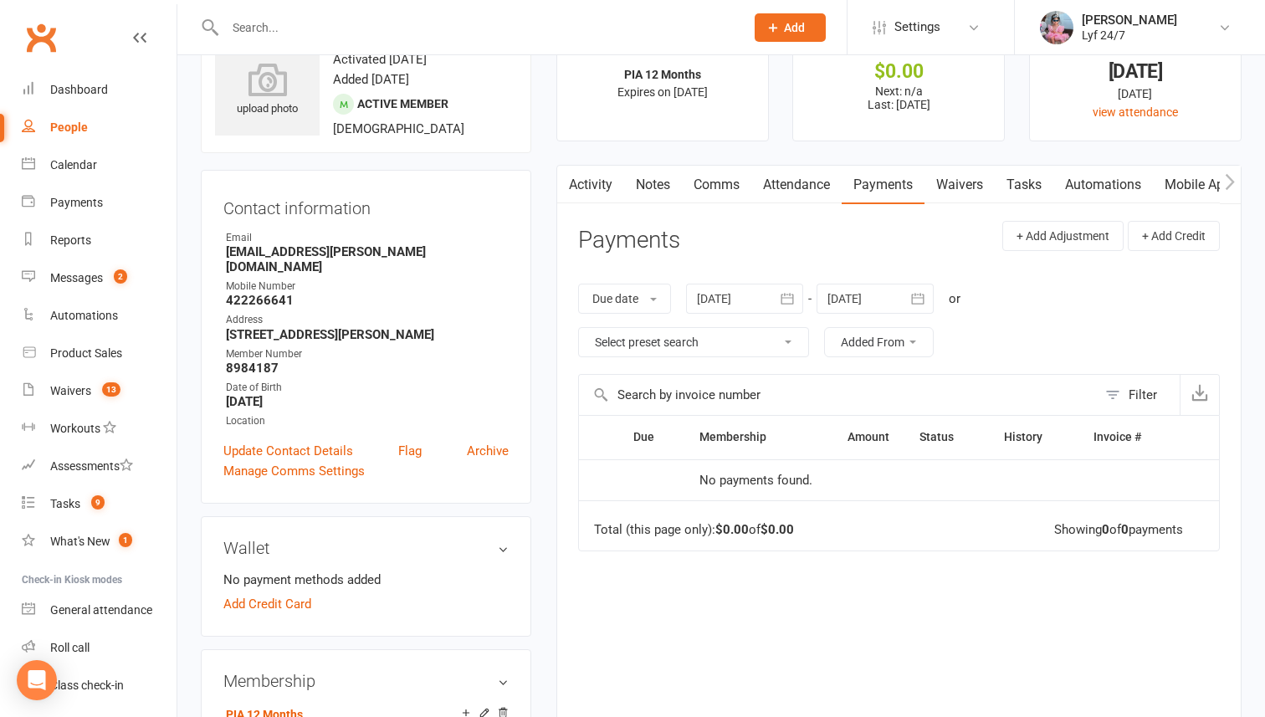
scroll to position [111, 0]
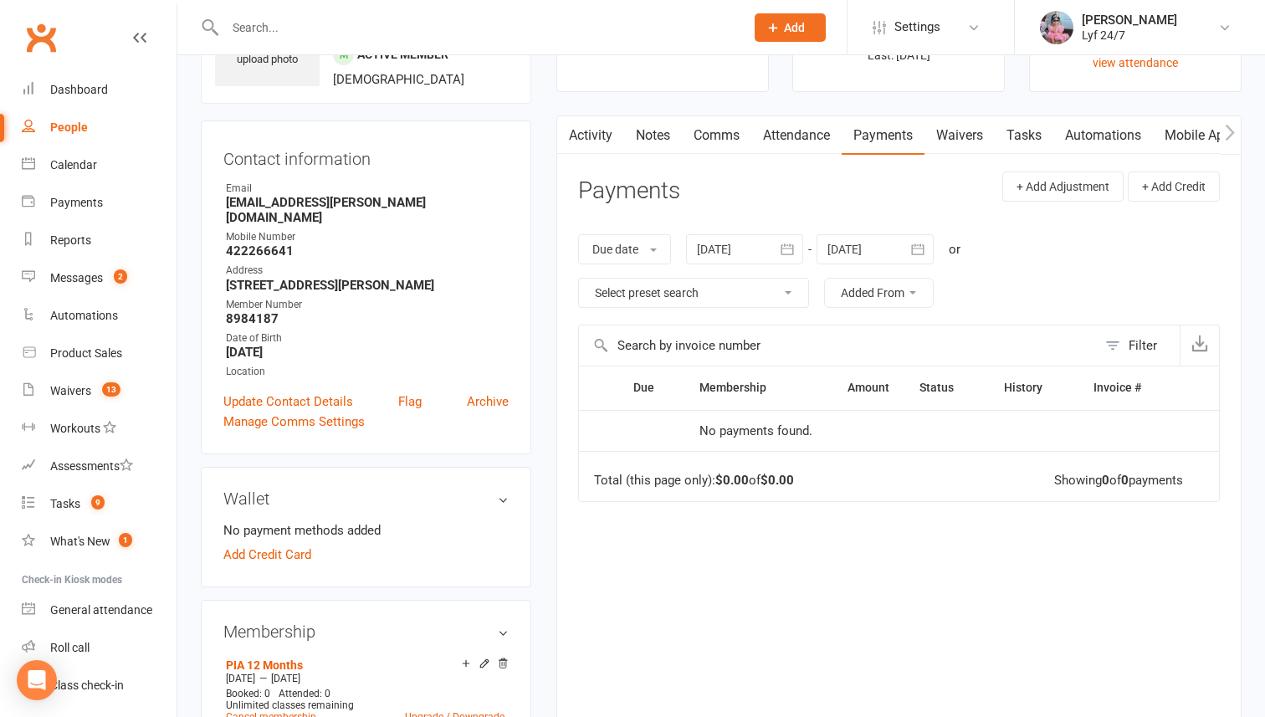
click at [721, 258] on div at bounding box center [744, 249] width 117 height 30
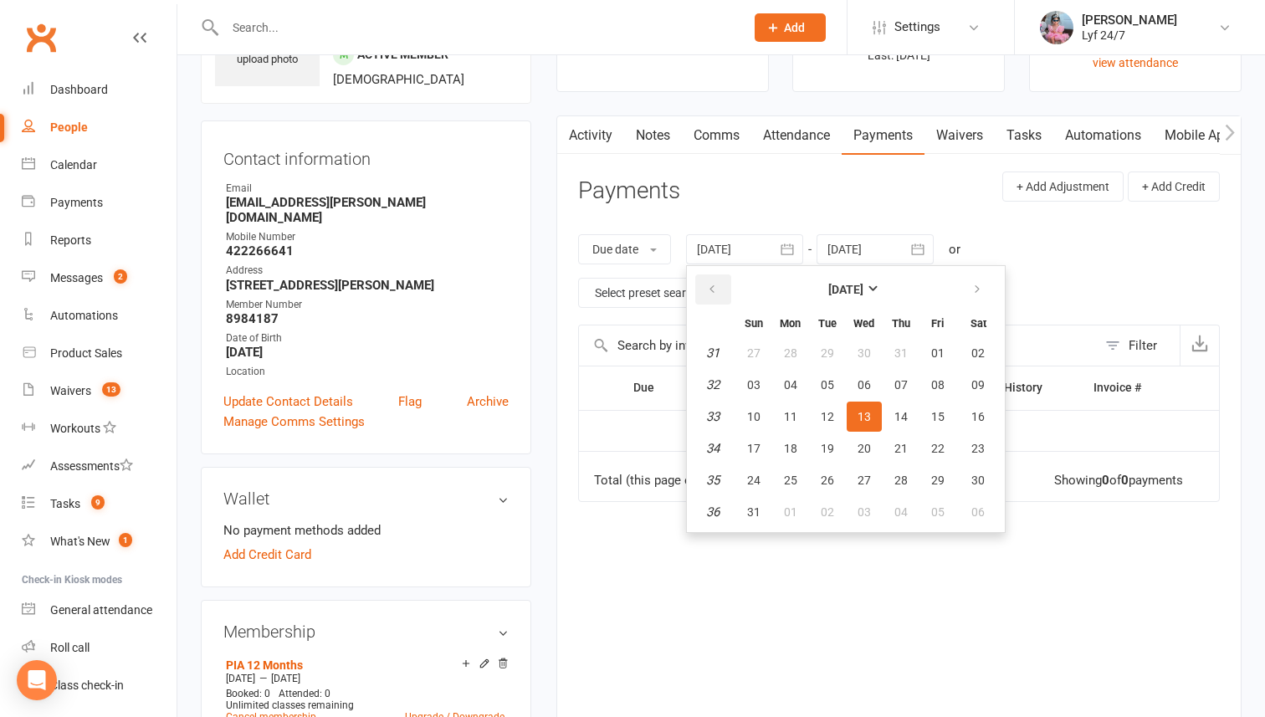
click at [715, 284] on icon "button" at bounding box center [712, 289] width 12 height 13
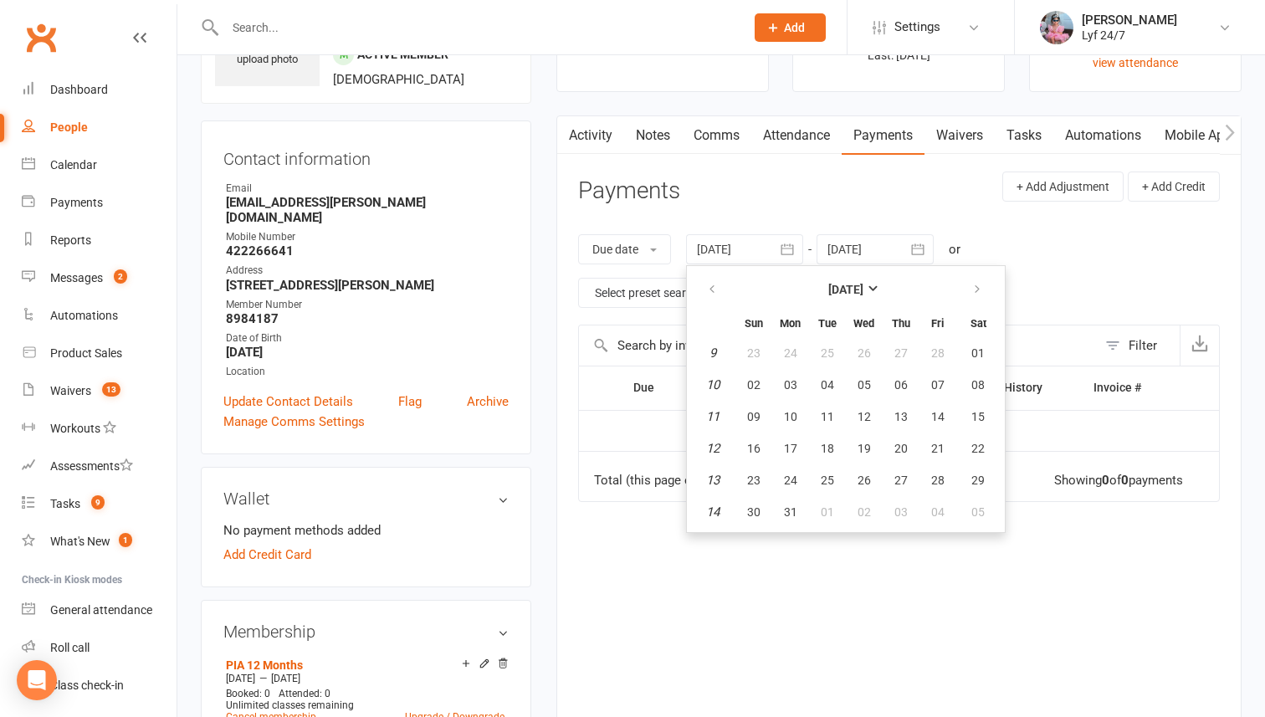
click at [734, 375] on td "10" at bounding box center [713, 385] width 43 height 30
click at [708, 298] on button "button" at bounding box center [713, 289] width 36 height 30
click at [744, 351] on button "01" at bounding box center [753, 353] width 35 height 30
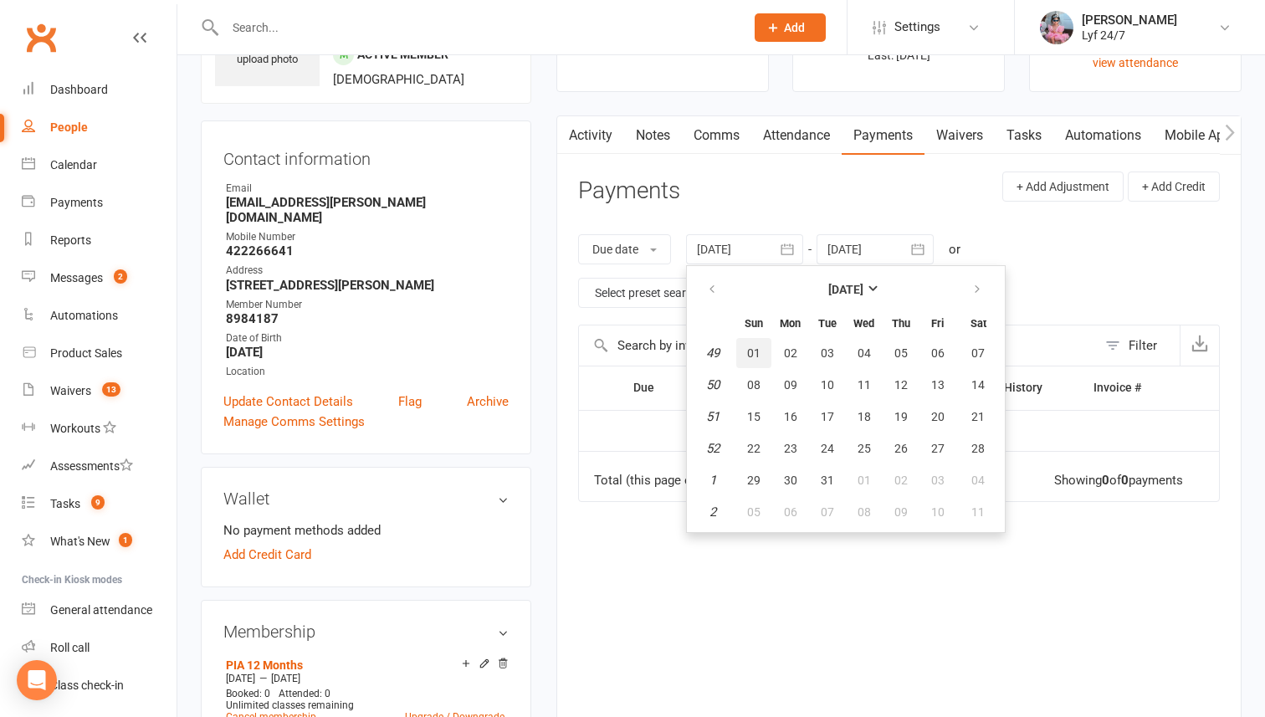
type input "01 Dec 2024"
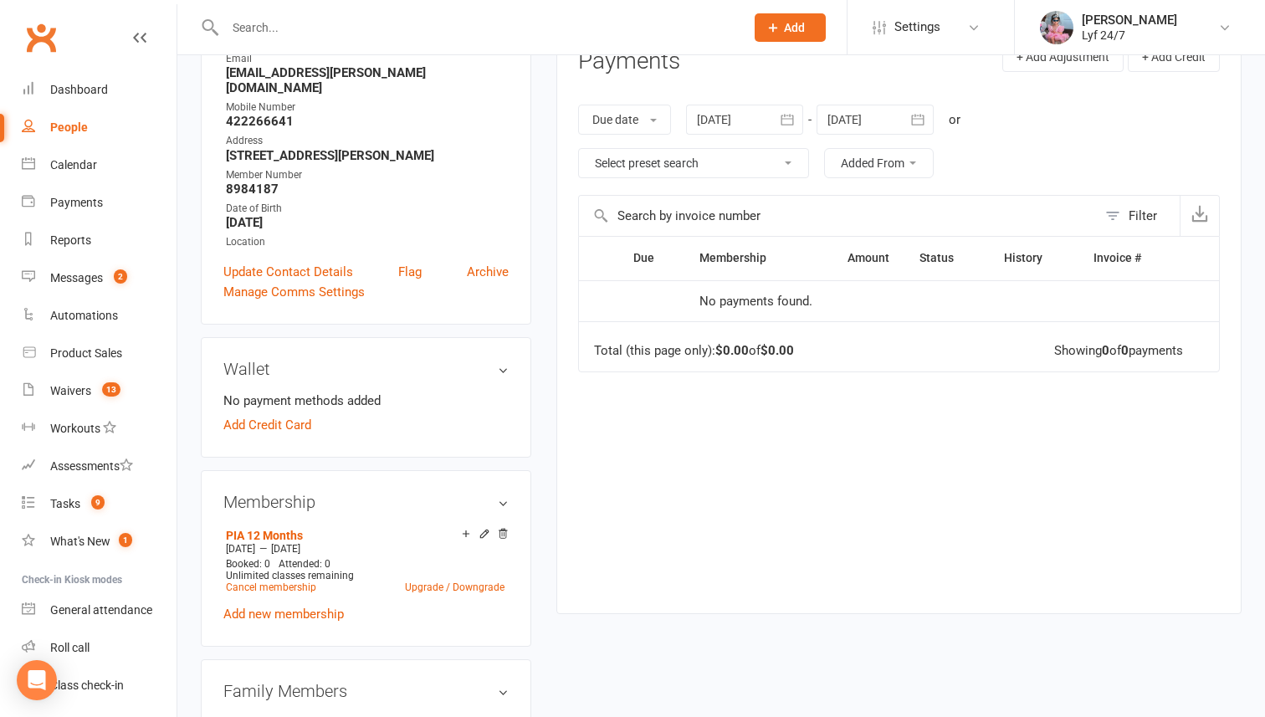
scroll to position [192, 0]
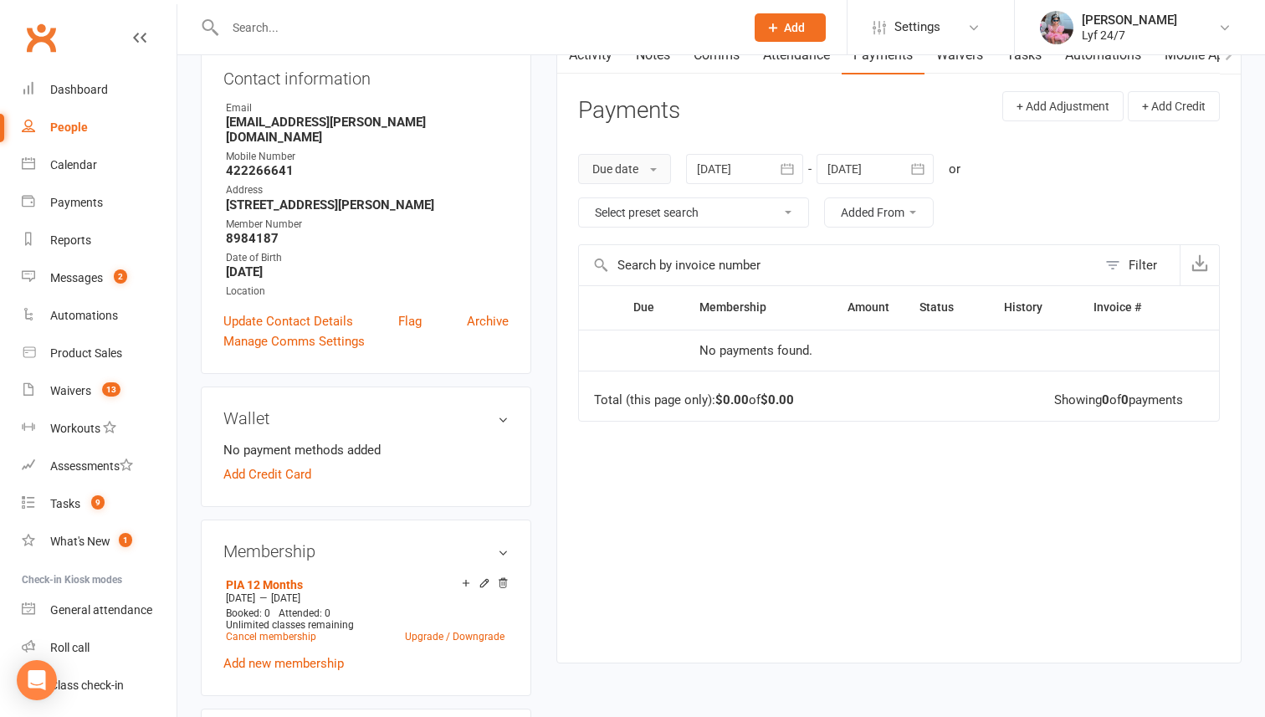
click at [645, 177] on button "Due date" at bounding box center [624, 169] width 93 height 30
click at [651, 240] on link "Date paid" at bounding box center [662, 239] width 166 height 33
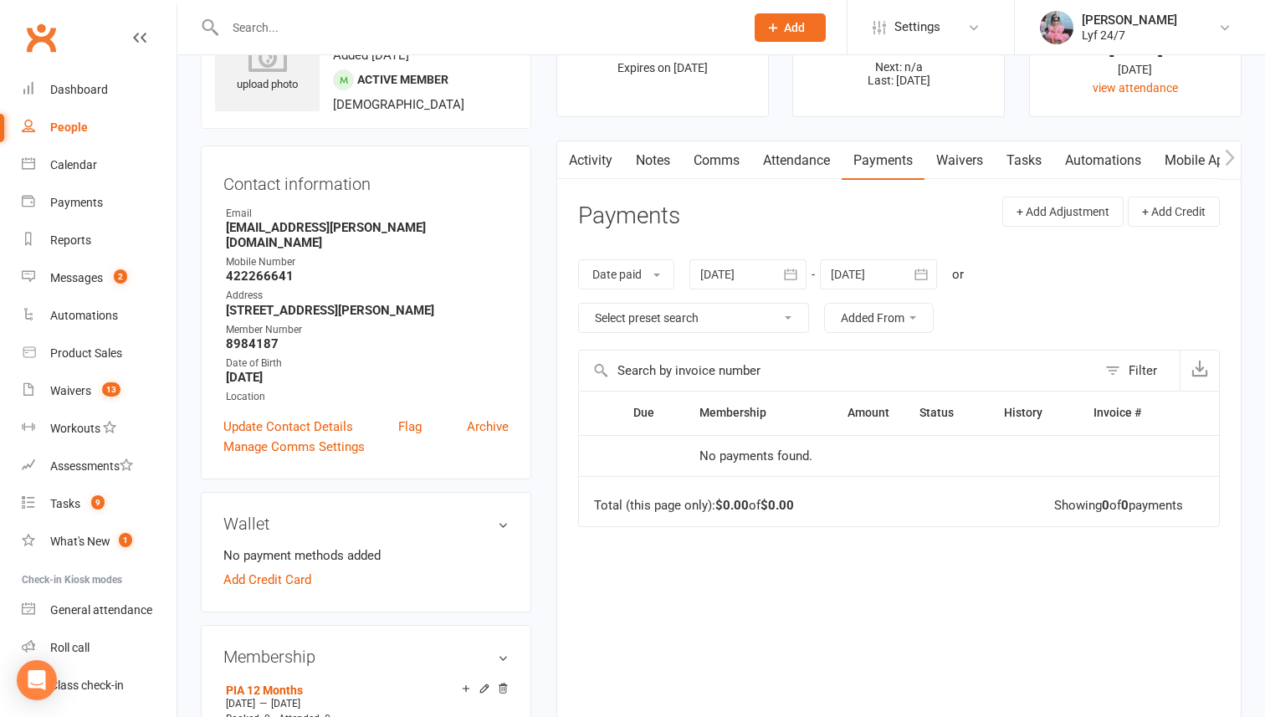
scroll to position [0, 0]
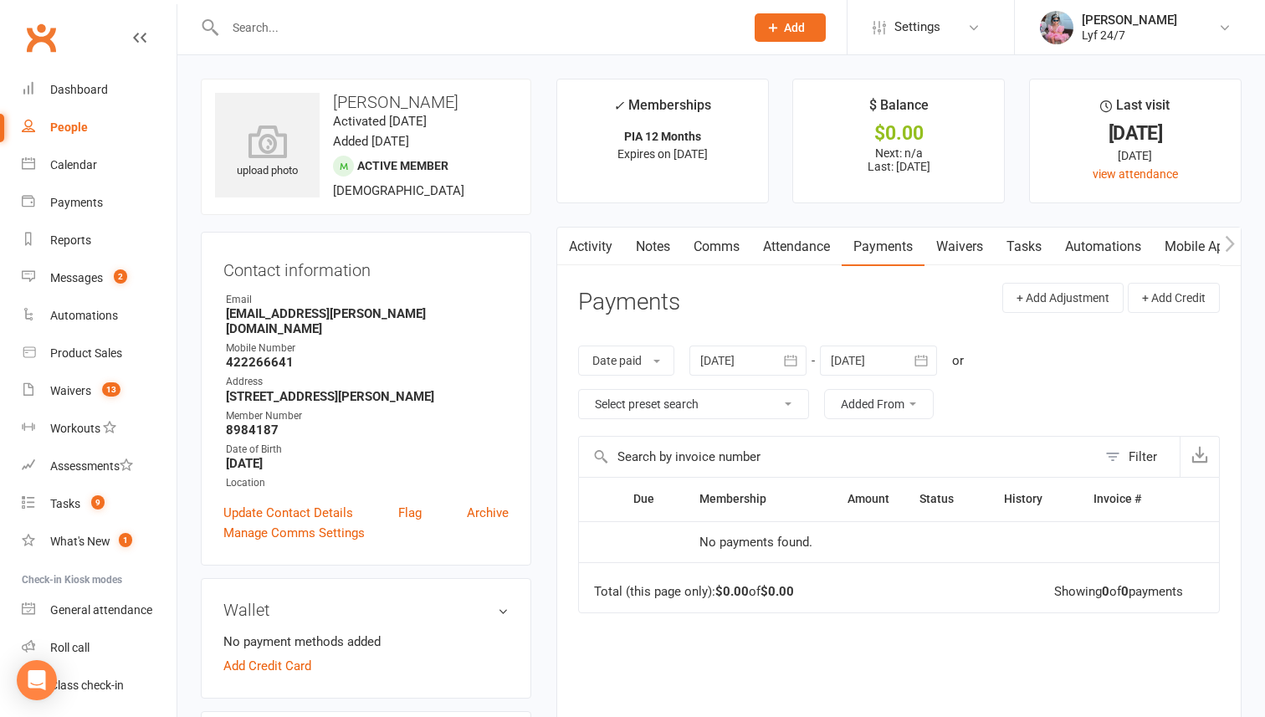
click at [294, 16] on input "text" at bounding box center [476, 27] width 513 height 23
click at [607, 243] on link "Activity" at bounding box center [590, 247] width 67 height 38
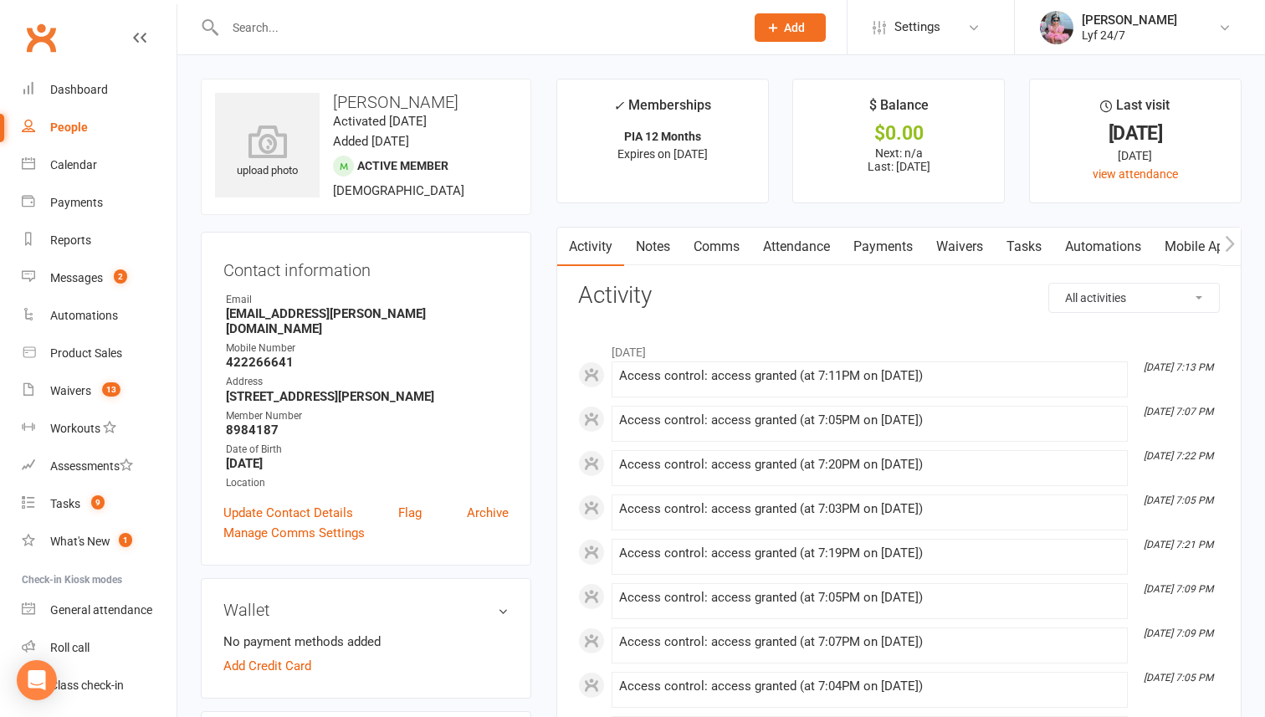
click at [361, 16] on input "text" at bounding box center [476, 27] width 513 height 23
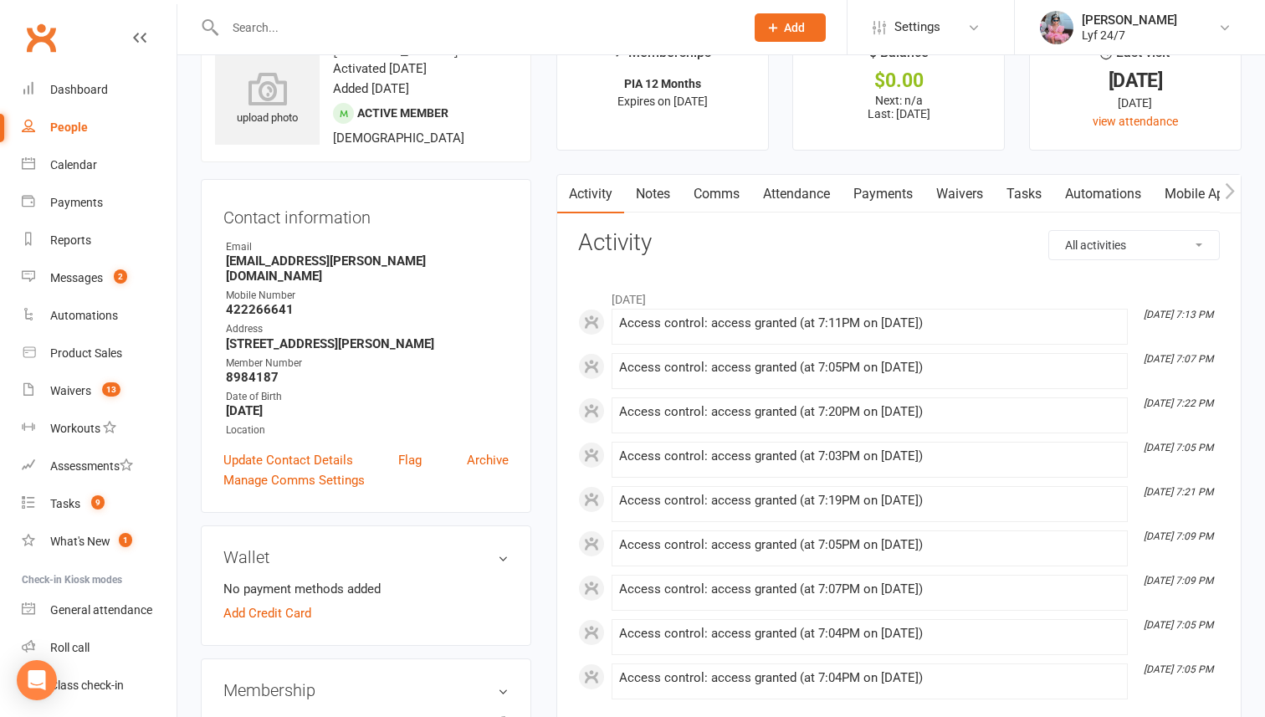
click at [88, 123] on link "People" at bounding box center [99, 128] width 155 height 38
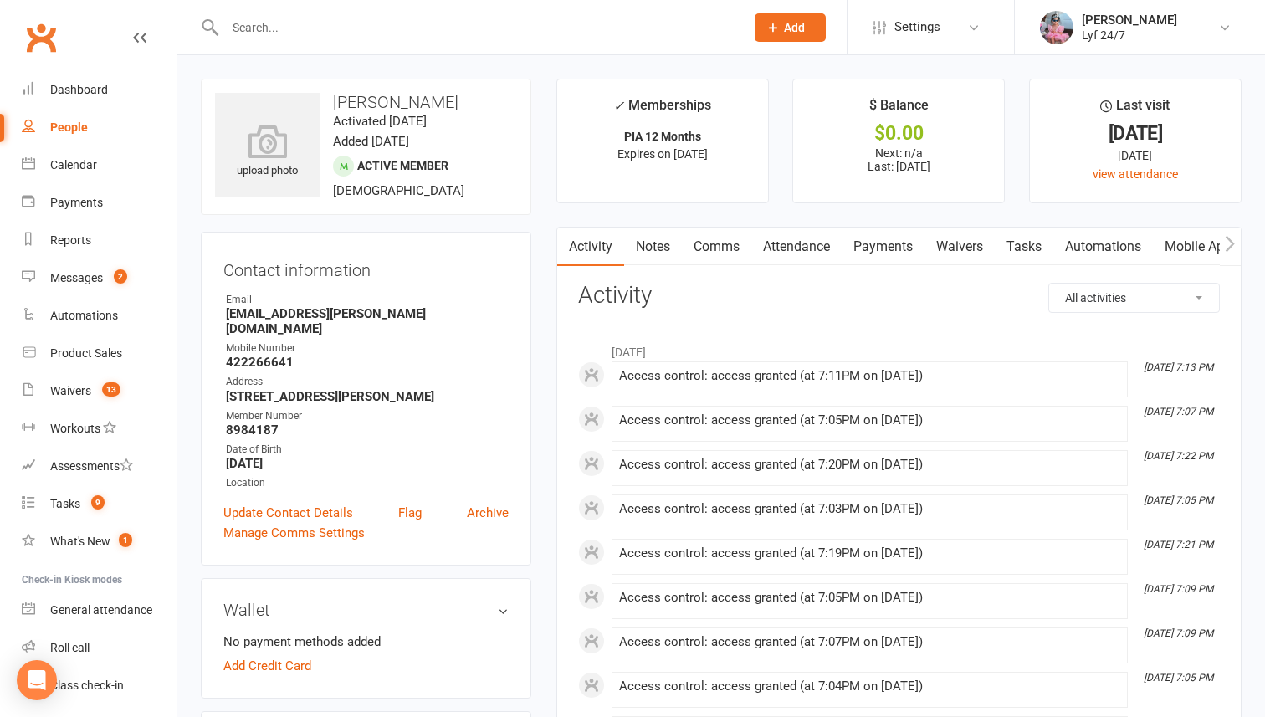
select select "100"
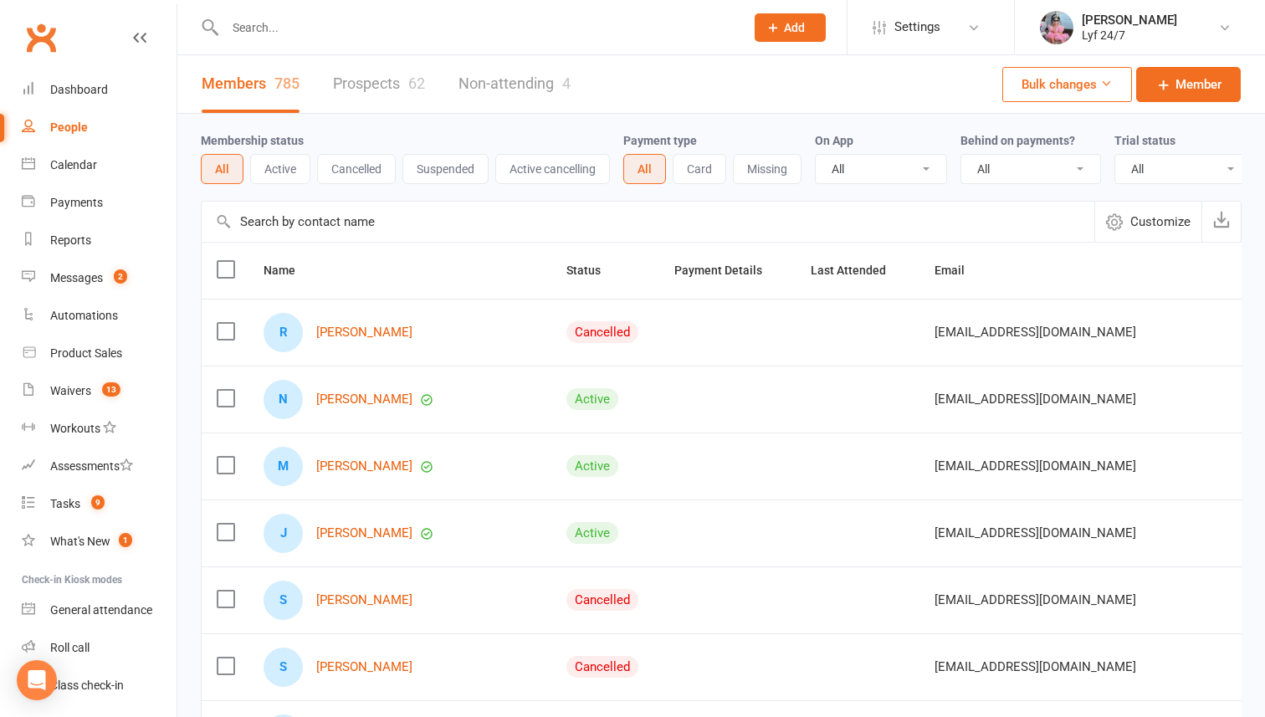
scroll to position [0, 27]
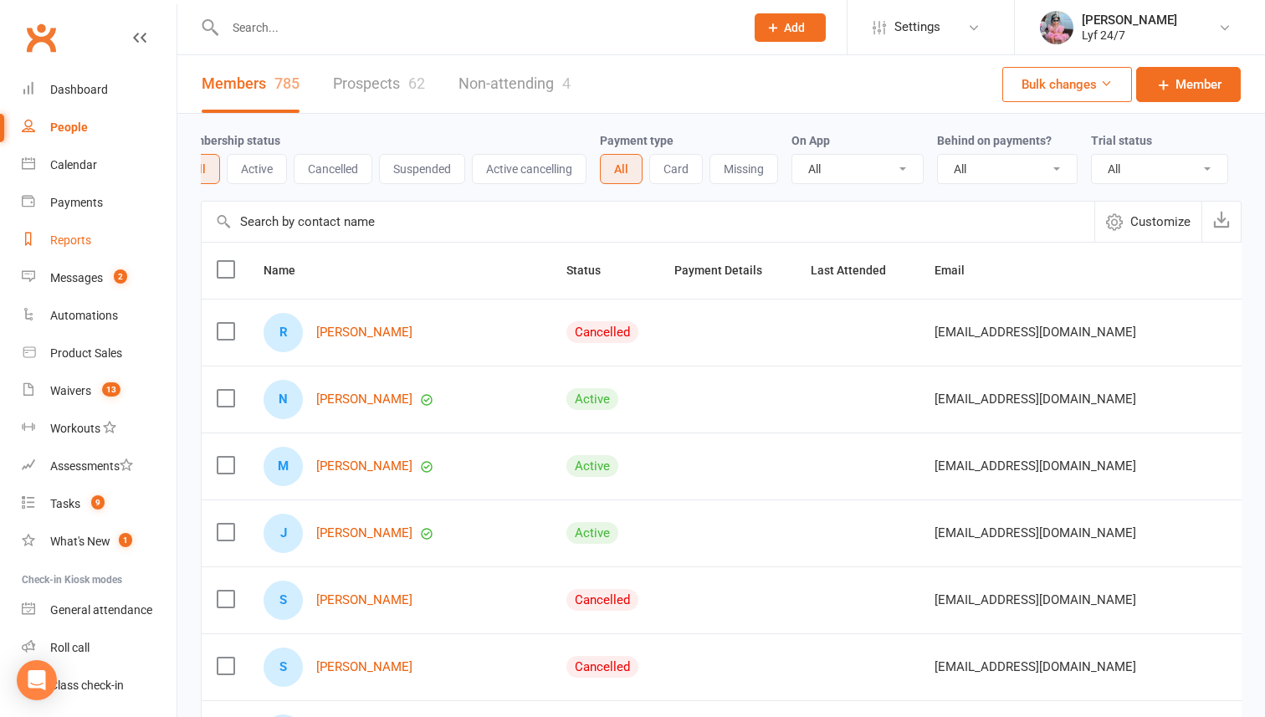
click at [64, 234] on div "Reports" at bounding box center [70, 239] width 41 height 13
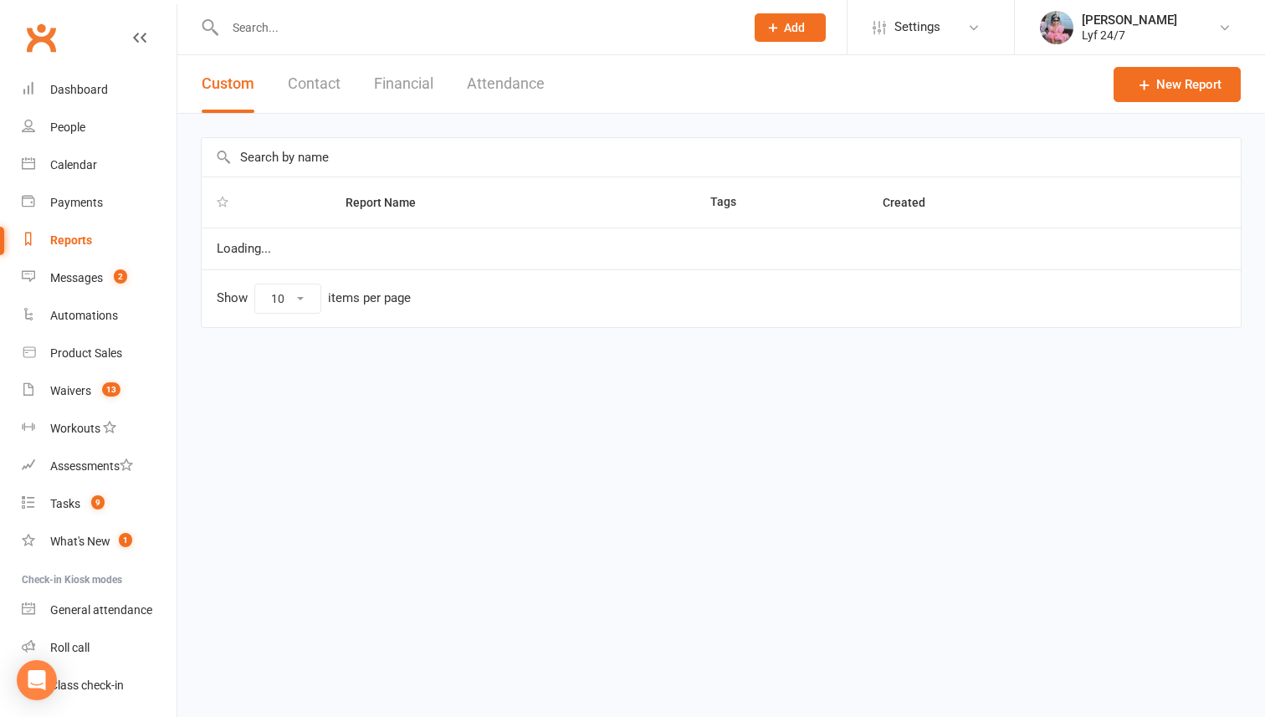
select select "100"
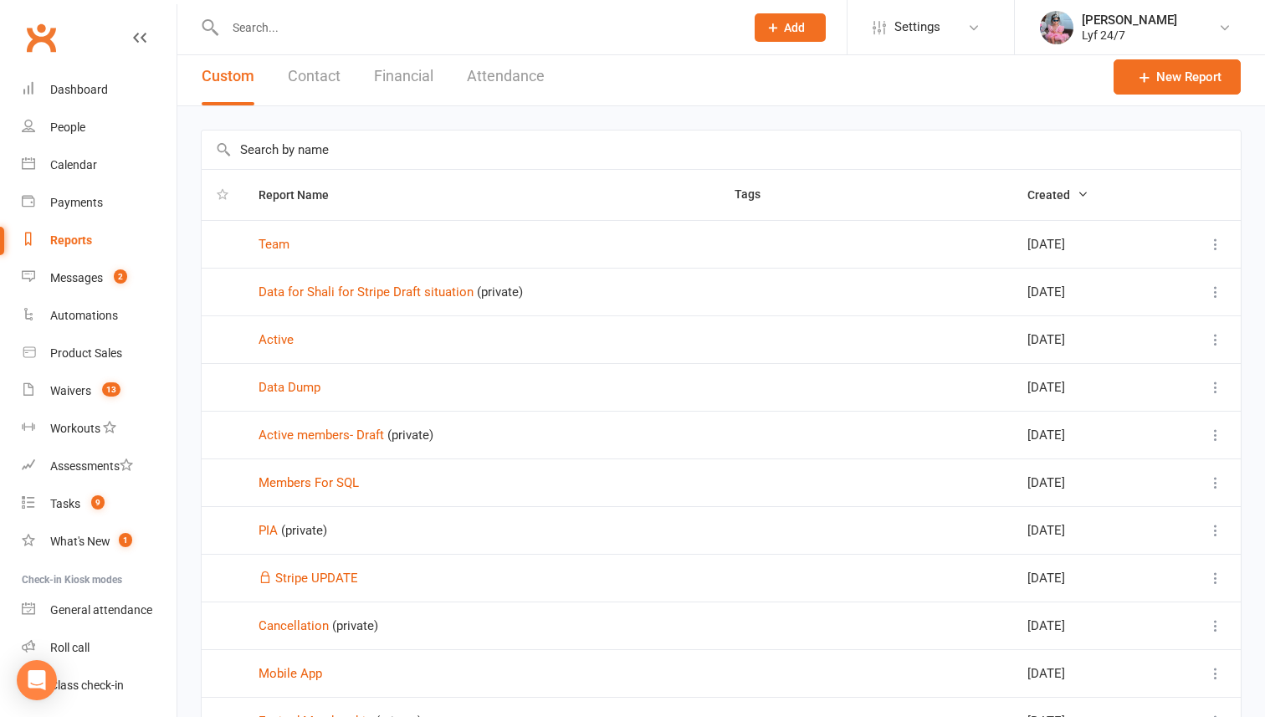
scroll to position [3, 0]
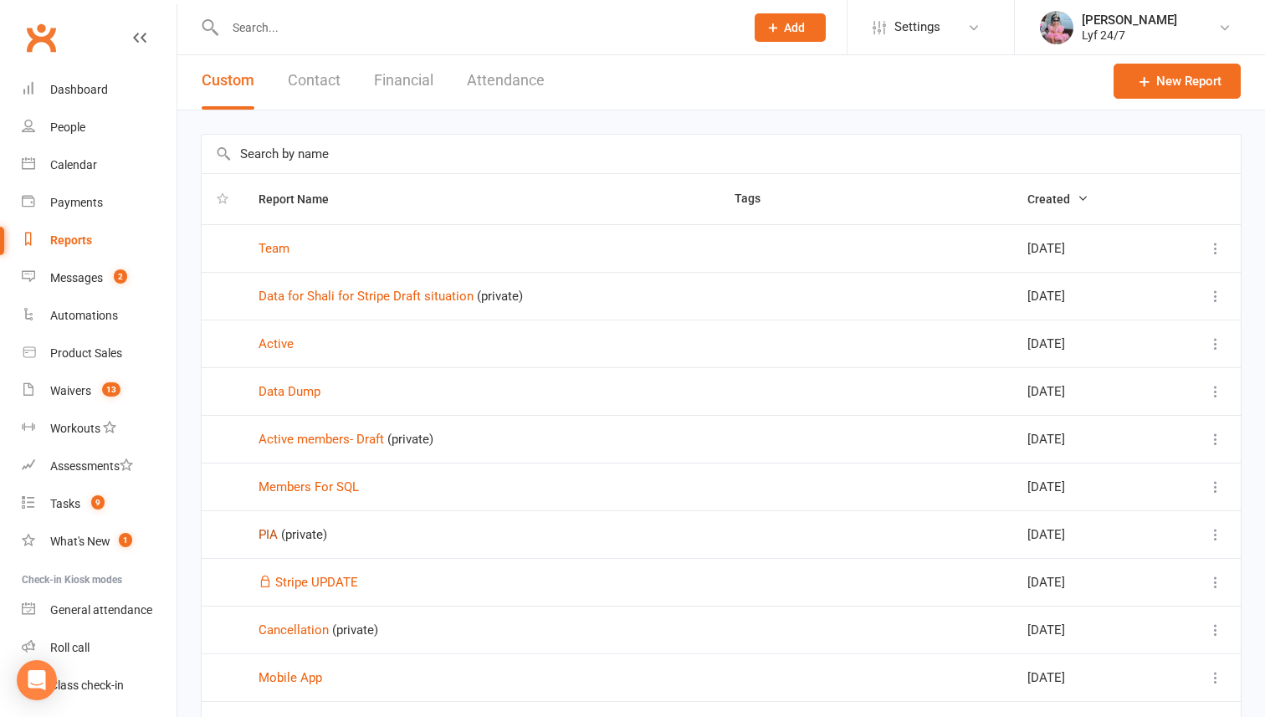
click at [269, 529] on link "PIA" at bounding box center [267, 534] width 19 height 15
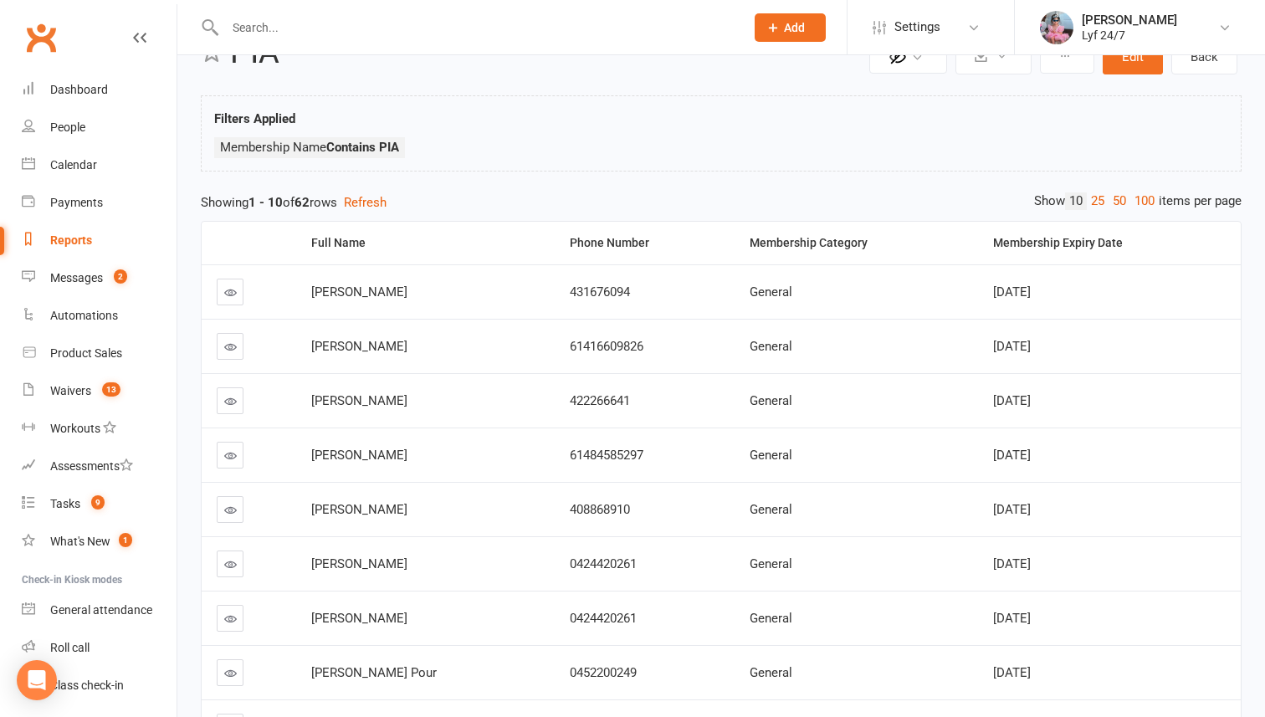
scroll to position [206, 0]
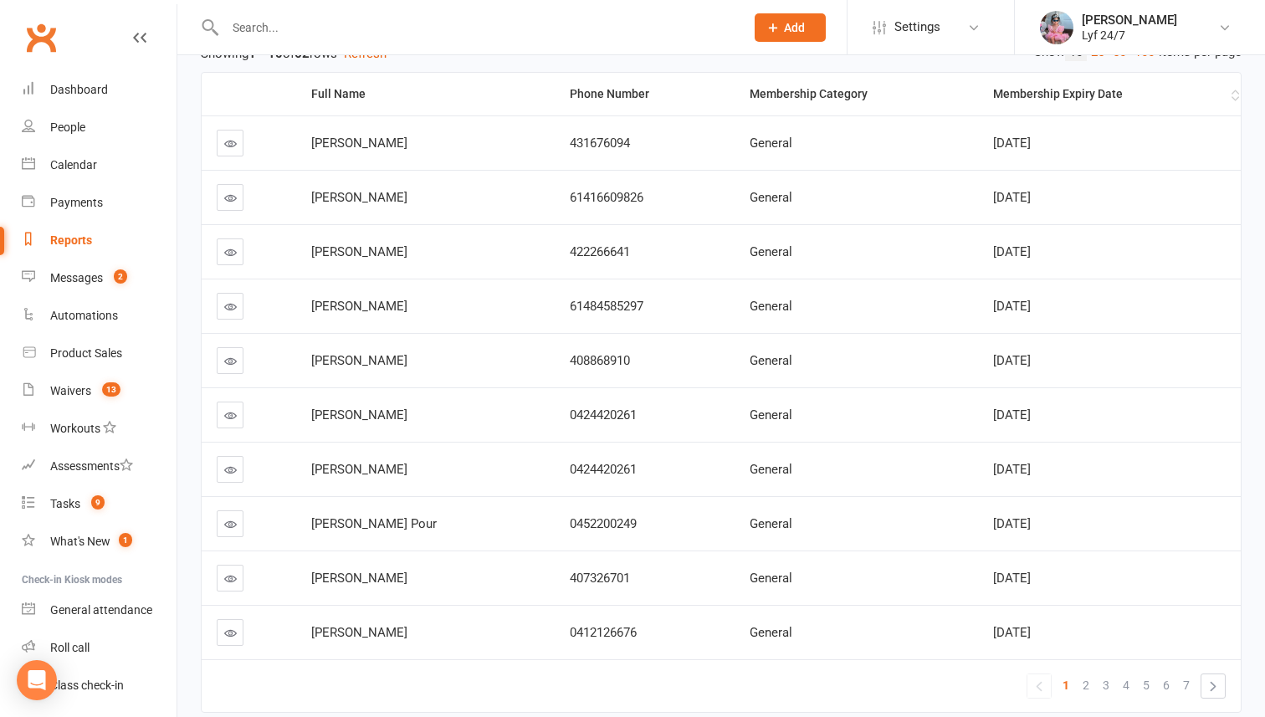
click at [1048, 100] on div "Membership Expiry Date" at bounding box center [1110, 94] width 234 height 13
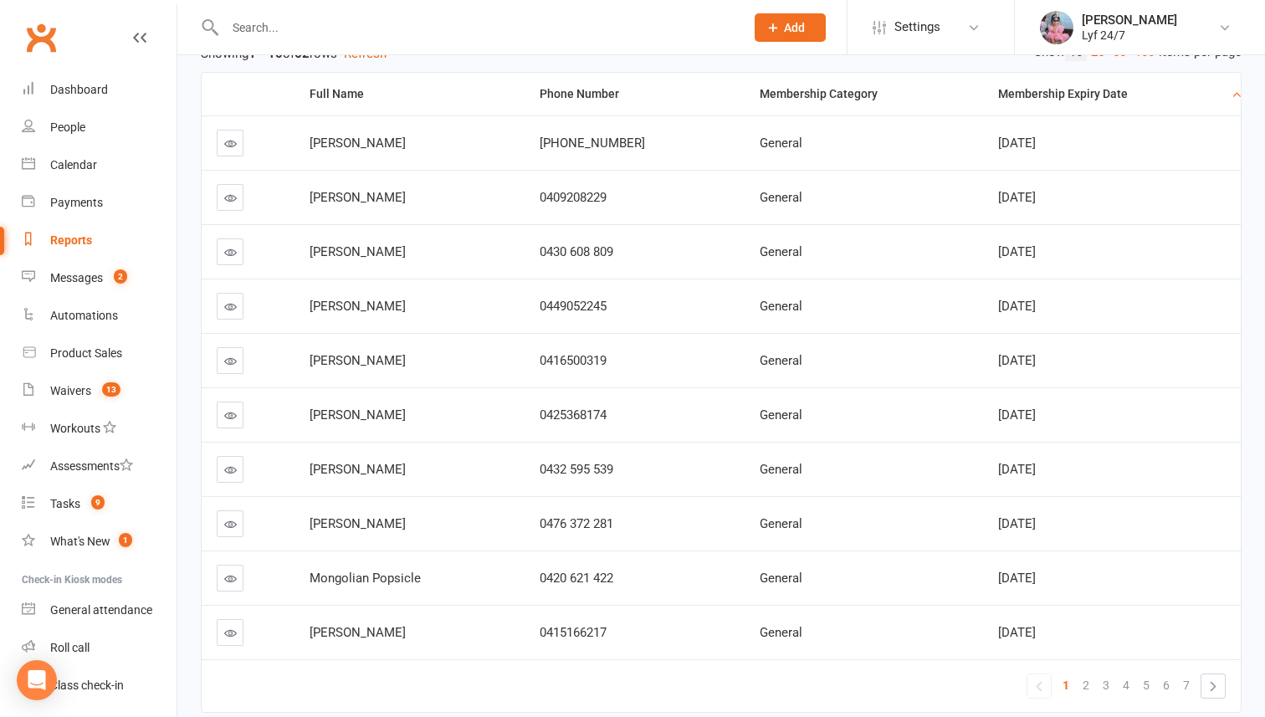
click at [1048, 100] on div "Membership Expiry Date" at bounding box center [1112, 94] width 229 height 13
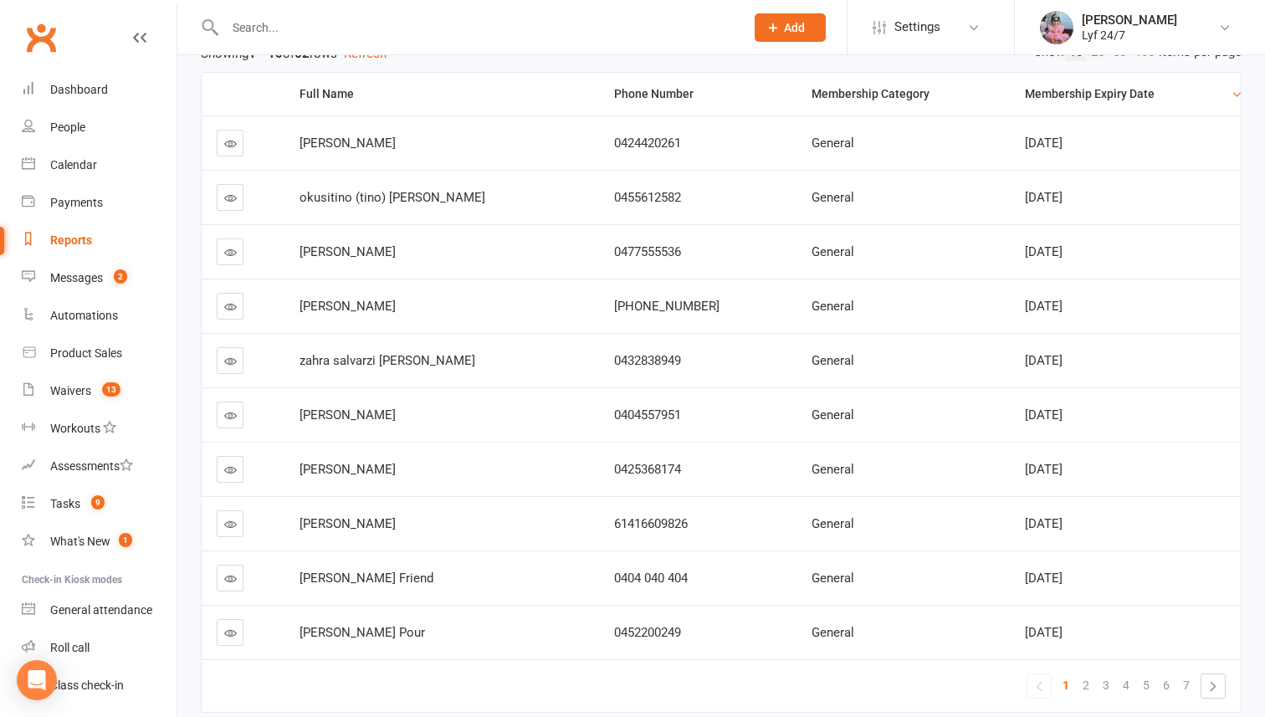
click at [1048, 100] on div "Membership Expiry Date" at bounding box center [1126, 94] width 202 height 13
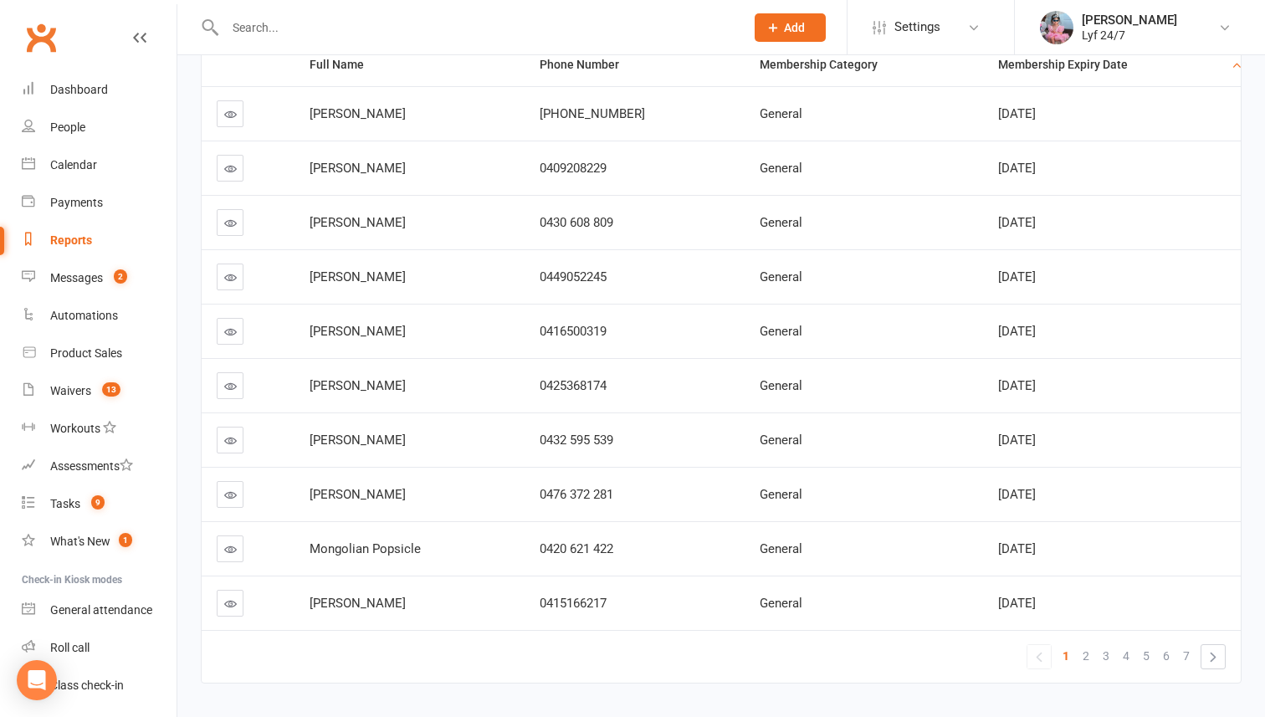
scroll to position [281, 0]
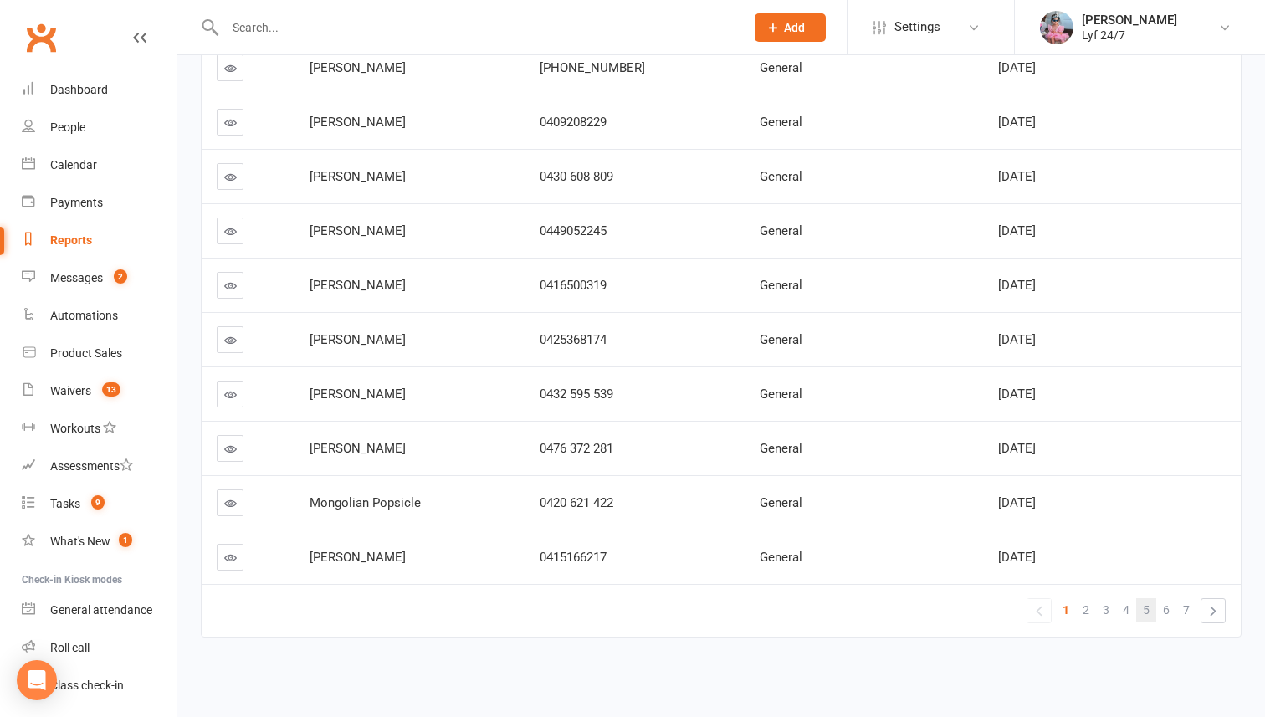
click at [1140, 607] on link "5" at bounding box center [1146, 609] width 20 height 23
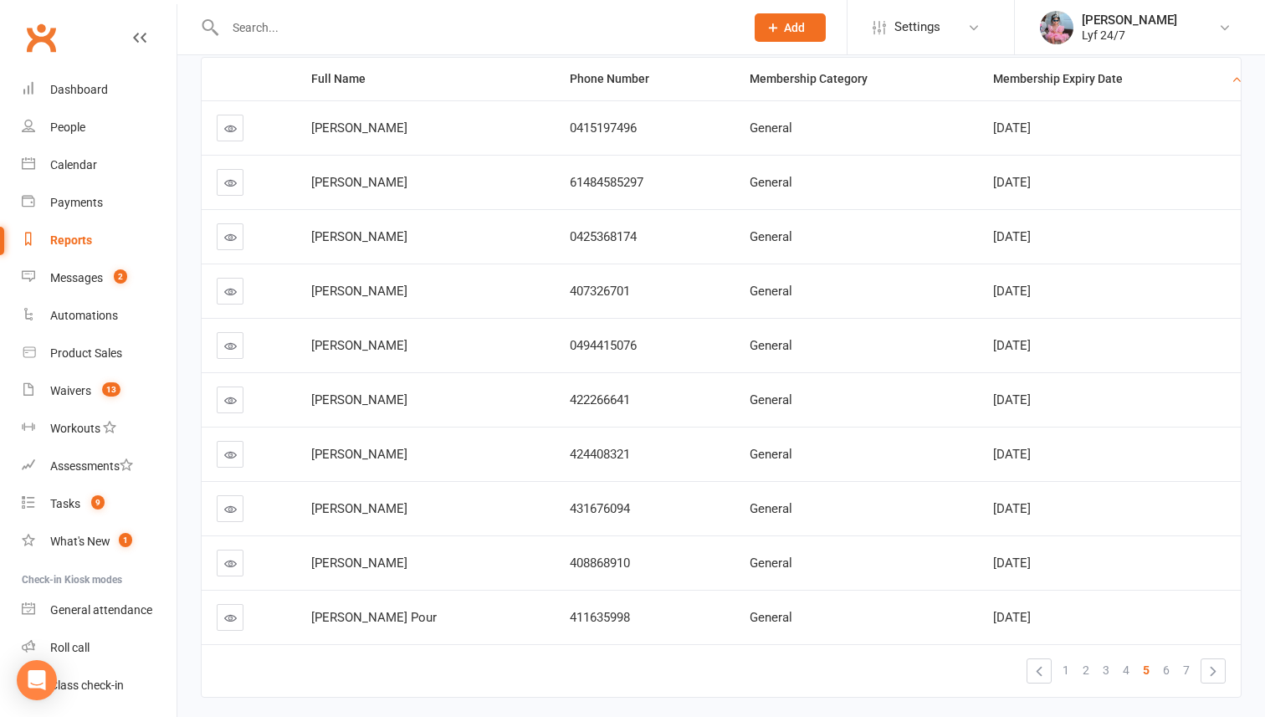
scroll to position [224, 0]
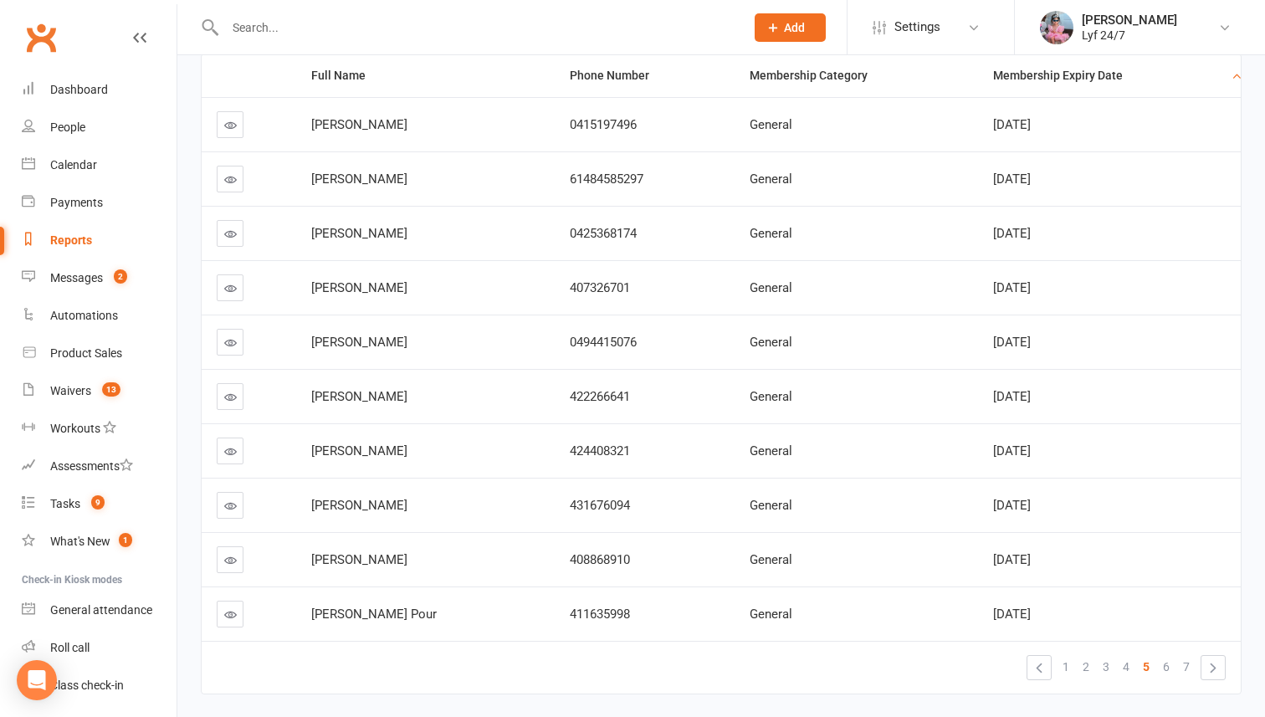
drag, startPoint x: 312, startPoint y: 285, endPoint x: 453, endPoint y: 289, distance: 140.6
click at [453, 289] on div "[PERSON_NAME]" at bounding box center [425, 288] width 228 height 14
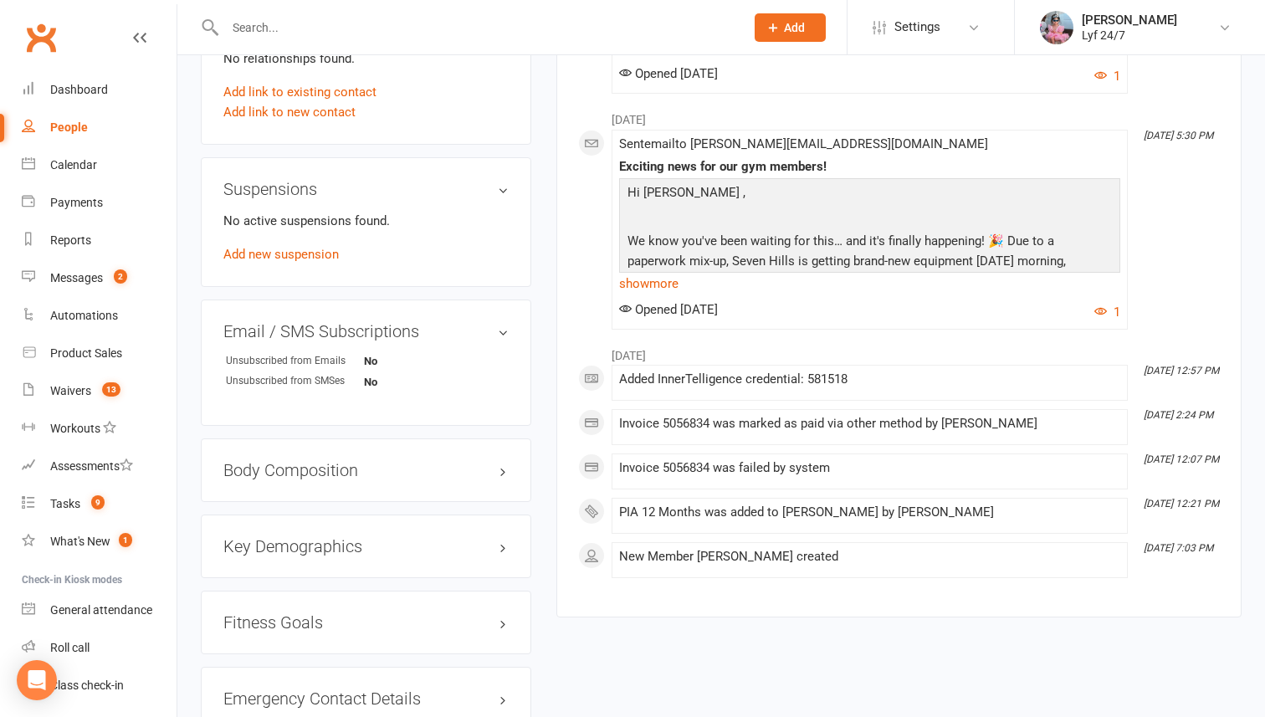
scroll to position [924, 0]
